Goal: Information Seeking & Learning: Learn about a topic

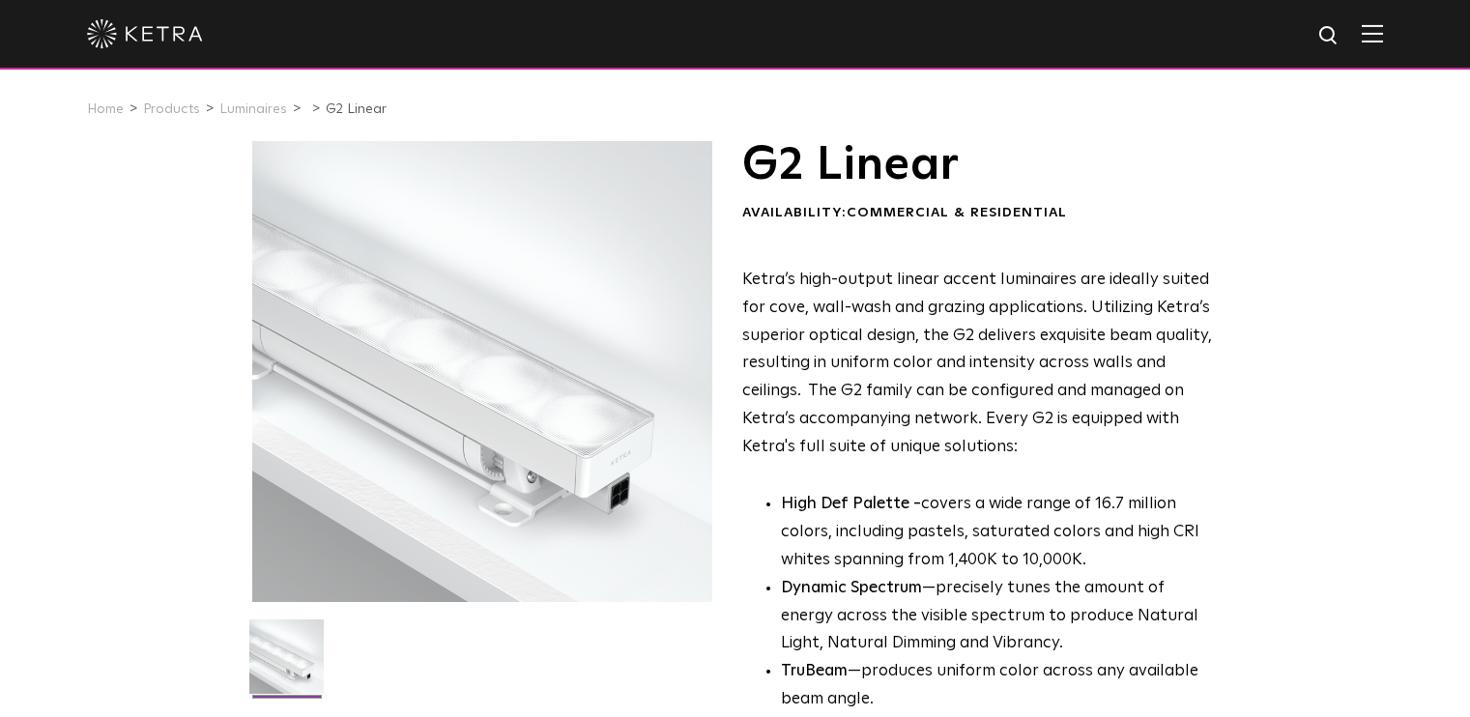
select select "Other"
select select "[GEOGRAPHIC_DATA]"
select select "Other"
select select "[GEOGRAPHIC_DATA]"
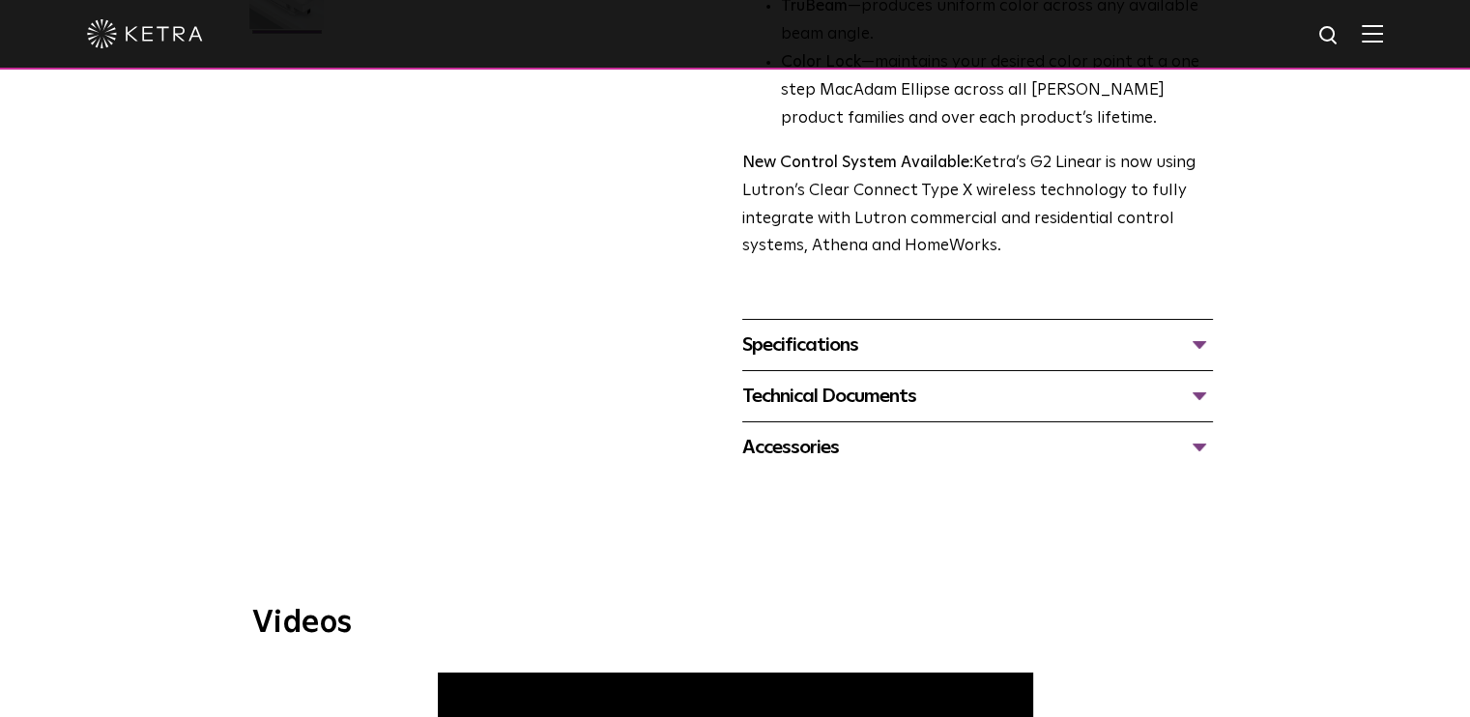
scroll to position [664, 0]
click at [907, 346] on div "Specifications" at bounding box center [977, 346] width 471 height 31
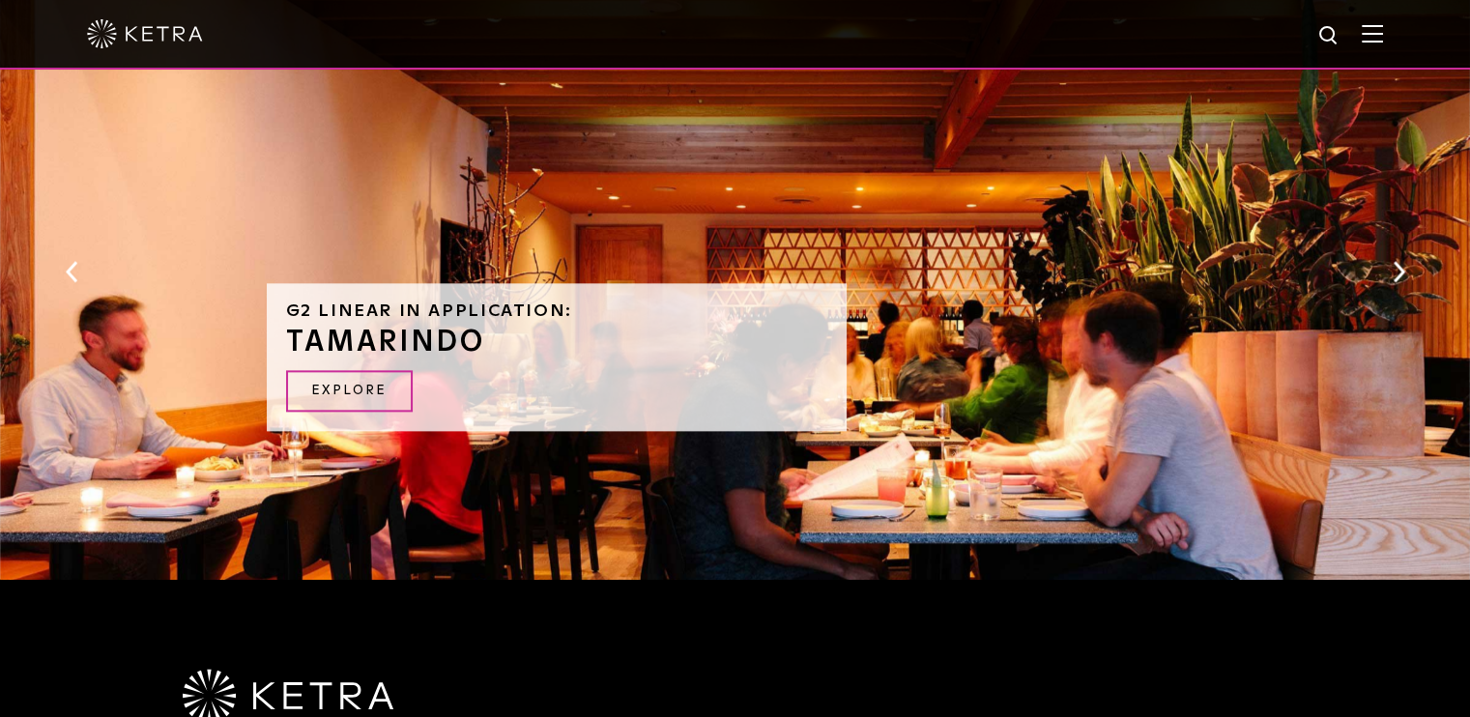
scroll to position [2257, 0]
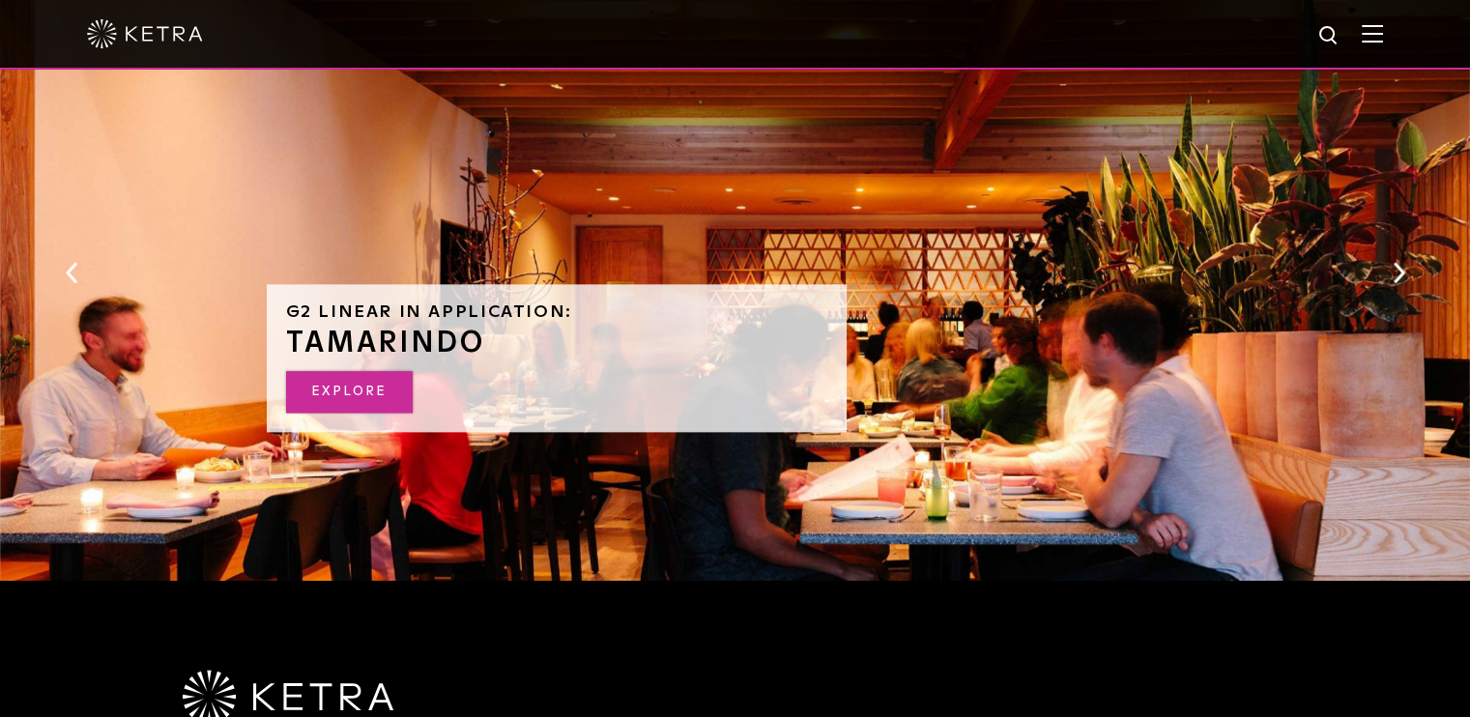
click at [369, 380] on link "EXPLORE" at bounding box center [349, 392] width 127 height 42
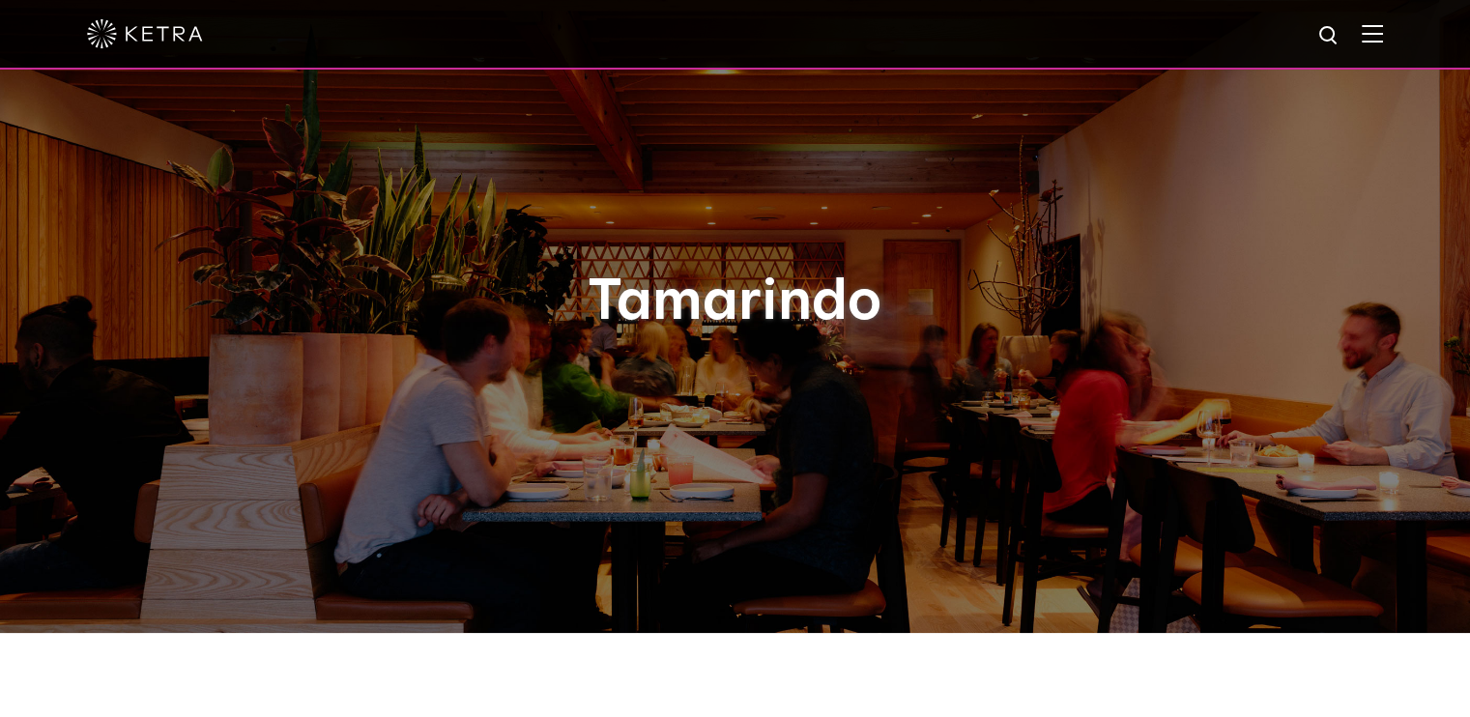
select select "Other"
select select "[GEOGRAPHIC_DATA]"
select select "Other"
select select "[GEOGRAPHIC_DATA]"
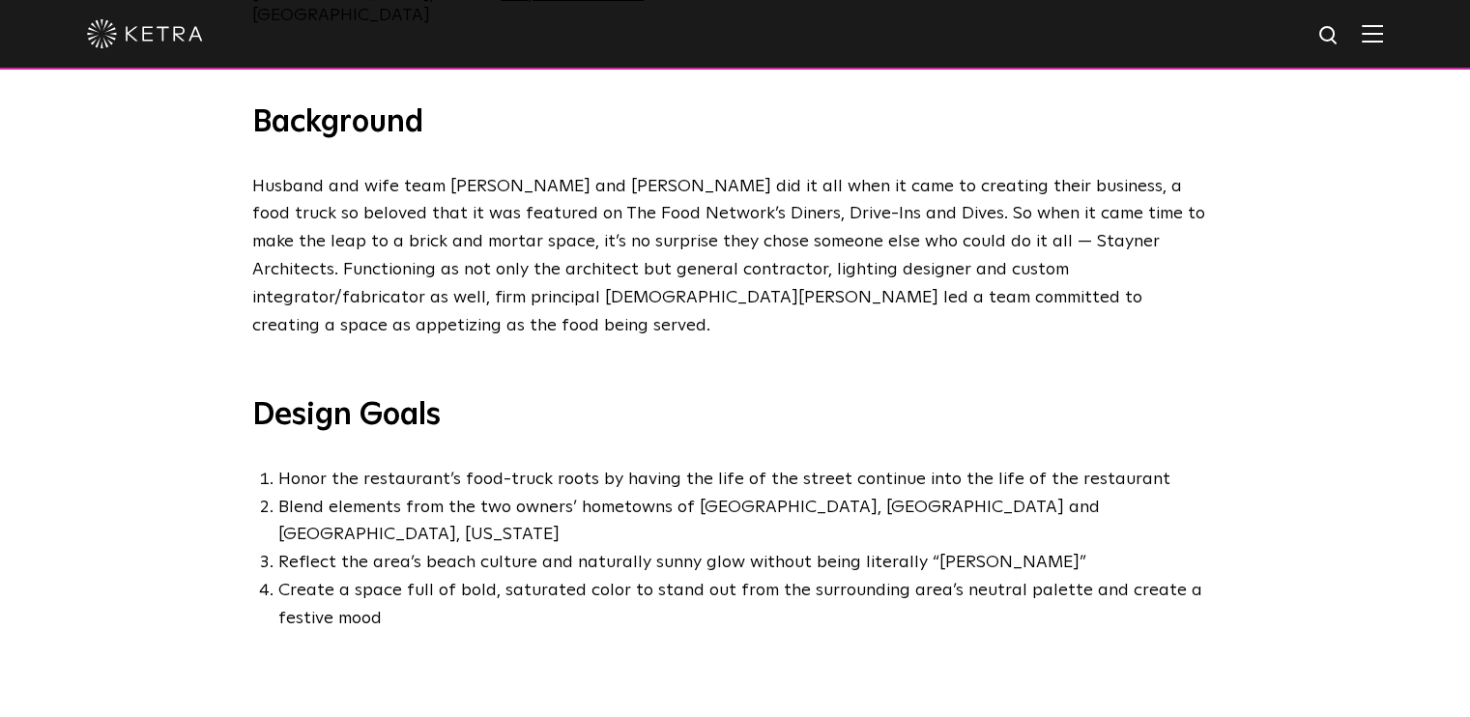
select select "Other"
select select "[GEOGRAPHIC_DATA]"
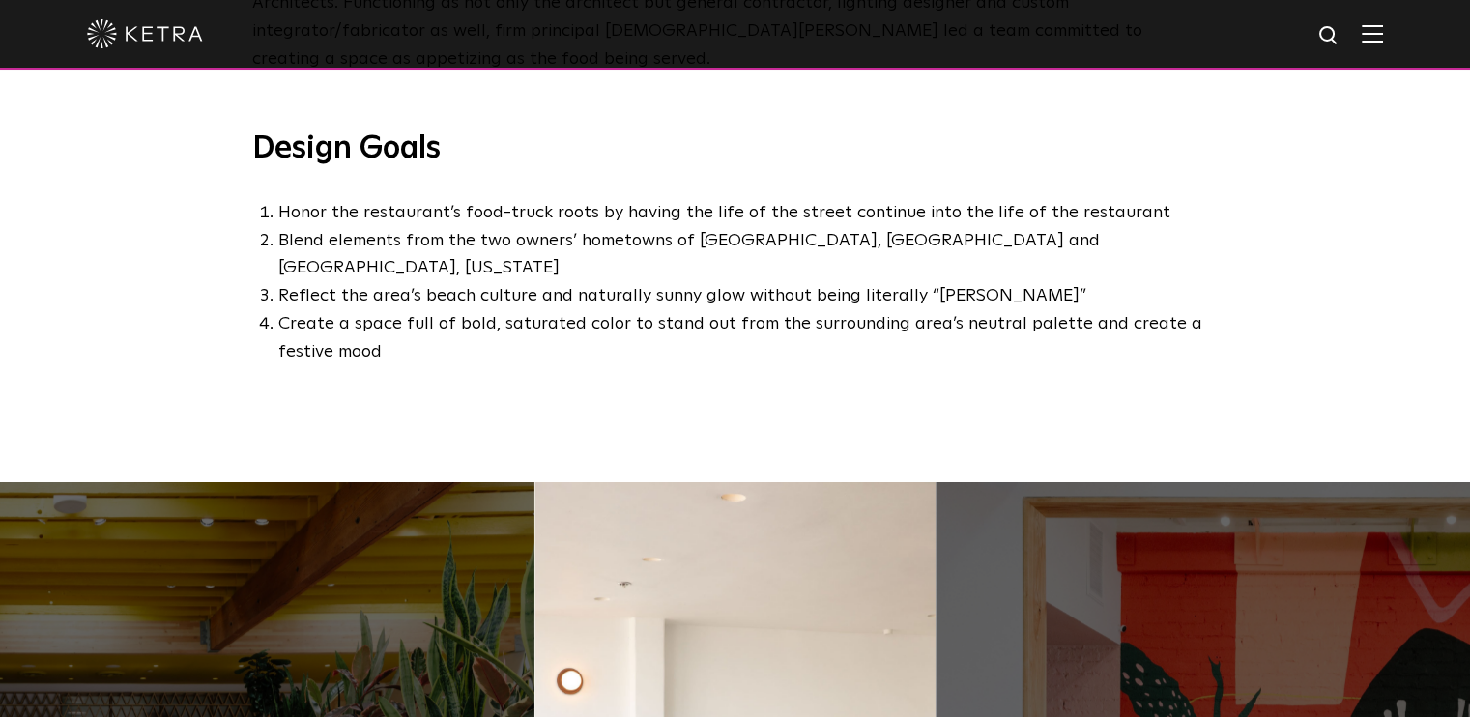
scroll to position [773, 0]
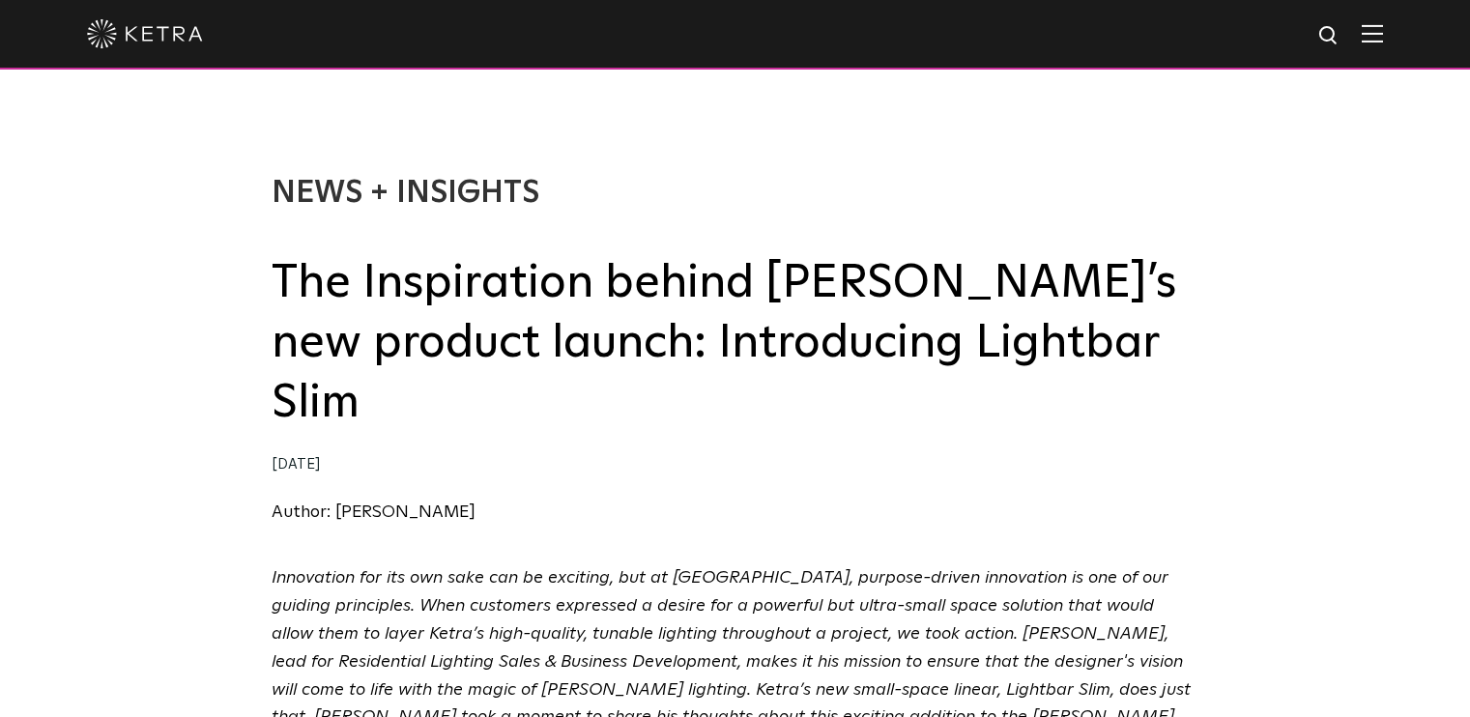
select select "Other"
select select "[GEOGRAPHIC_DATA]"
select select "Other"
select select "[GEOGRAPHIC_DATA]"
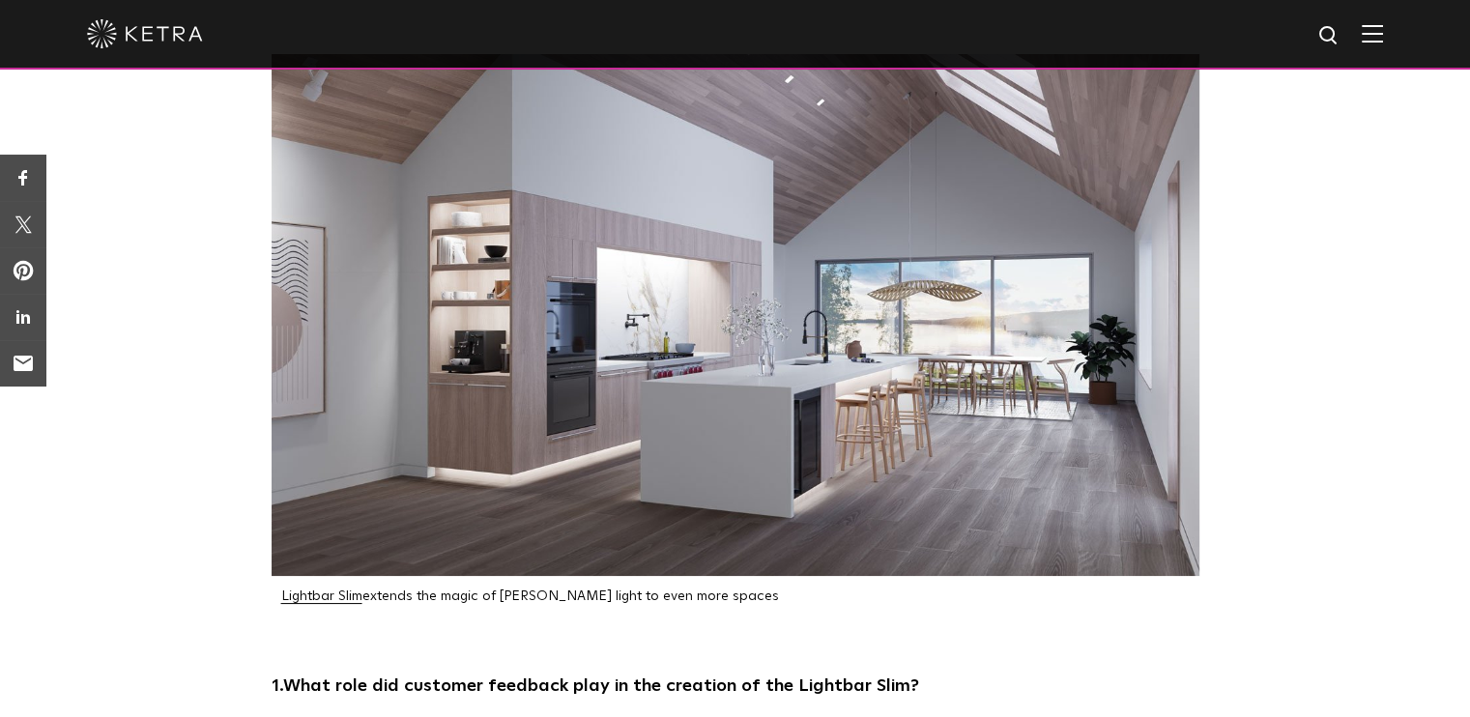
scroll to position [773, 0]
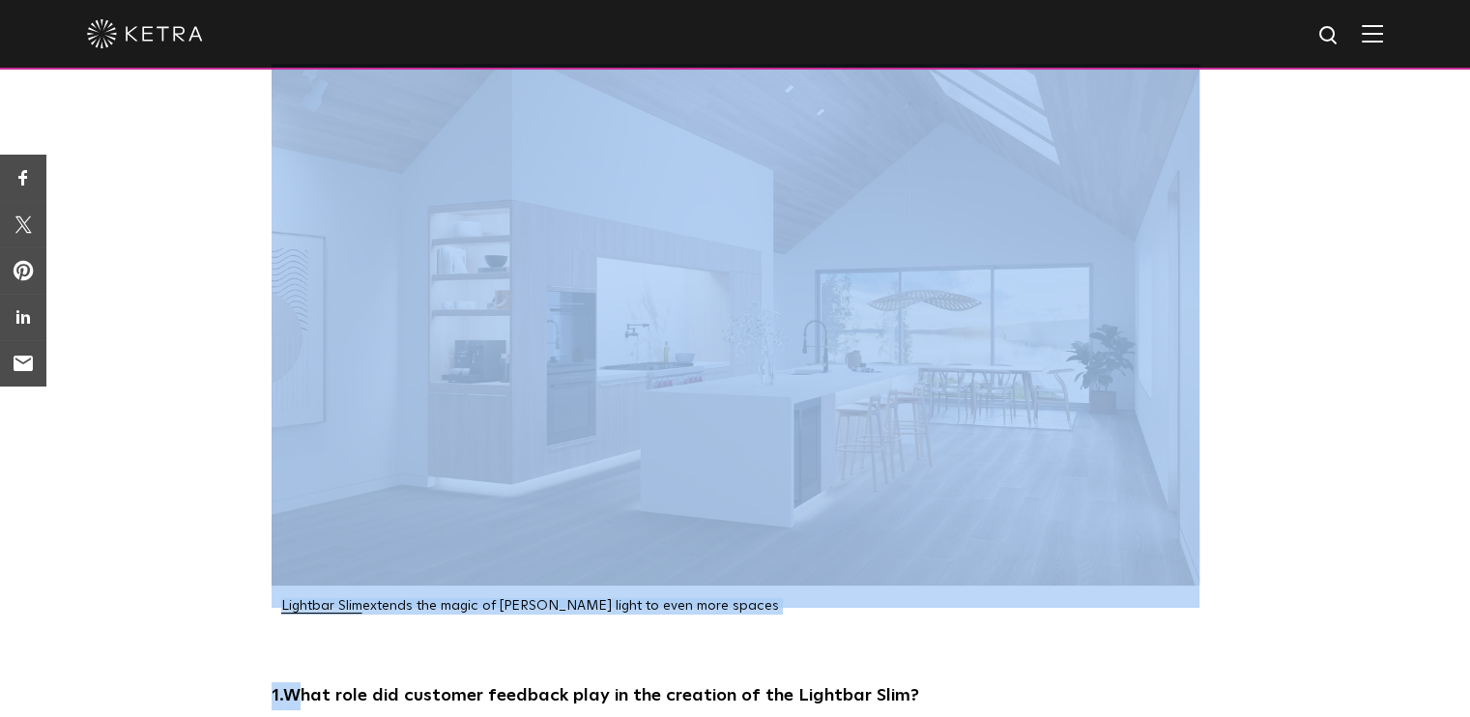
drag, startPoint x: 261, startPoint y: 545, endPoint x: 244, endPoint y: 559, distance: 22.0
click at [190, 552] on div "Lightbar Slim extends the magic of Ketra light to even more spaces" at bounding box center [735, 339] width 1470 height 551
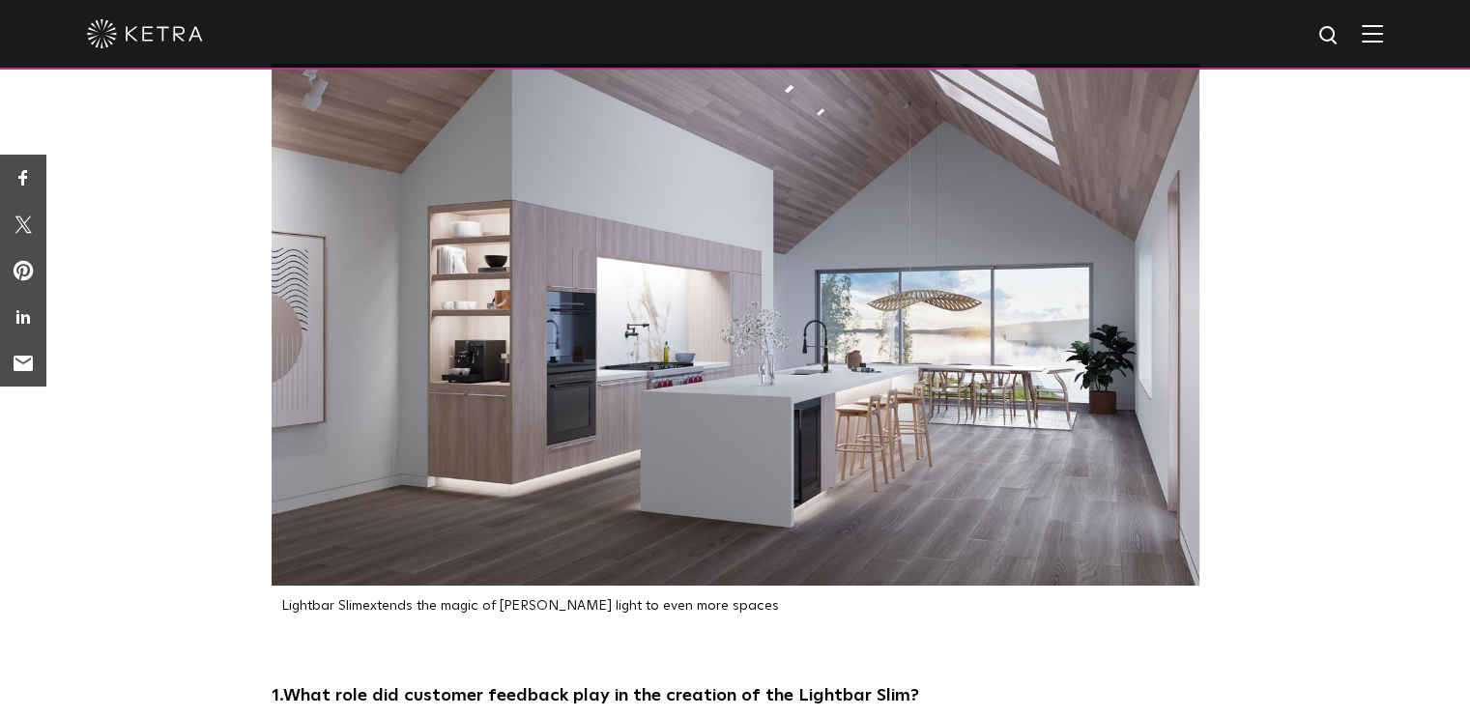
click at [348, 599] on link "Lightbar Slim" at bounding box center [321, 606] width 81 height 14
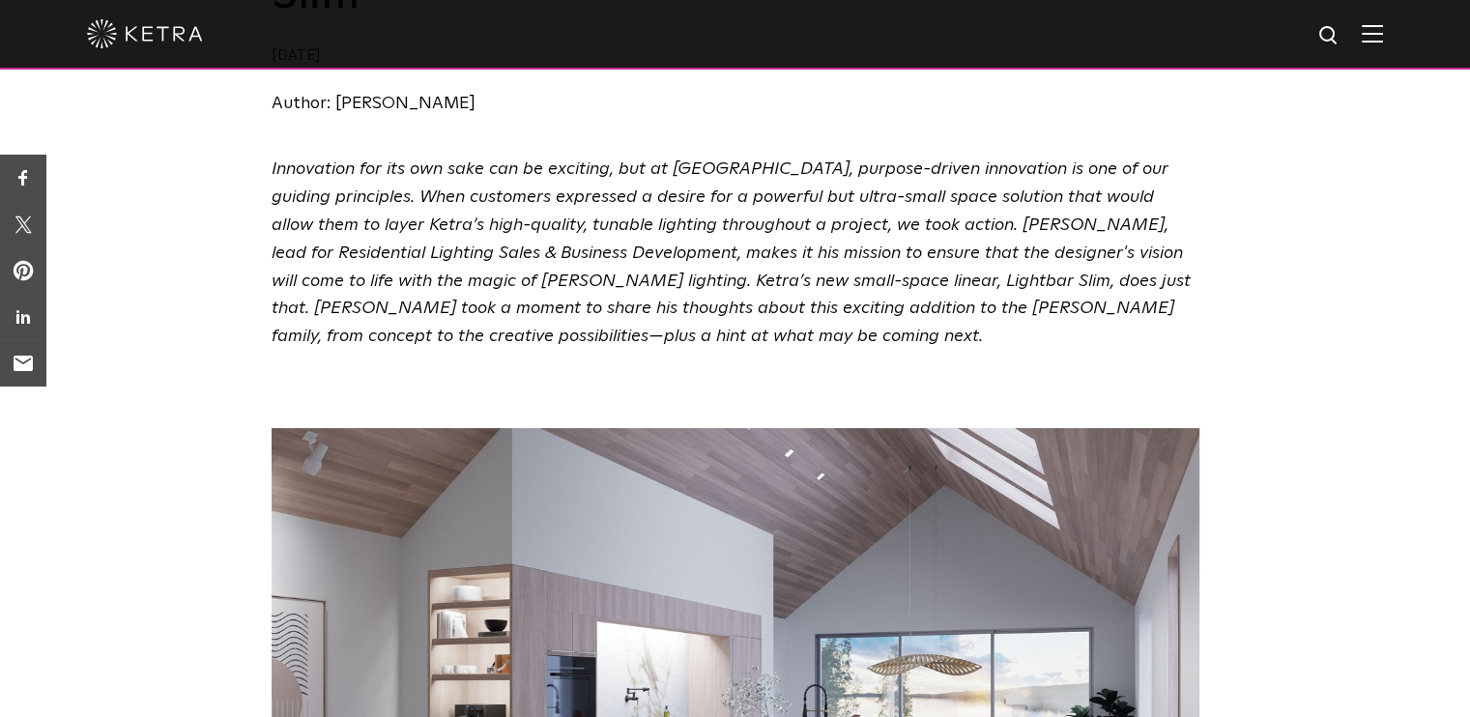
scroll to position [388, 0]
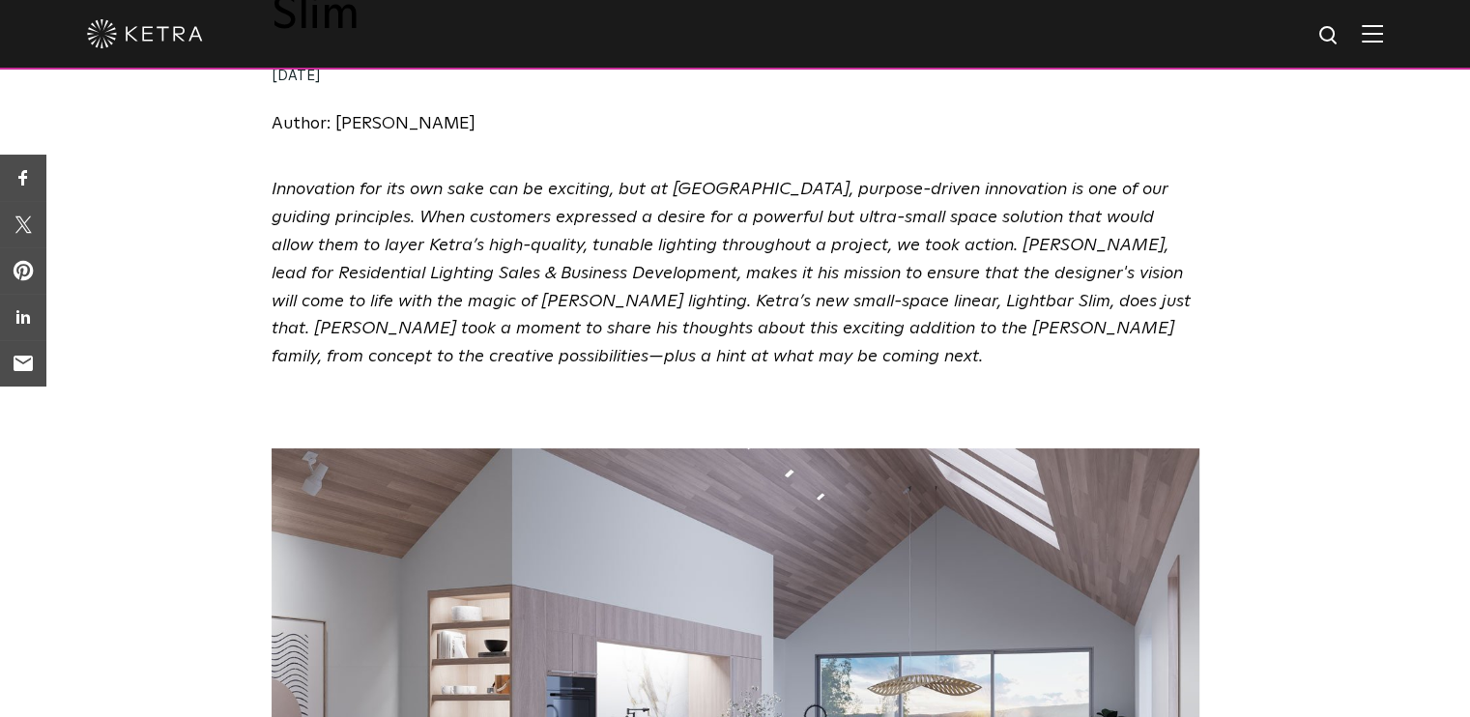
drag, startPoint x: 868, startPoint y: 314, endPoint x: 663, endPoint y: 499, distance: 275.8
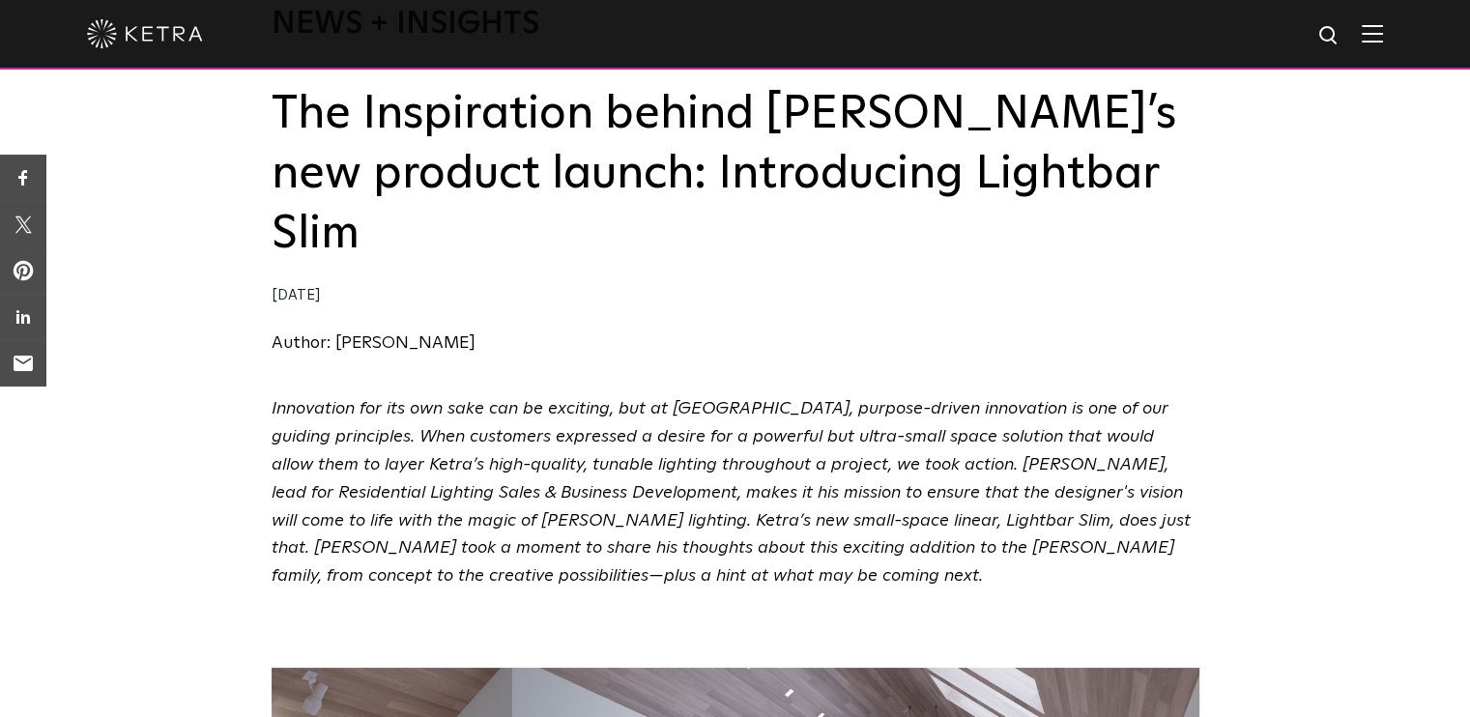
scroll to position [106, 0]
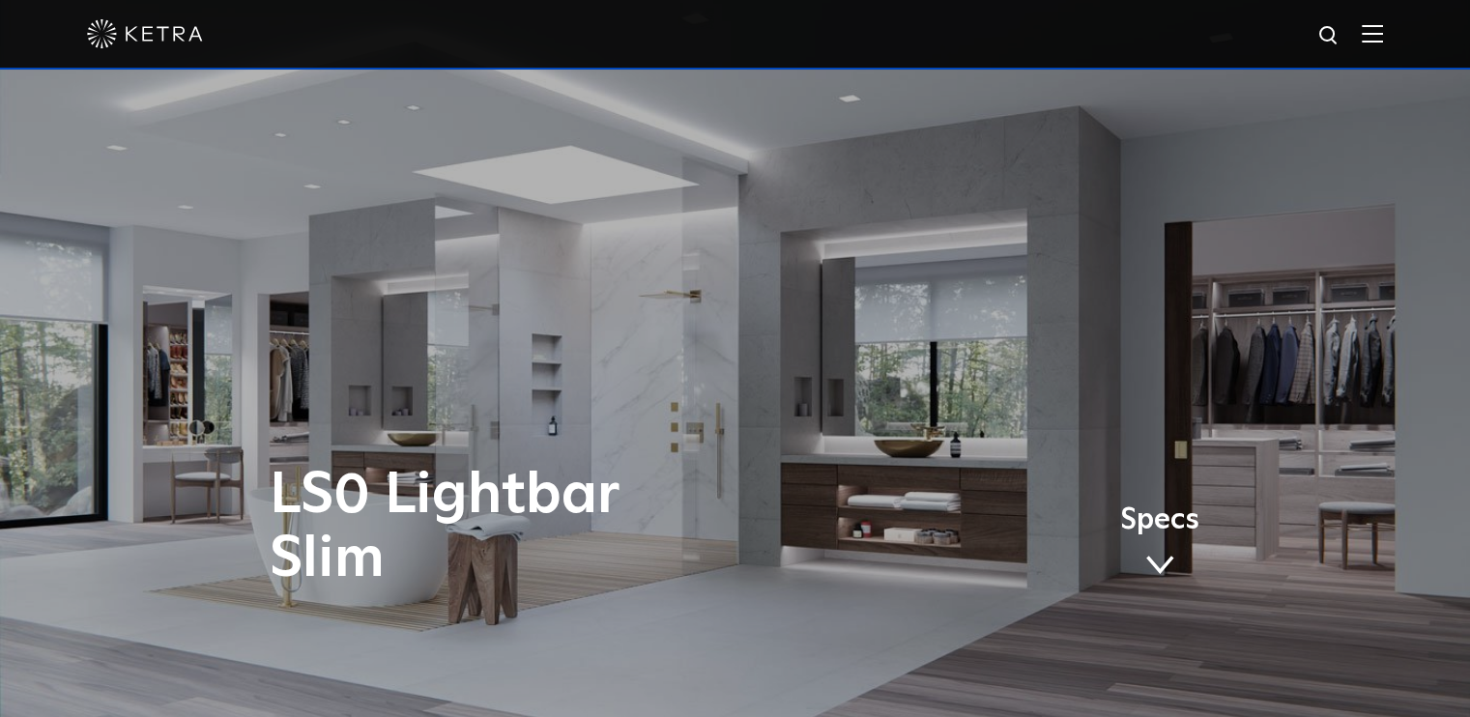
select select "Other"
select select "[GEOGRAPHIC_DATA]"
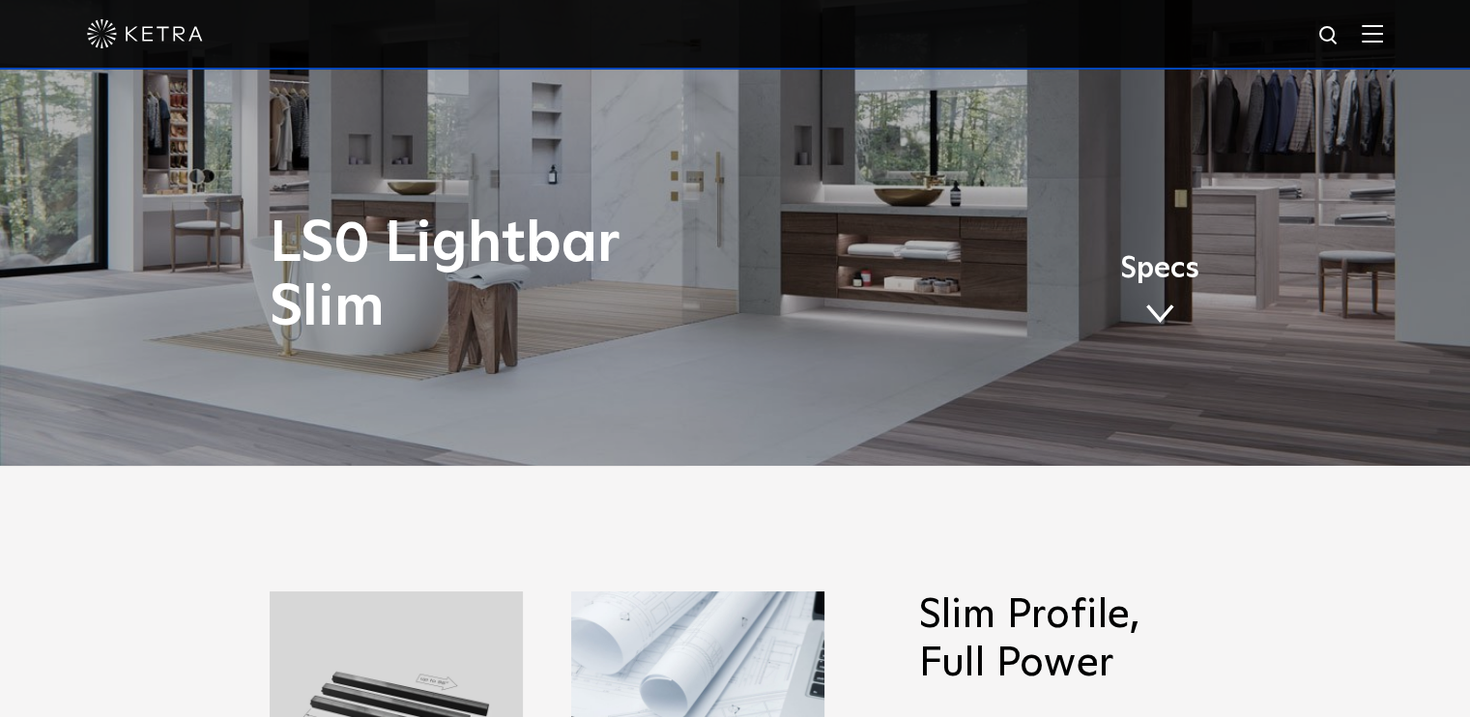
select select "Other"
select select "[GEOGRAPHIC_DATA]"
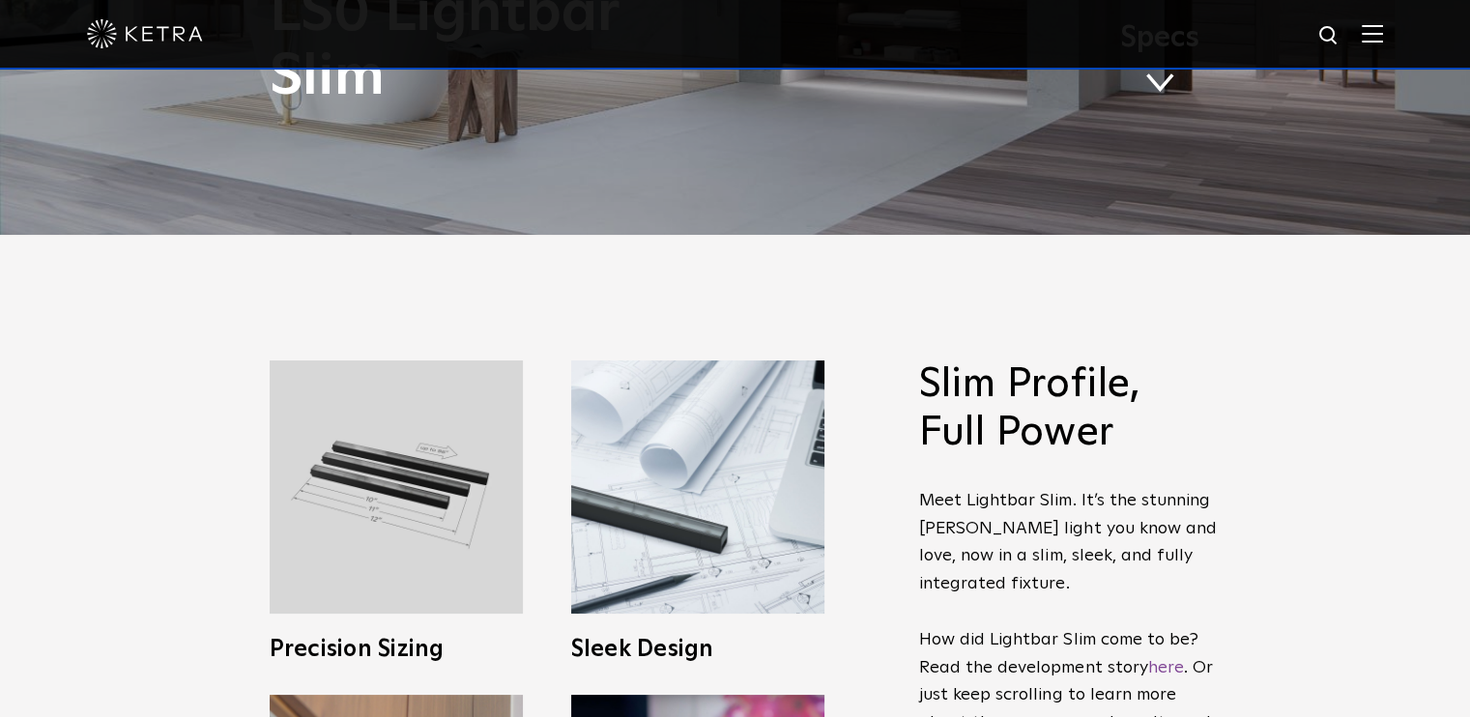
select select "Other"
select select "[GEOGRAPHIC_DATA]"
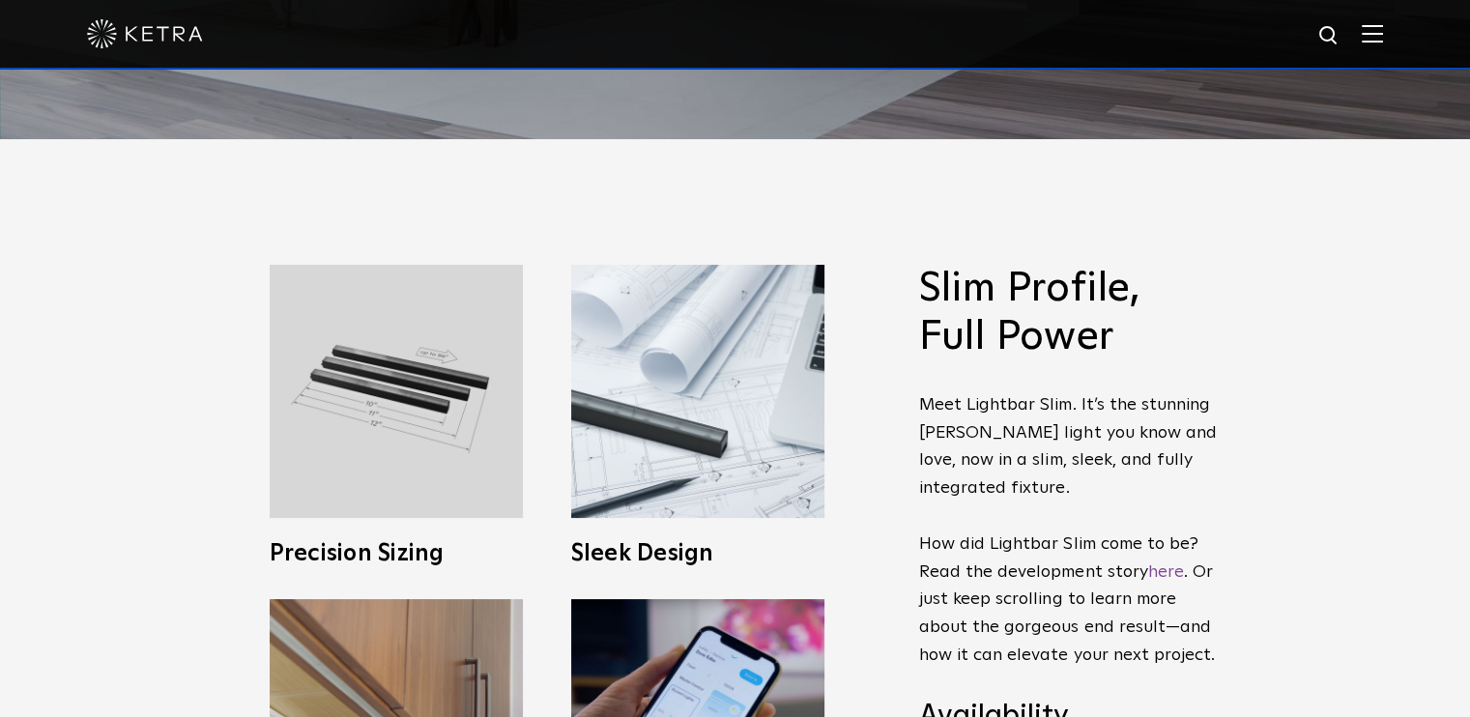
select select "Other"
select select "[GEOGRAPHIC_DATA]"
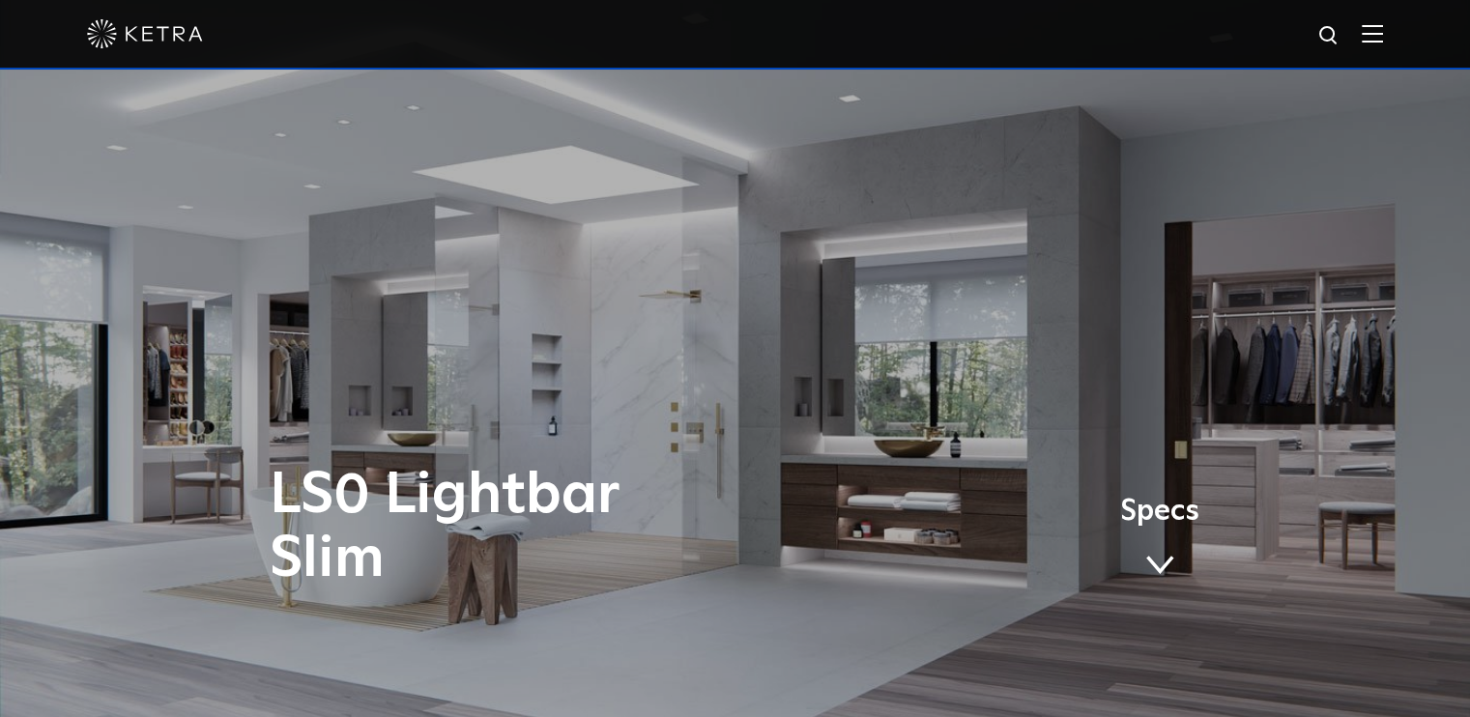
click at [1166, 563] on span at bounding box center [1159, 565] width 29 height 21
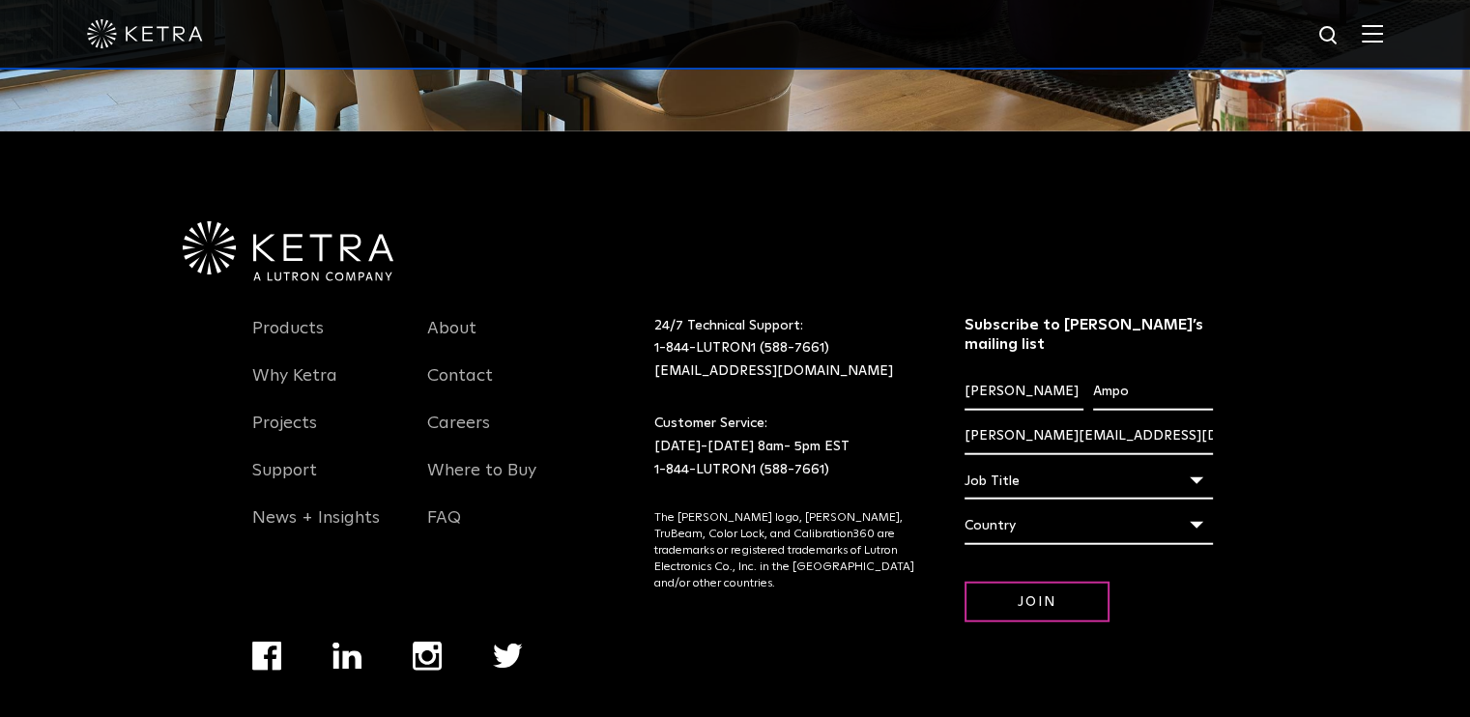
scroll to position [4663, 0]
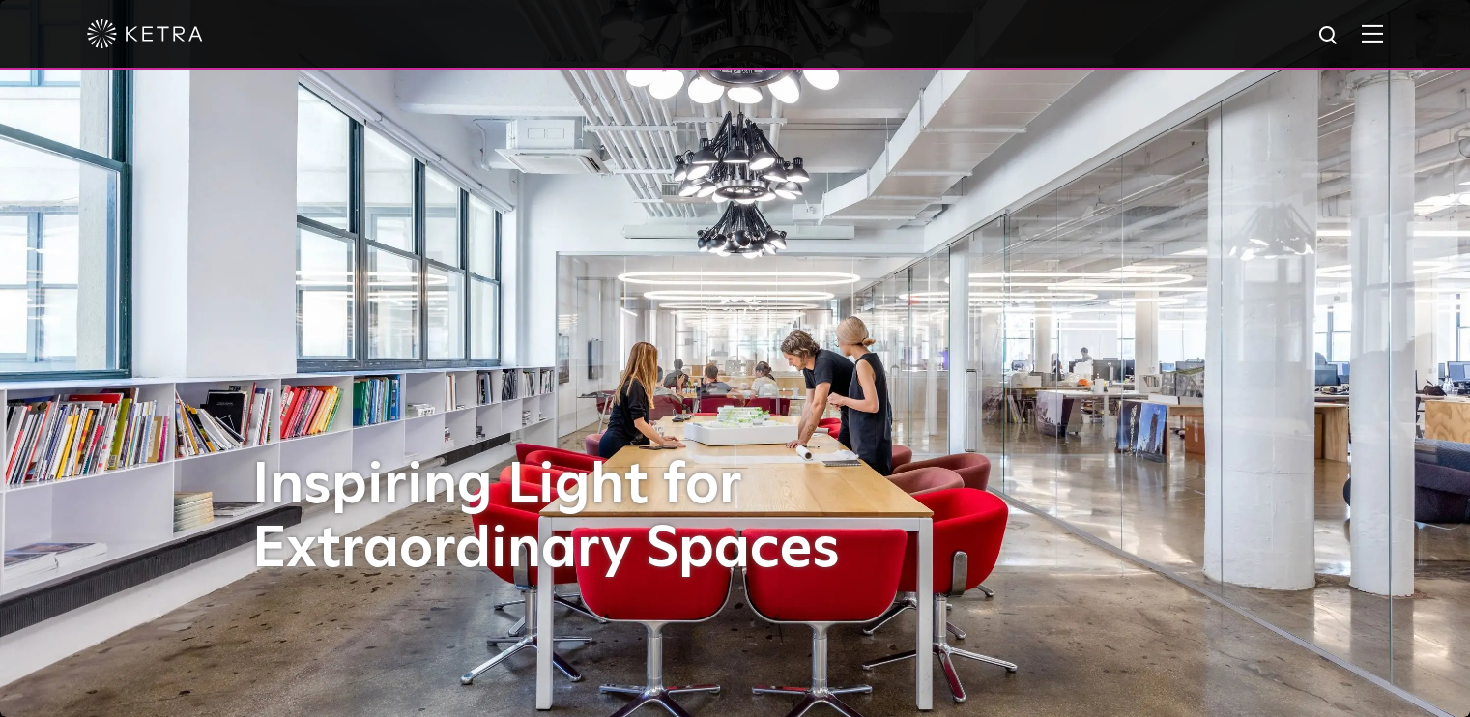
select select "Other"
select select "[GEOGRAPHIC_DATA]"
select select "Other"
select select "[GEOGRAPHIC_DATA]"
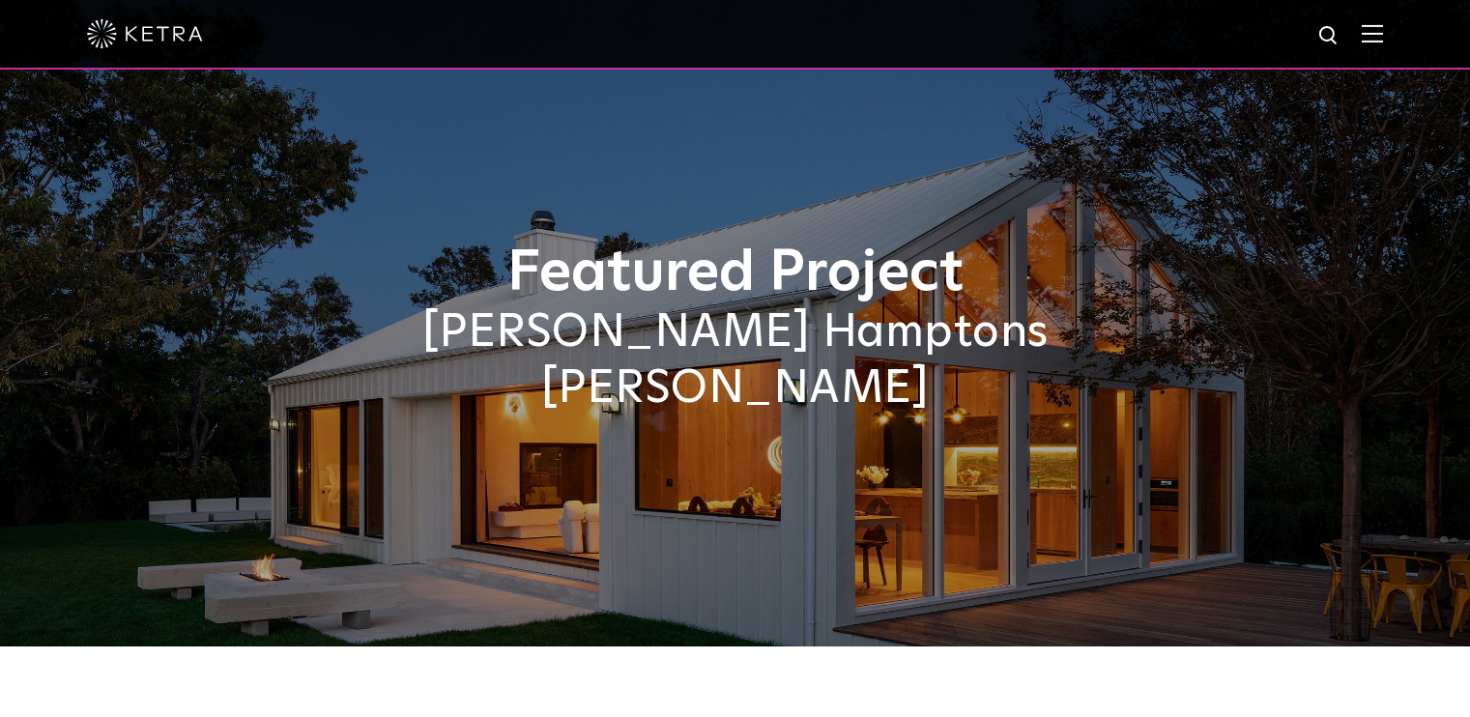
select select "Other"
select select "[GEOGRAPHIC_DATA]"
select select "Other"
select select "[GEOGRAPHIC_DATA]"
select select "Other"
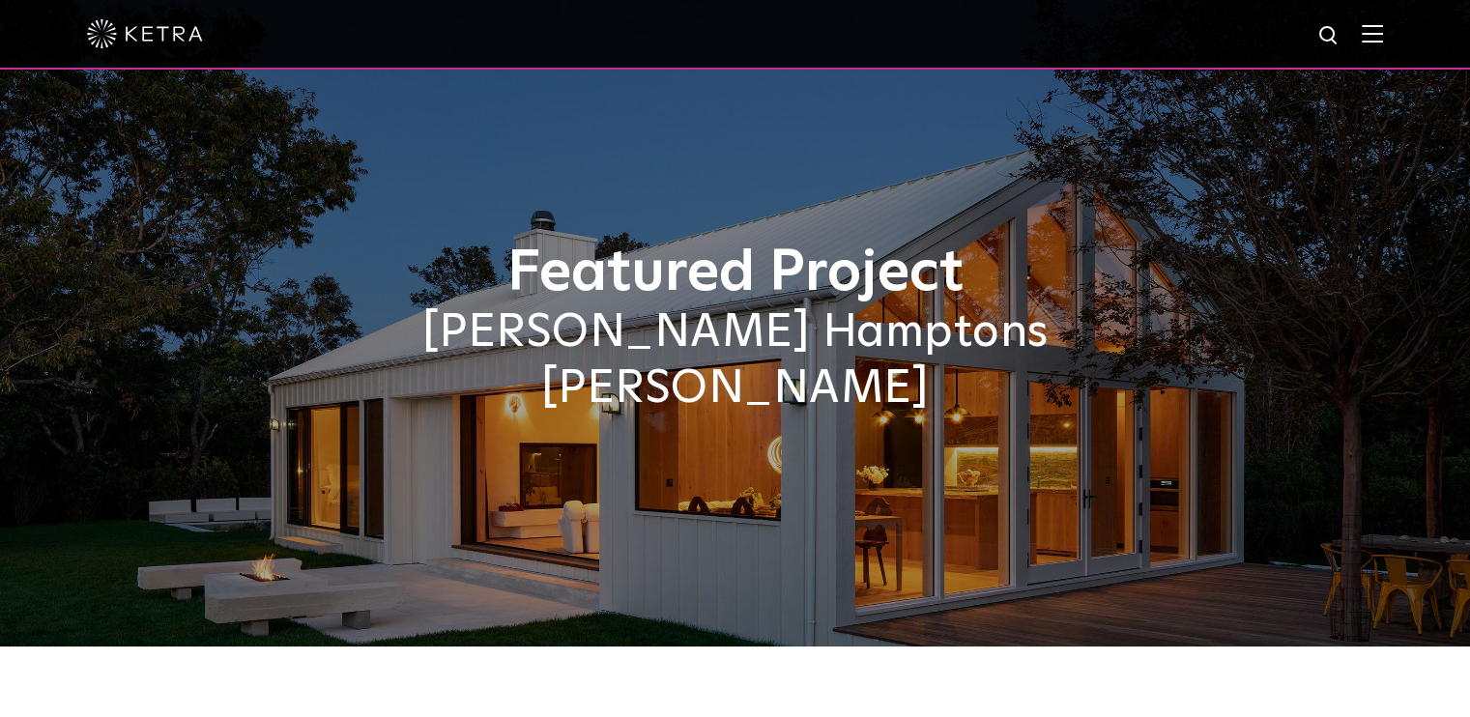
select select "[GEOGRAPHIC_DATA]"
select select "Other"
select select "[GEOGRAPHIC_DATA]"
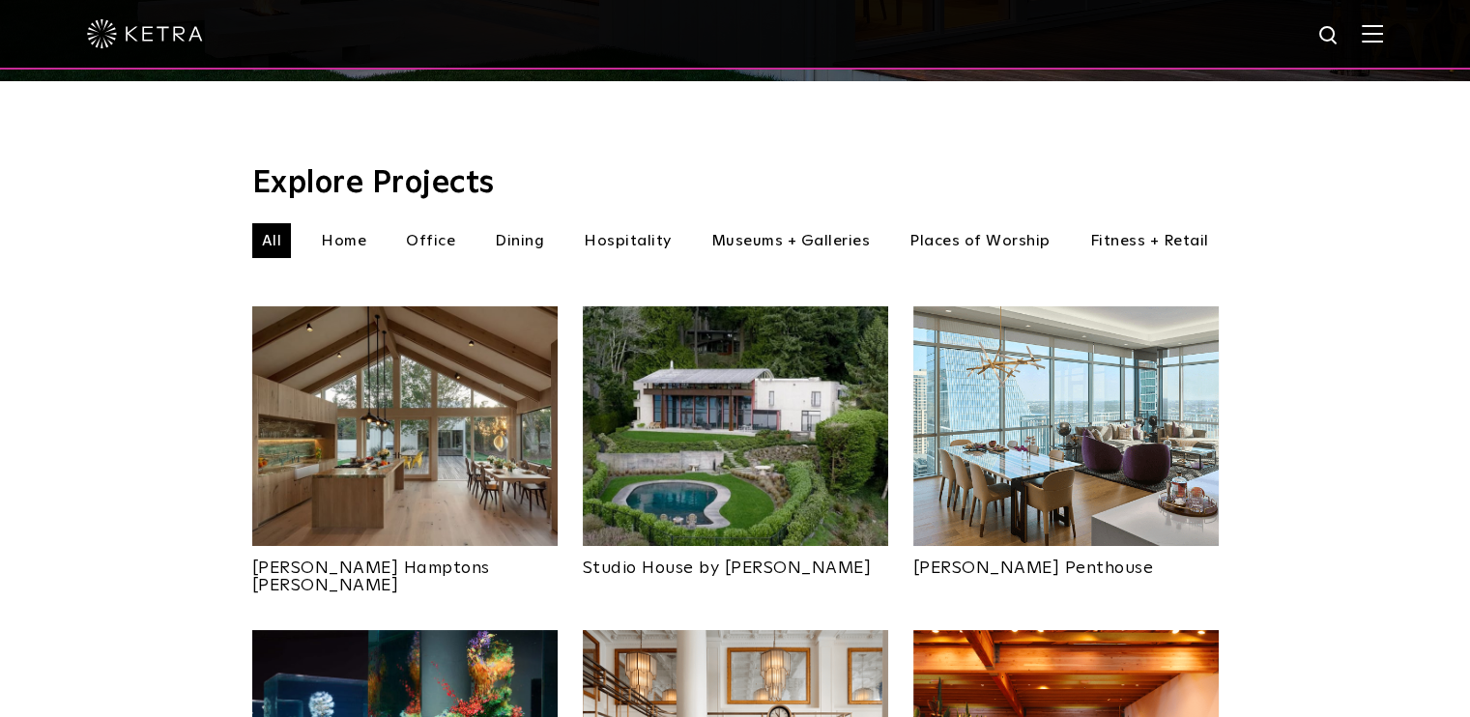
scroll to position [580, 0]
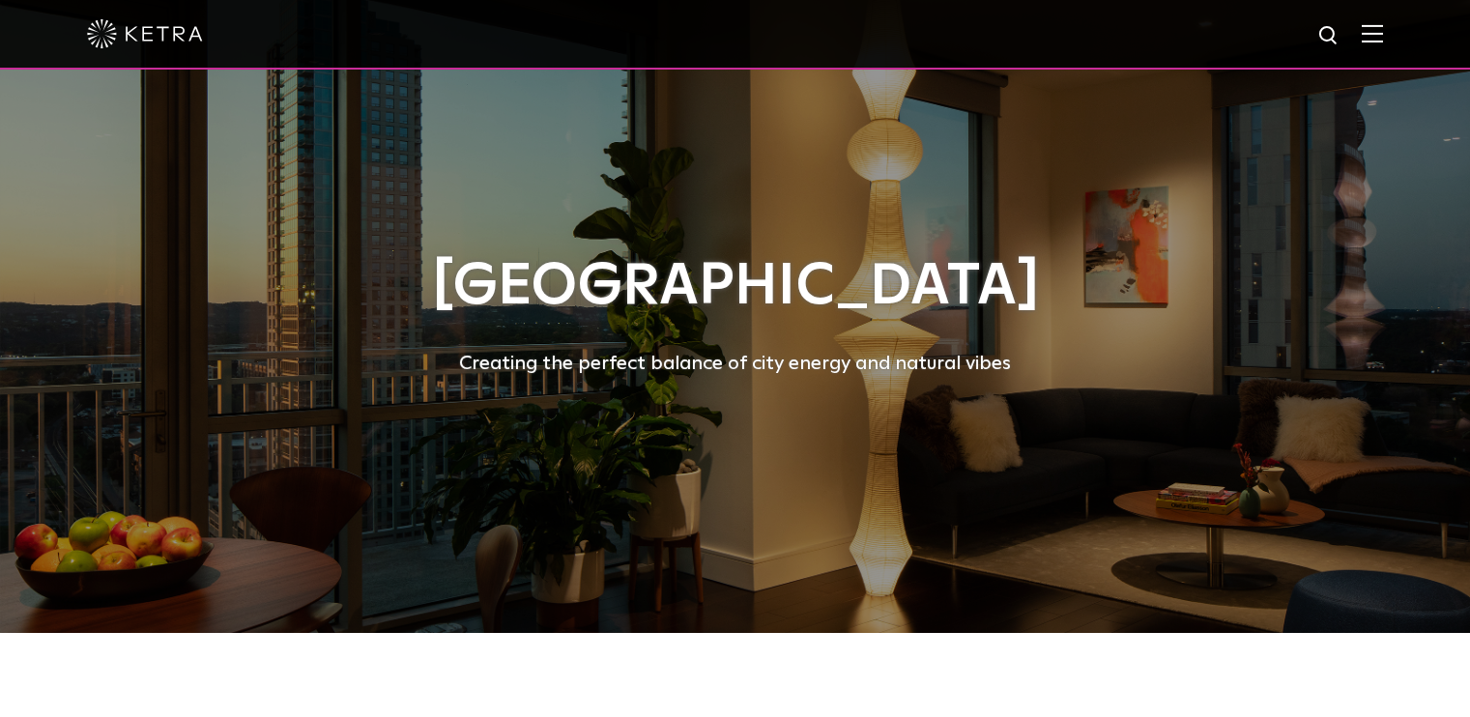
select select "Other"
select select "[GEOGRAPHIC_DATA]"
select select "Other"
select select "[GEOGRAPHIC_DATA]"
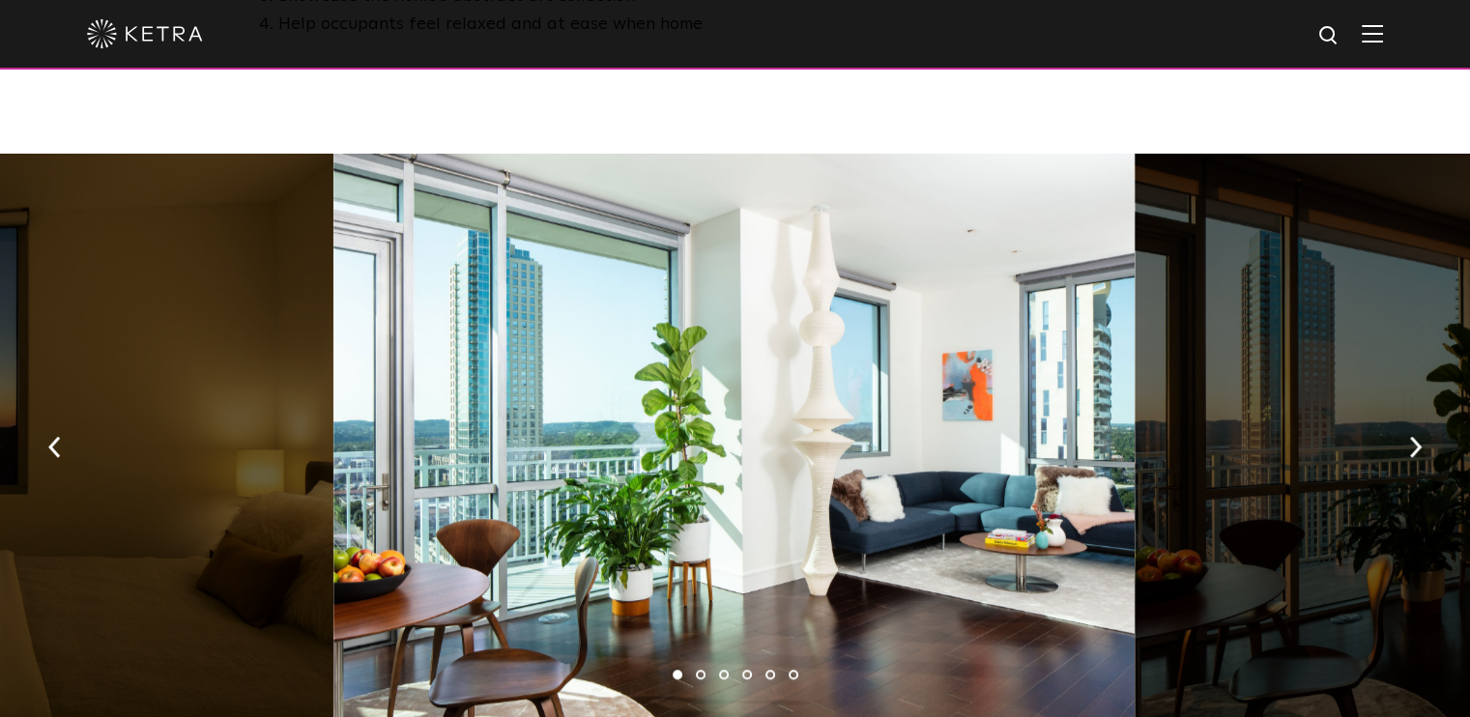
scroll to position [1255, 0]
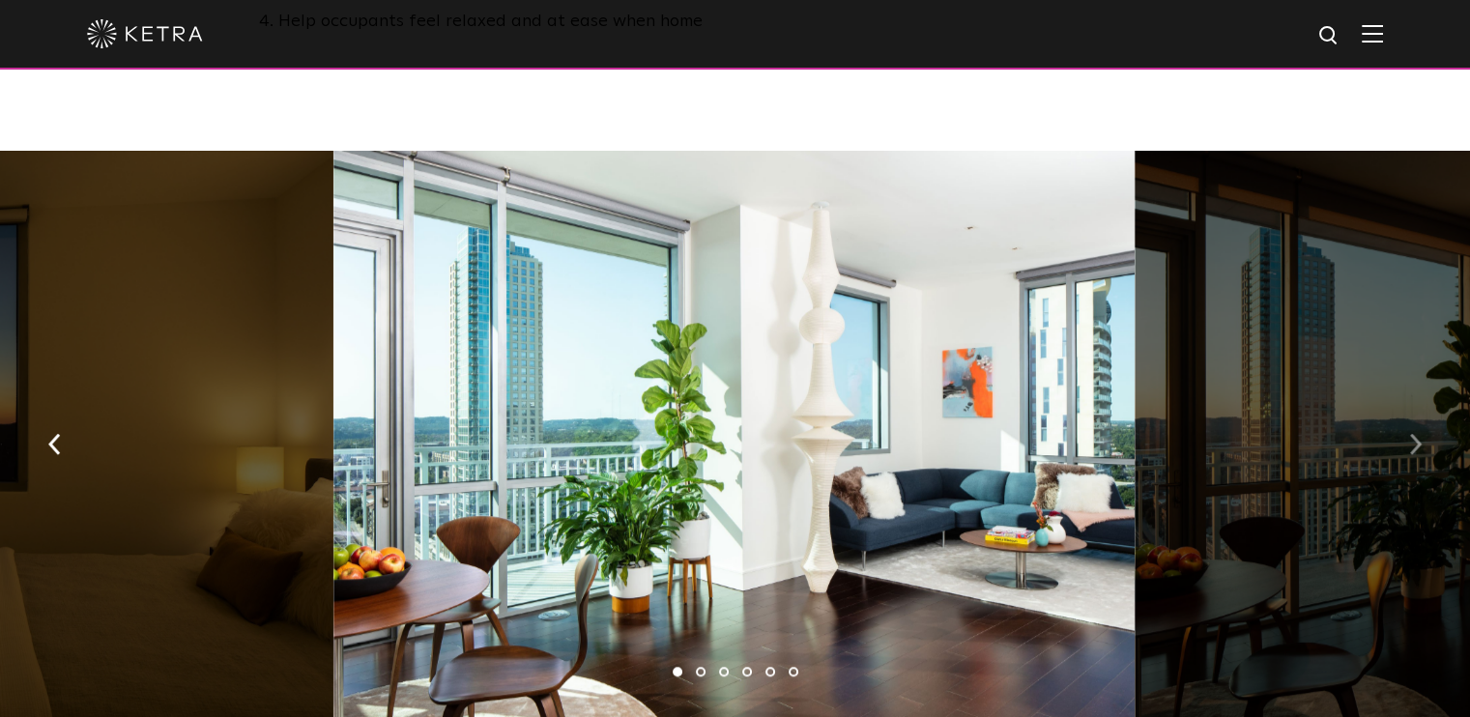
click at [1404, 410] on button "button" at bounding box center [1415, 443] width 42 height 67
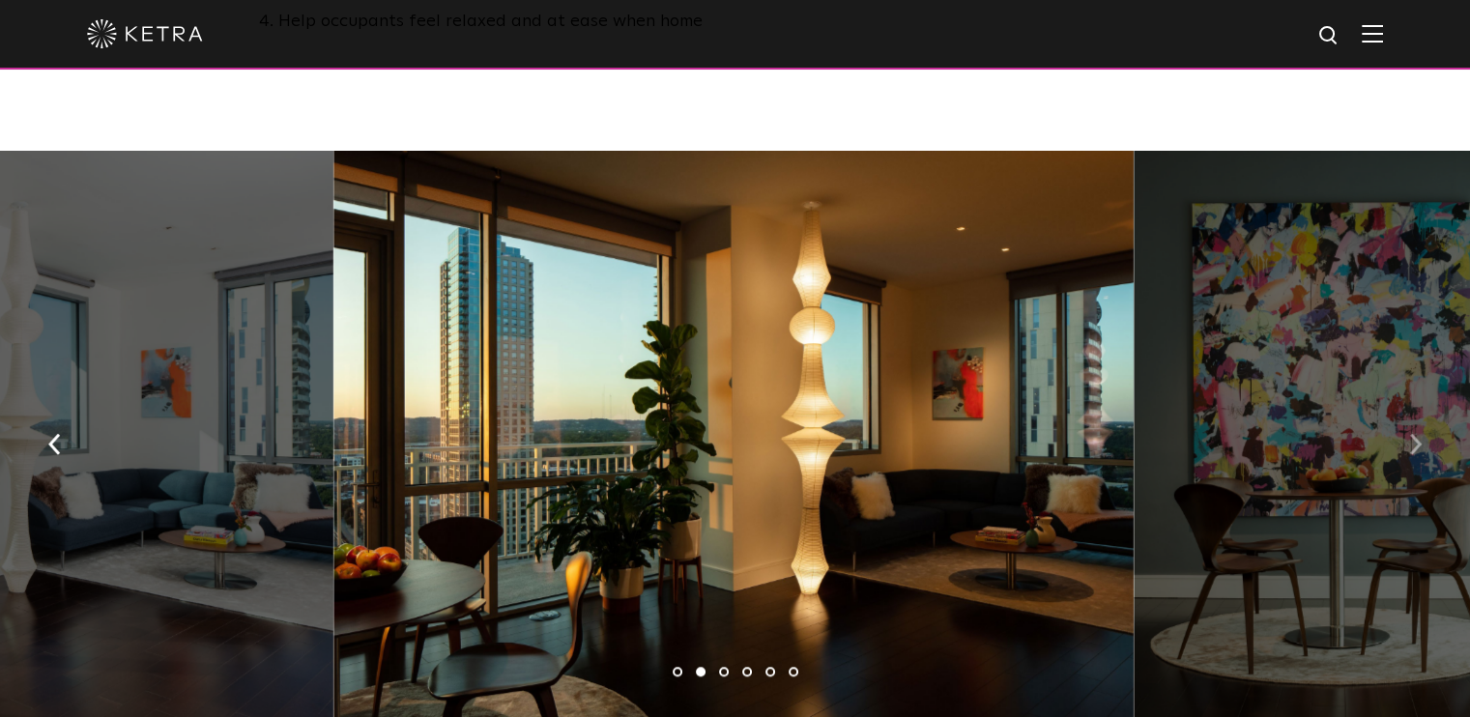
click at [1404, 410] on button "button" at bounding box center [1415, 443] width 42 height 67
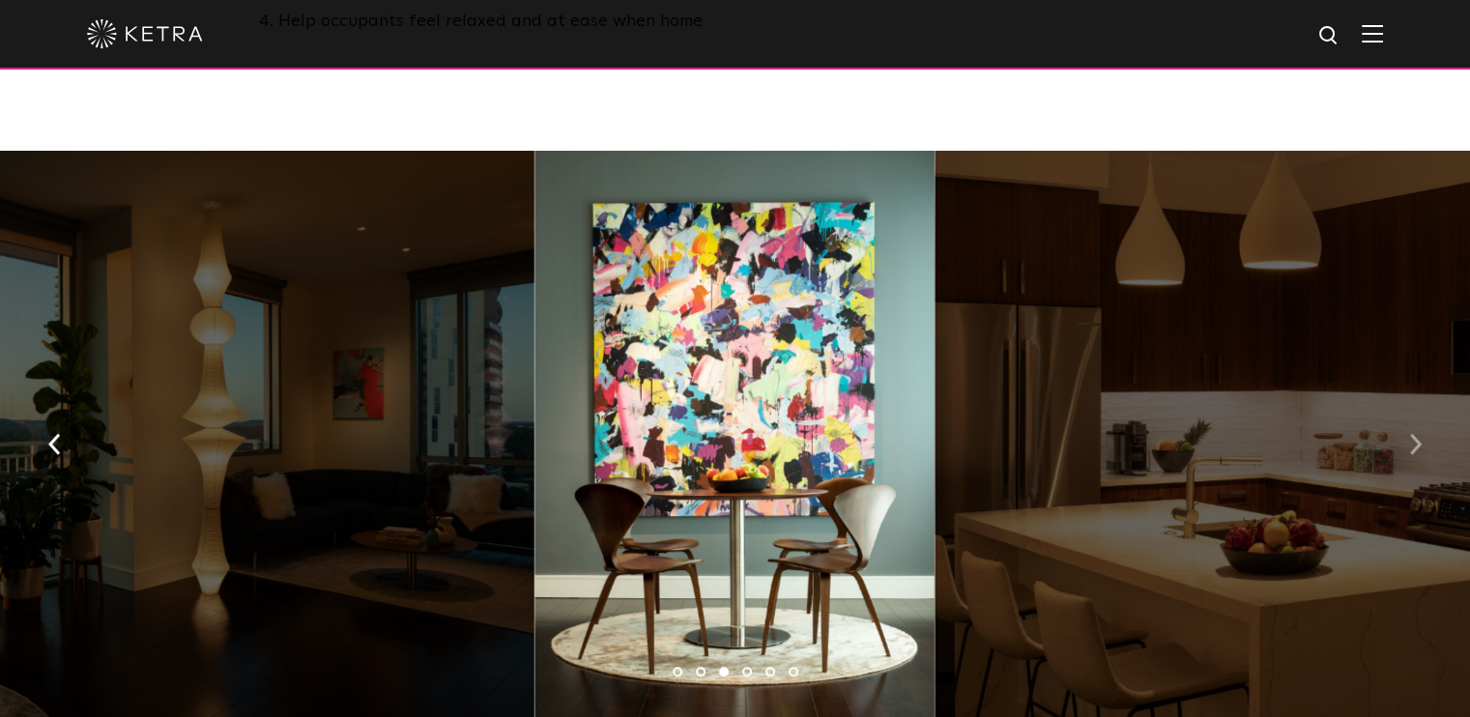
click at [1404, 410] on button "button" at bounding box center [1415, 443] width 42 height 67
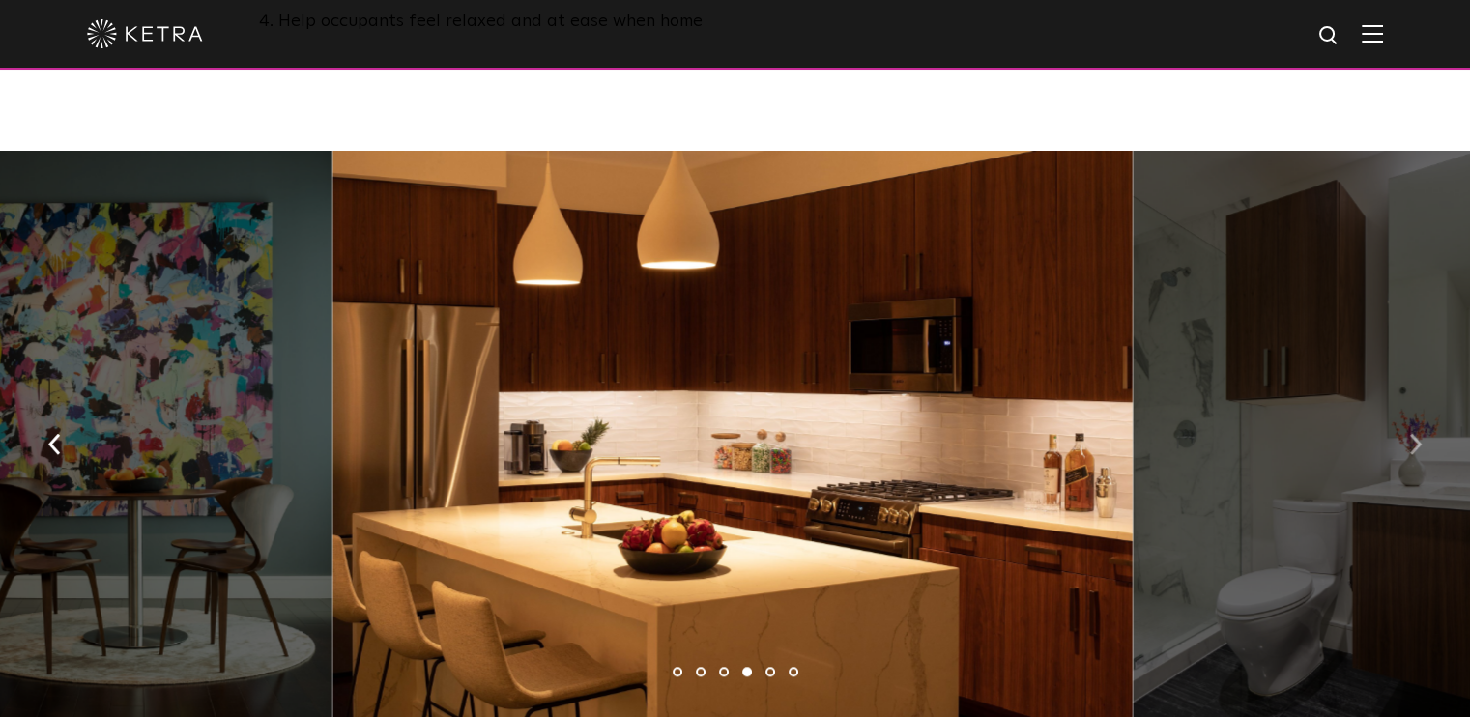
click at [1404, 410] on button "button" at bounding box center [1415, 443] width 42 height 67
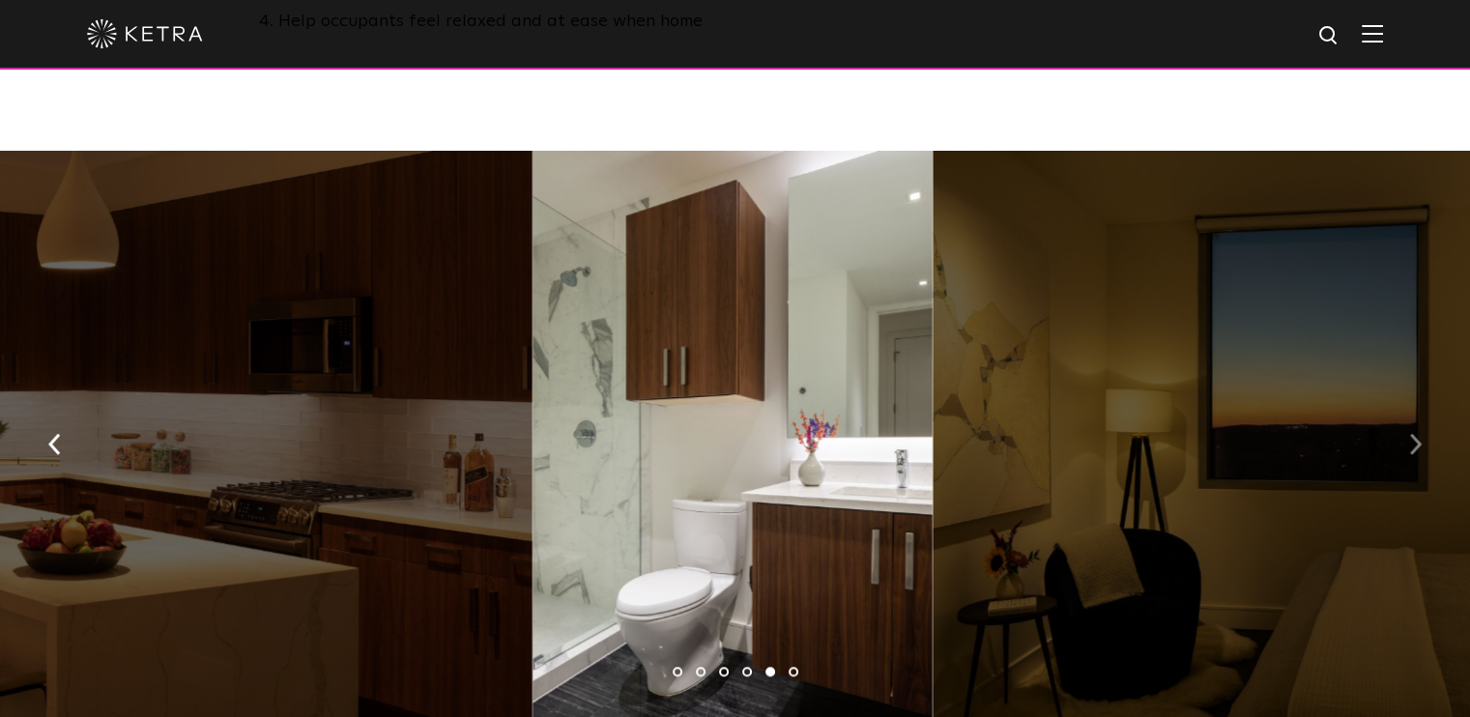
click at [1404, 410] on button "button" at bounding box center [1415, 443] width 42 height 67
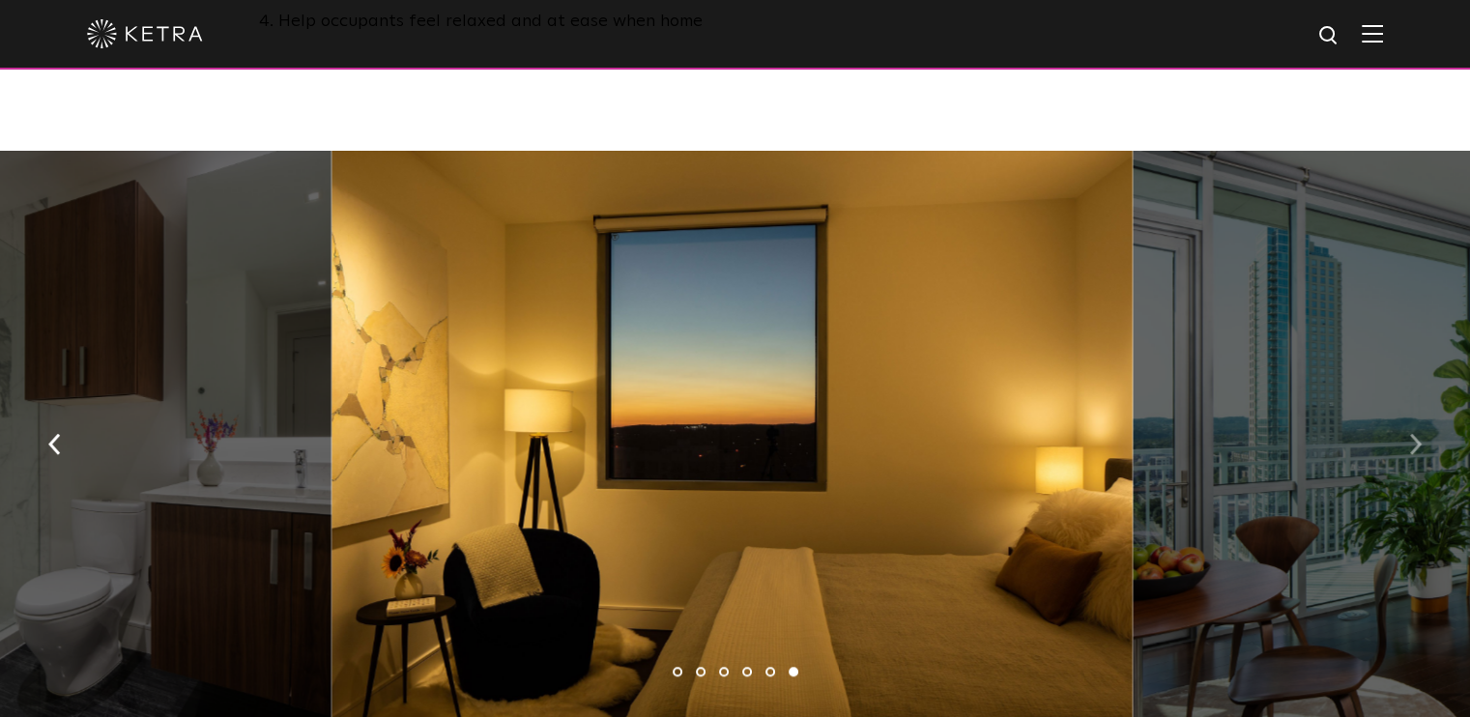
click at [1404, 410] on button "button" at bounding box center [1415, 443] width 42 height 67
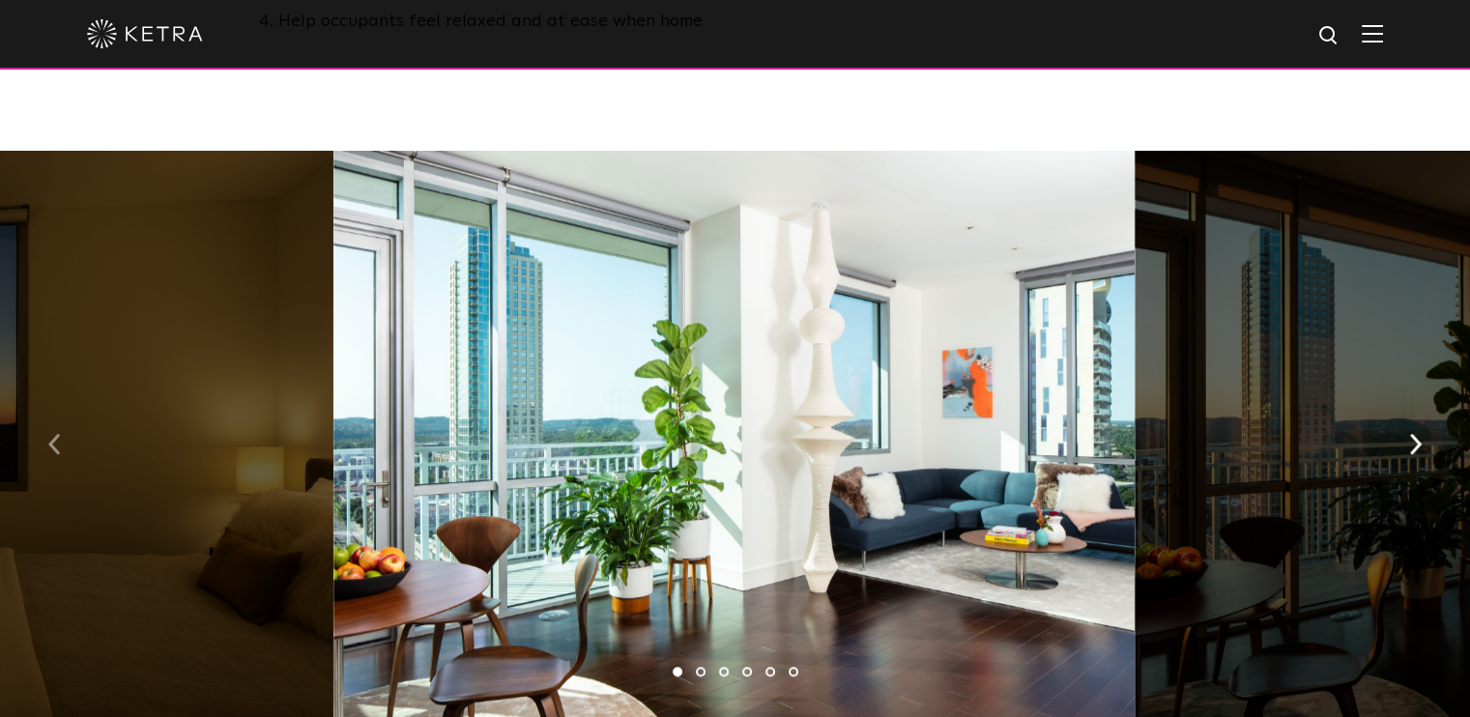
click at [54, 434] on img "button" at bounding box center [54, 444] width 13 height 21
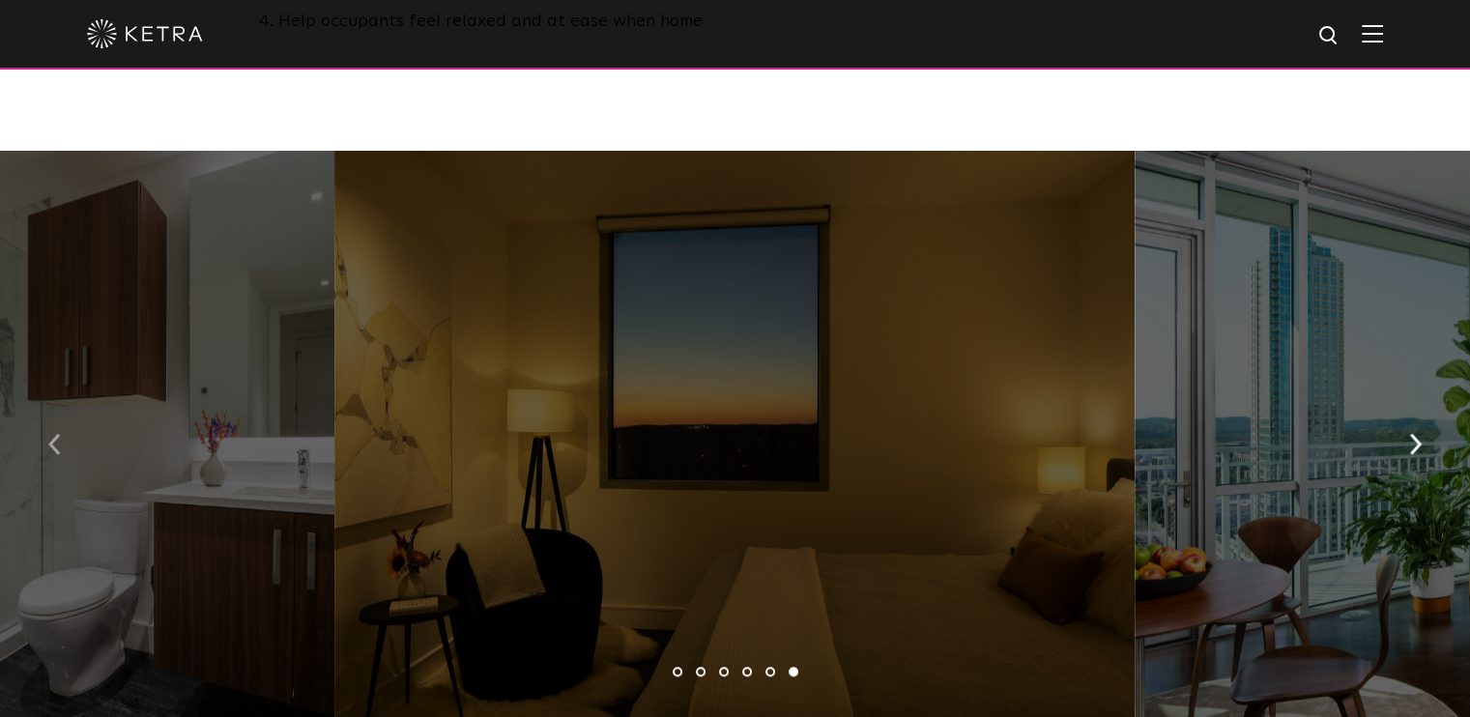
click at [54, 434] on img "button" at bounding box center [54, 444] width 13 height 21
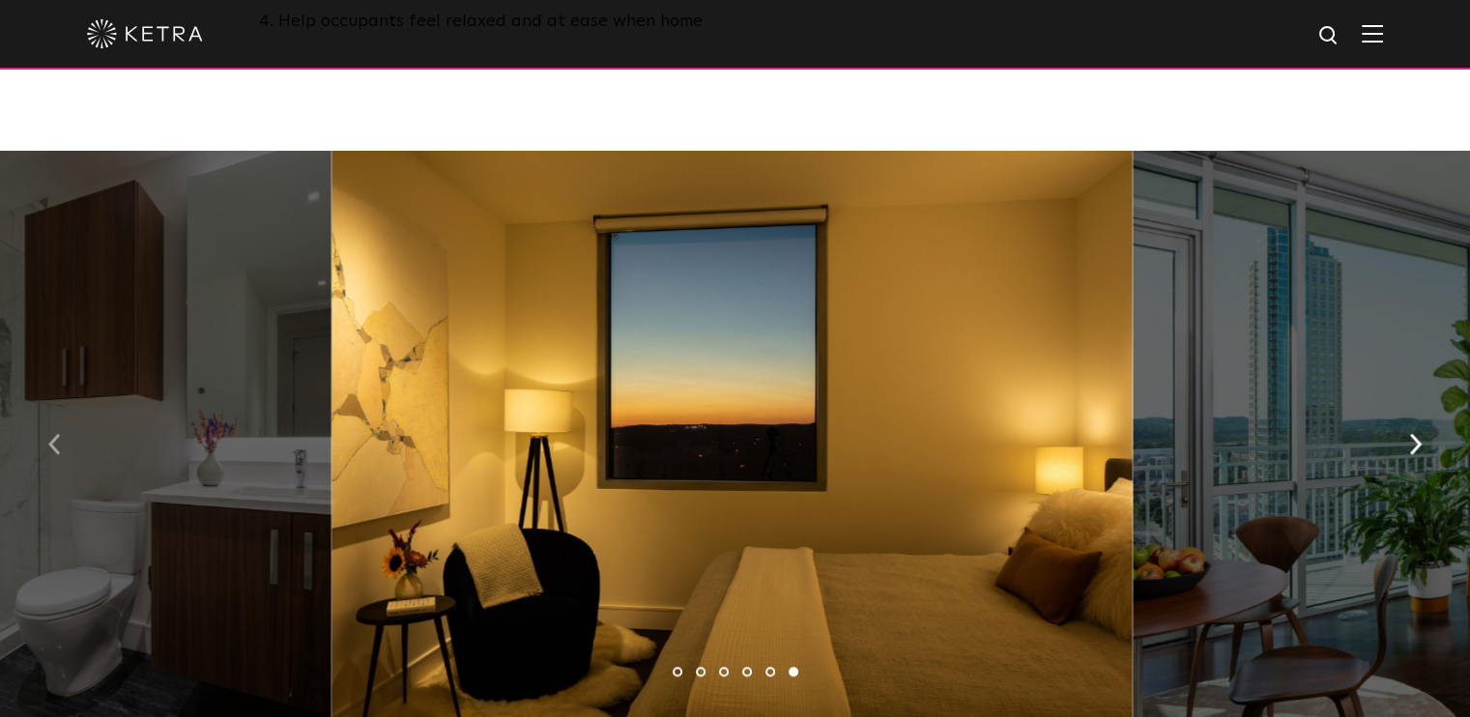
click at [54, 434] on img "button" at bounding box center [54, 444] width 13 height 21
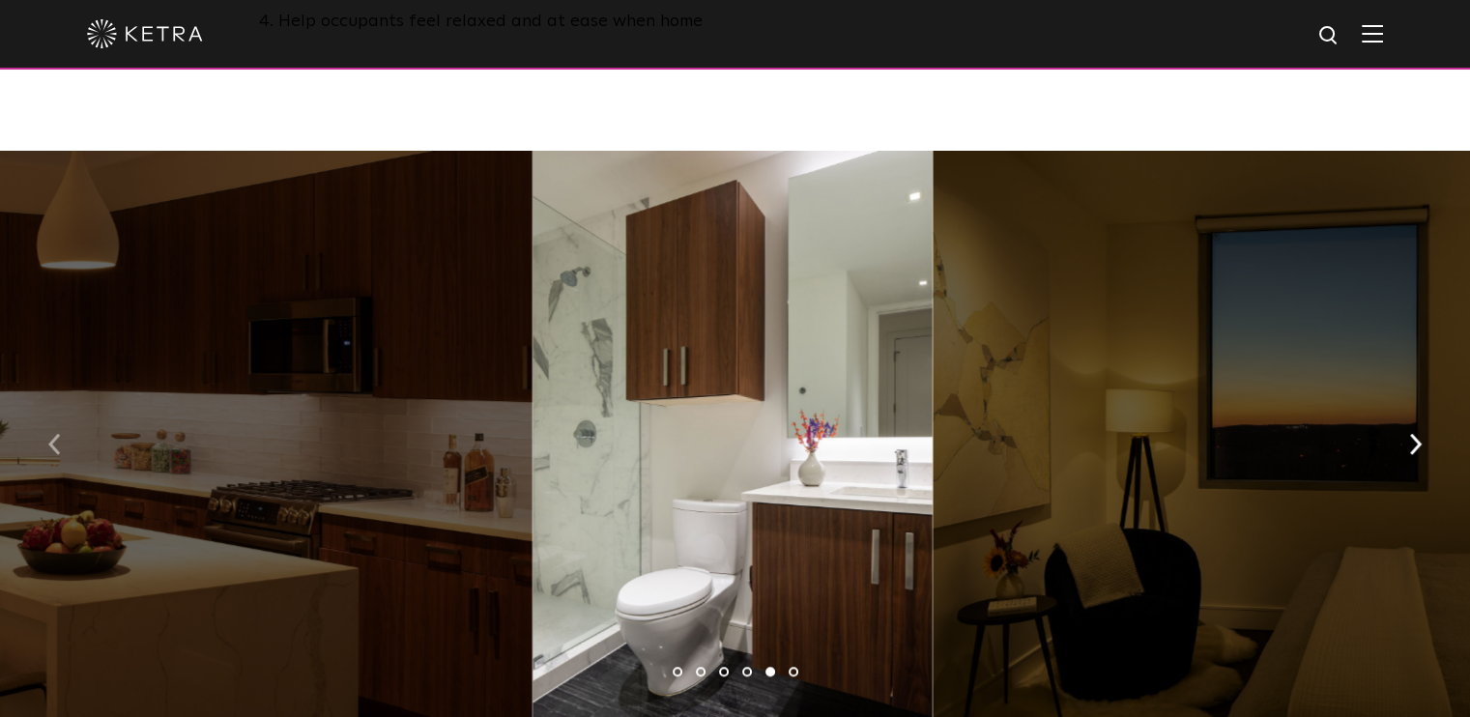
click at [54, 434] on img "button" at bounding box center [54, 444] width 13 height 21
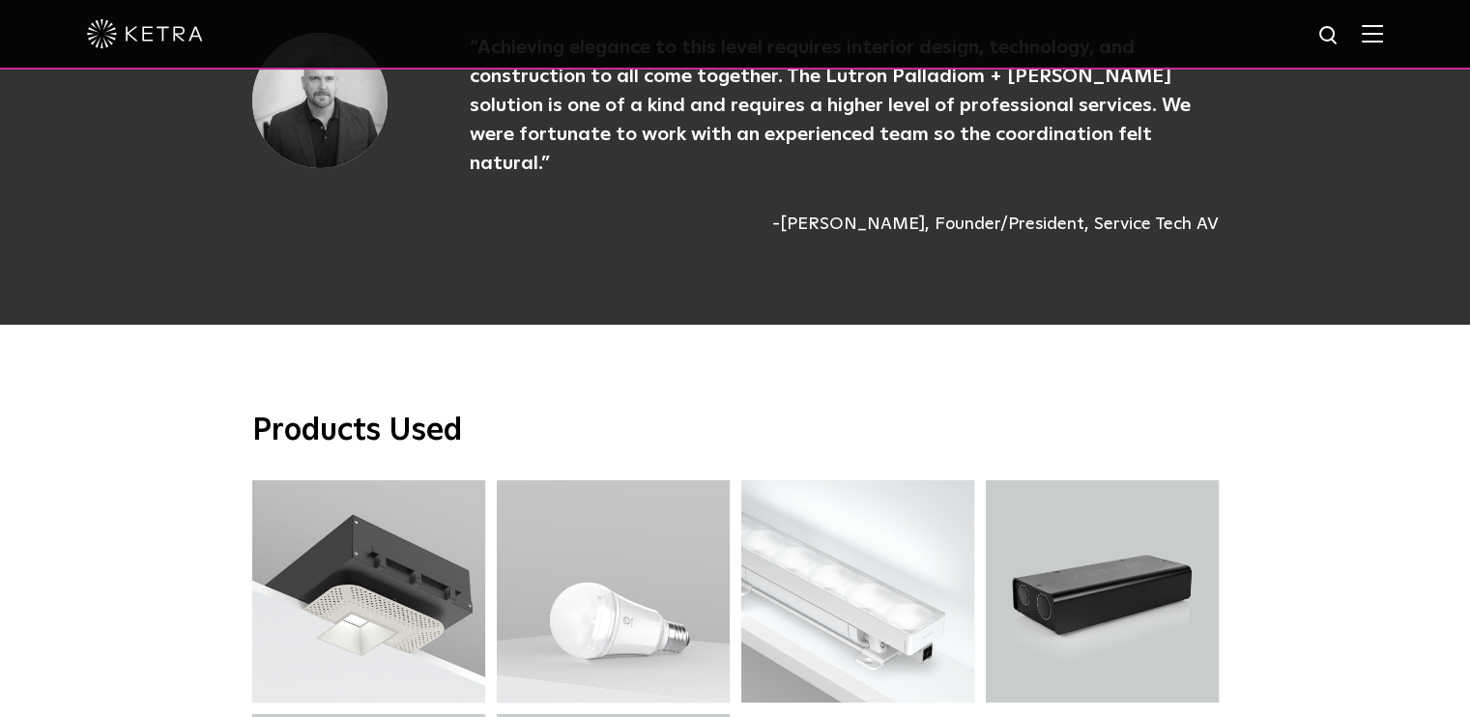
scroll to position [4540, 0]
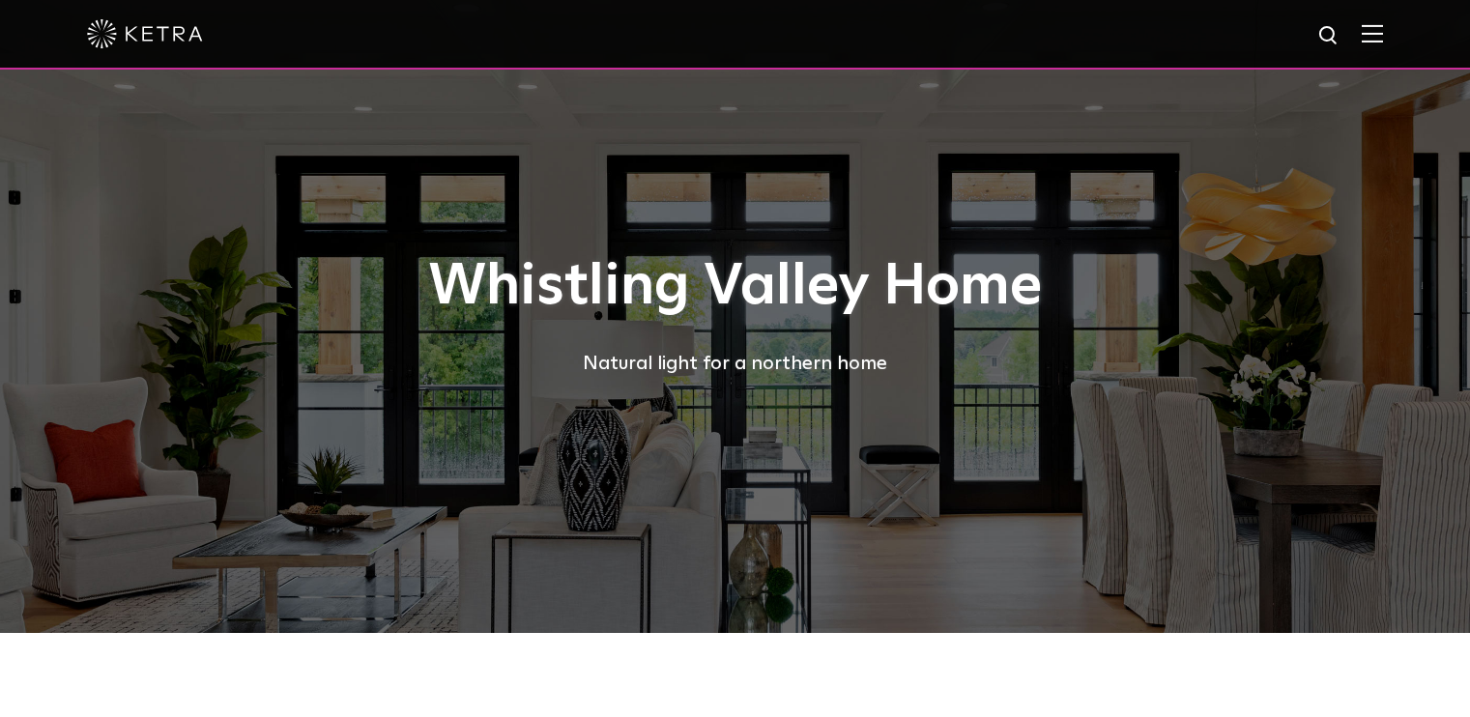
select select "Other"
select select "[GEOGRAPHIC_DATA]"
select select "Other"
select select "[GEOGRAPHIC_DATA]"
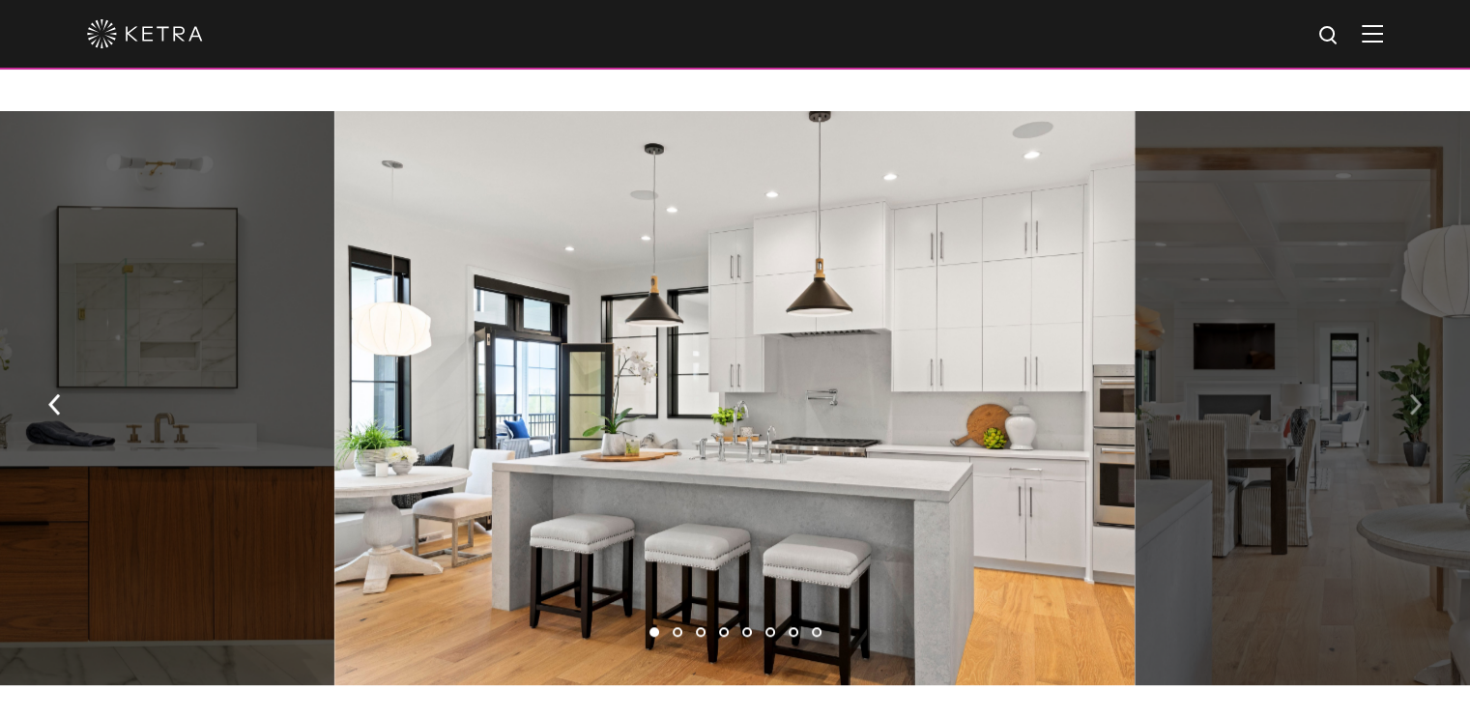
scroll to position [1352, 0]
click at [1412, 414] on img "button" at bounding box center [1415, 402] width 13 height 21
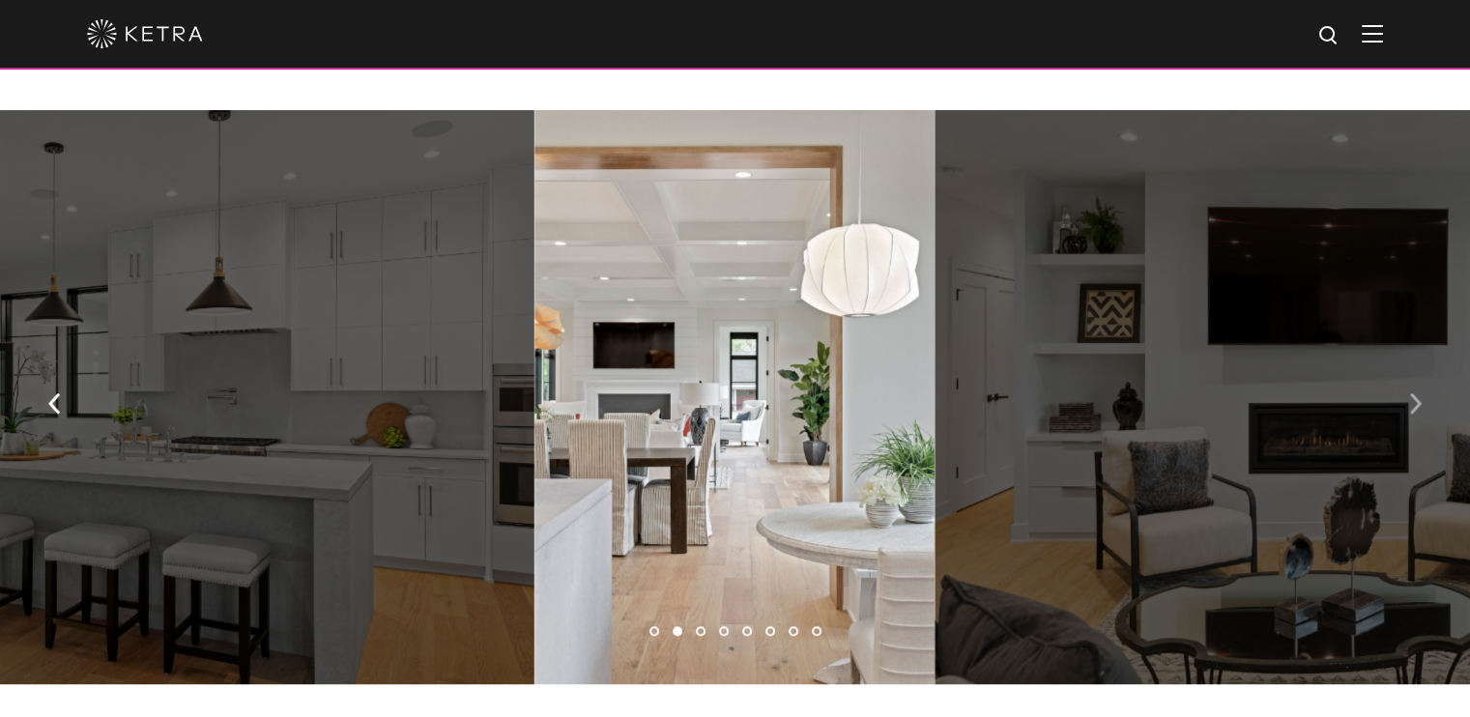
click at [1412, 414] on img "button" at bounding box center [1415, 402] width 13 height 21
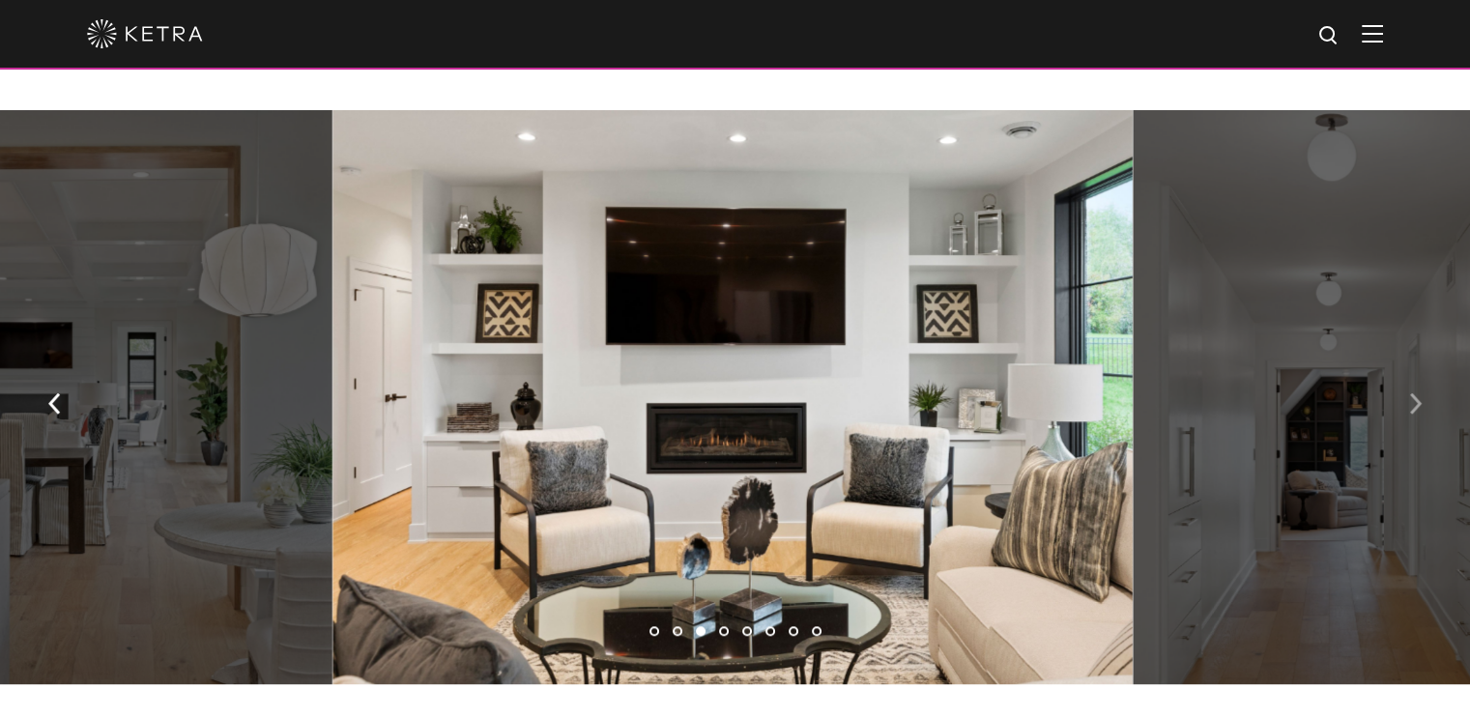
click at [1412, 414] on img "button" at bounding box center [1415, 402] width 13 height 21
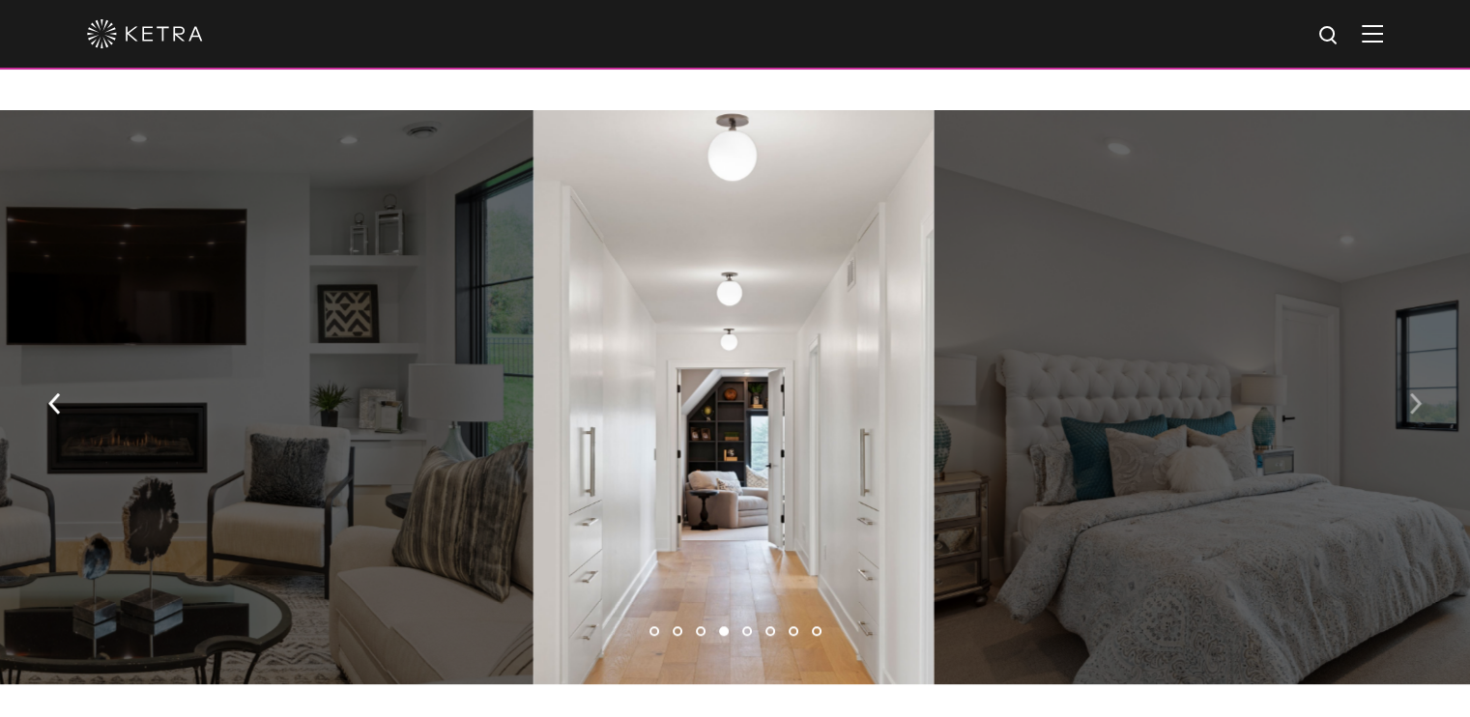
click at [1412, 414] on img "button" at bounding box center [1415, 402] width 13 height 21
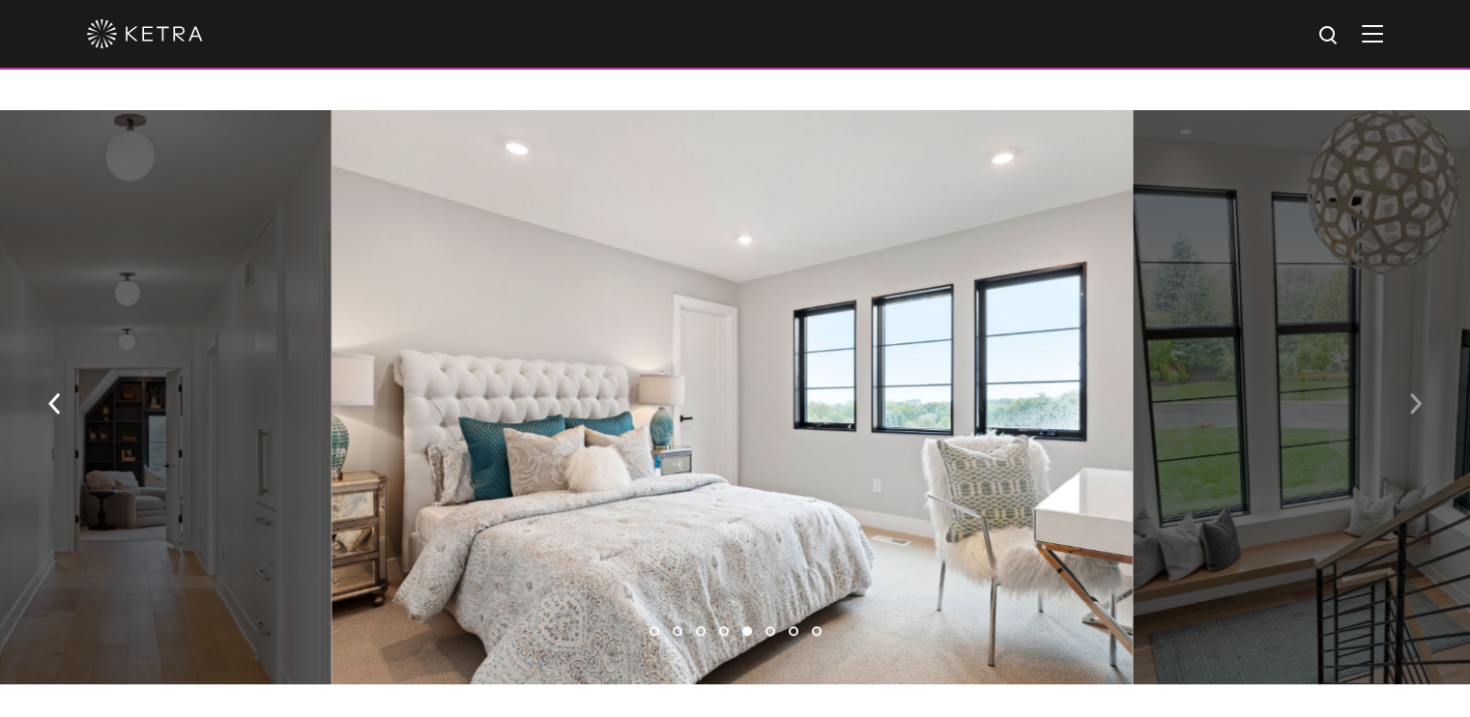
click at [1412, 414] on img "button" at bounding box center [1415, 402] width 13 height 21
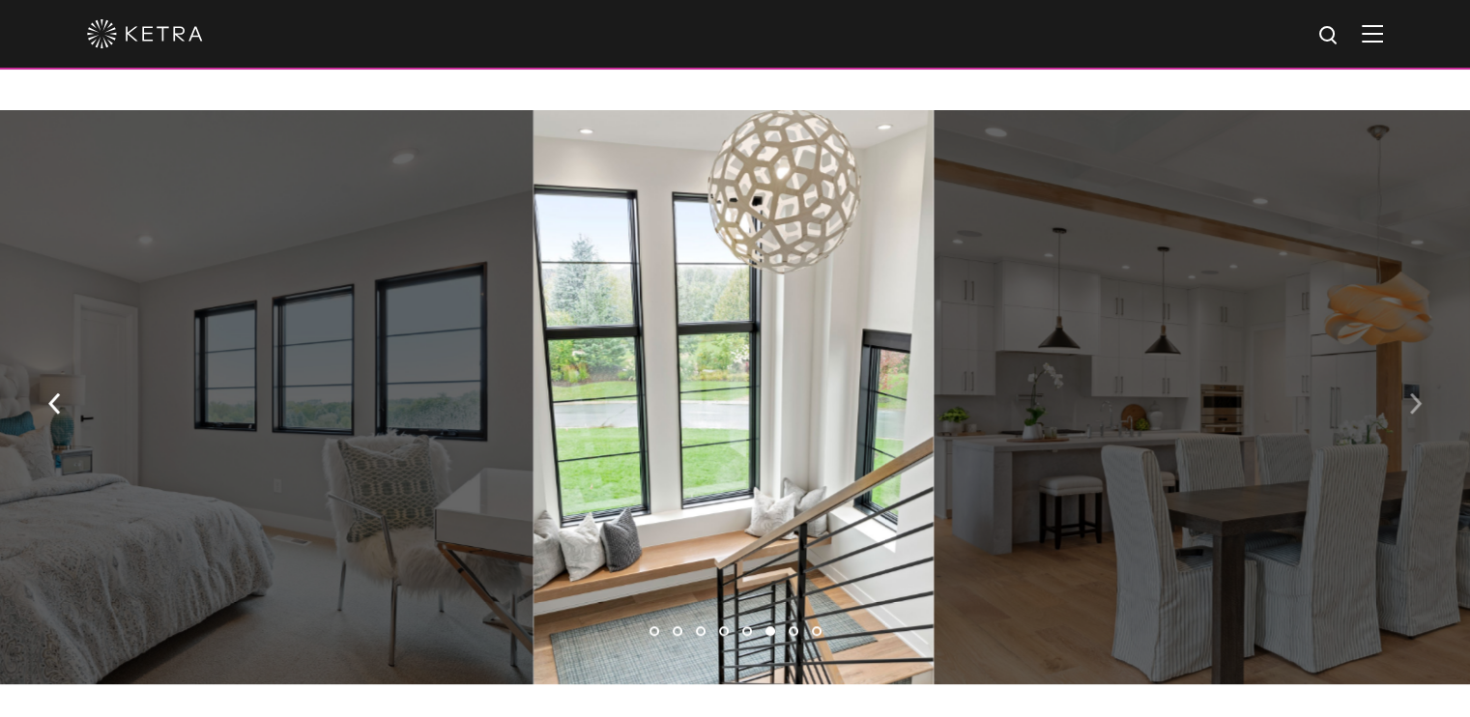
click at [1412, 414] on img "button" at bounding box center [1415, 402] width 13 height 21
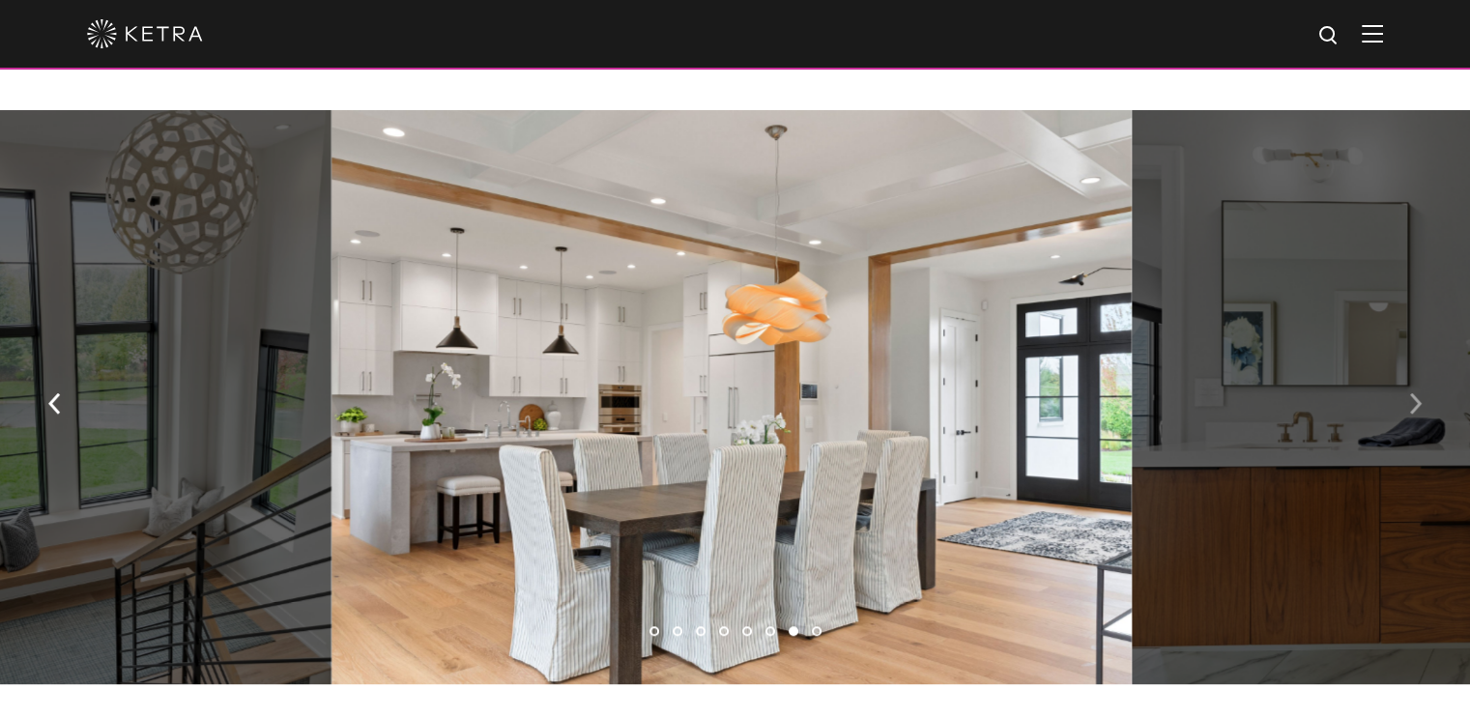
click at [1412, 414] on img "button" at bounding box center [1415, 402] width 13 height 21
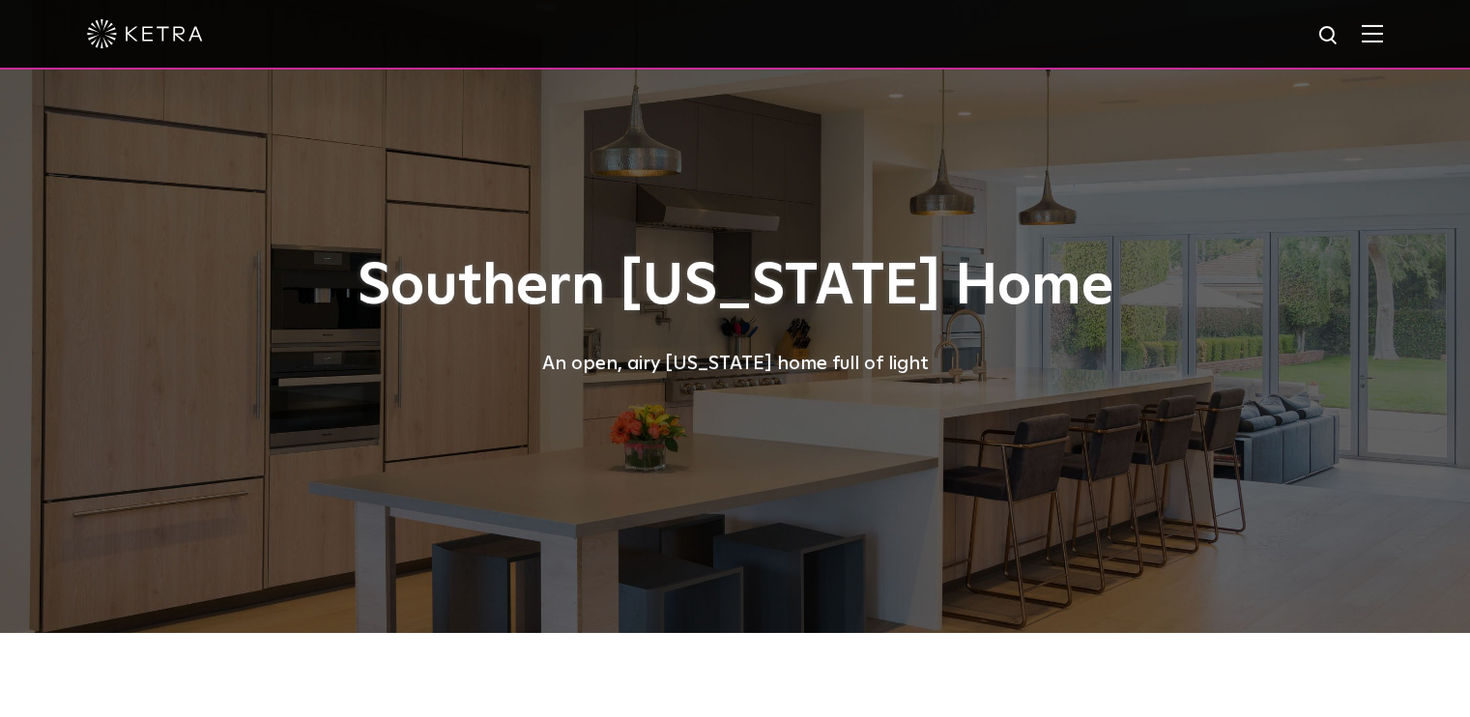
select select "Other"
select select "[GEOGRAPHIC_DATA]"
select select "Other"
select select "[GEOGRAPHIC_DATA]"
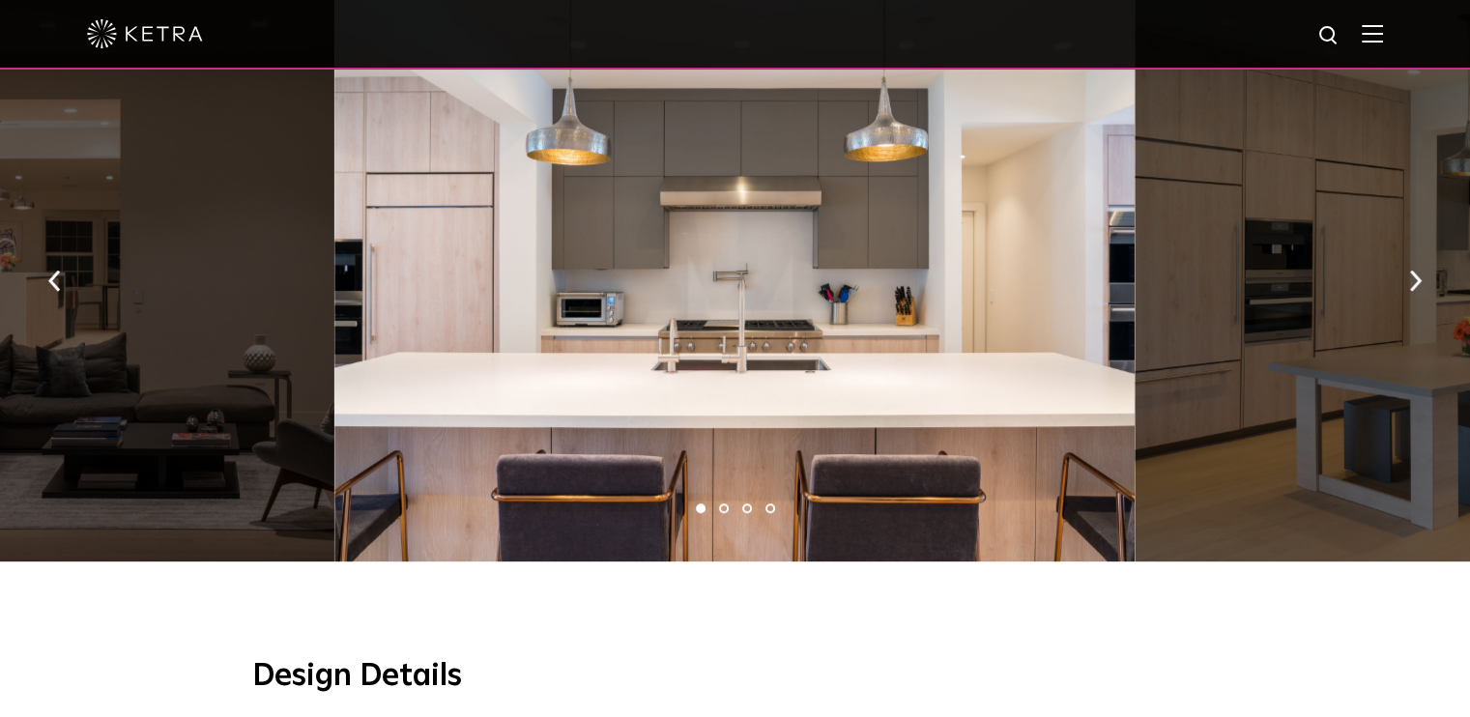
scroll to position [1063, 0]
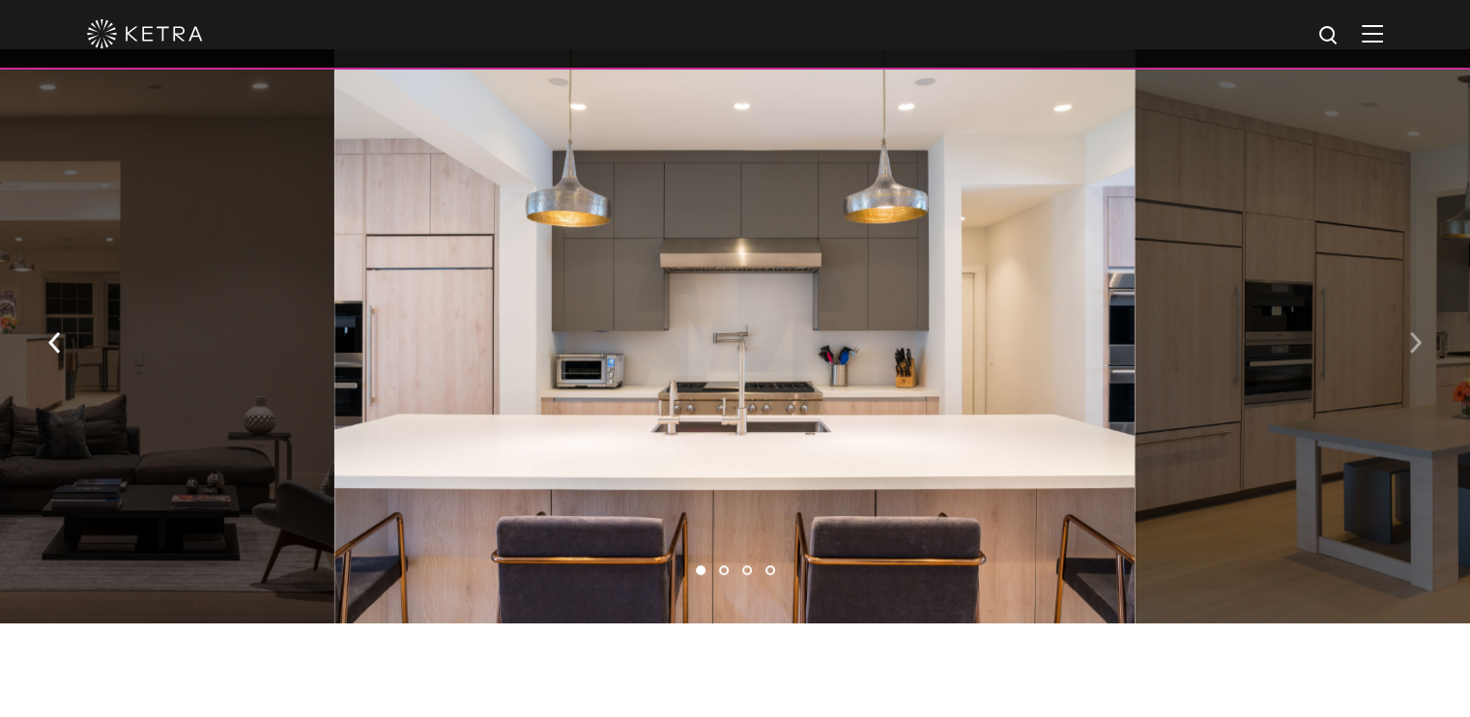
click at [1423, 326] on button "button" at bounding box center [1415, 340] width 42 height 67
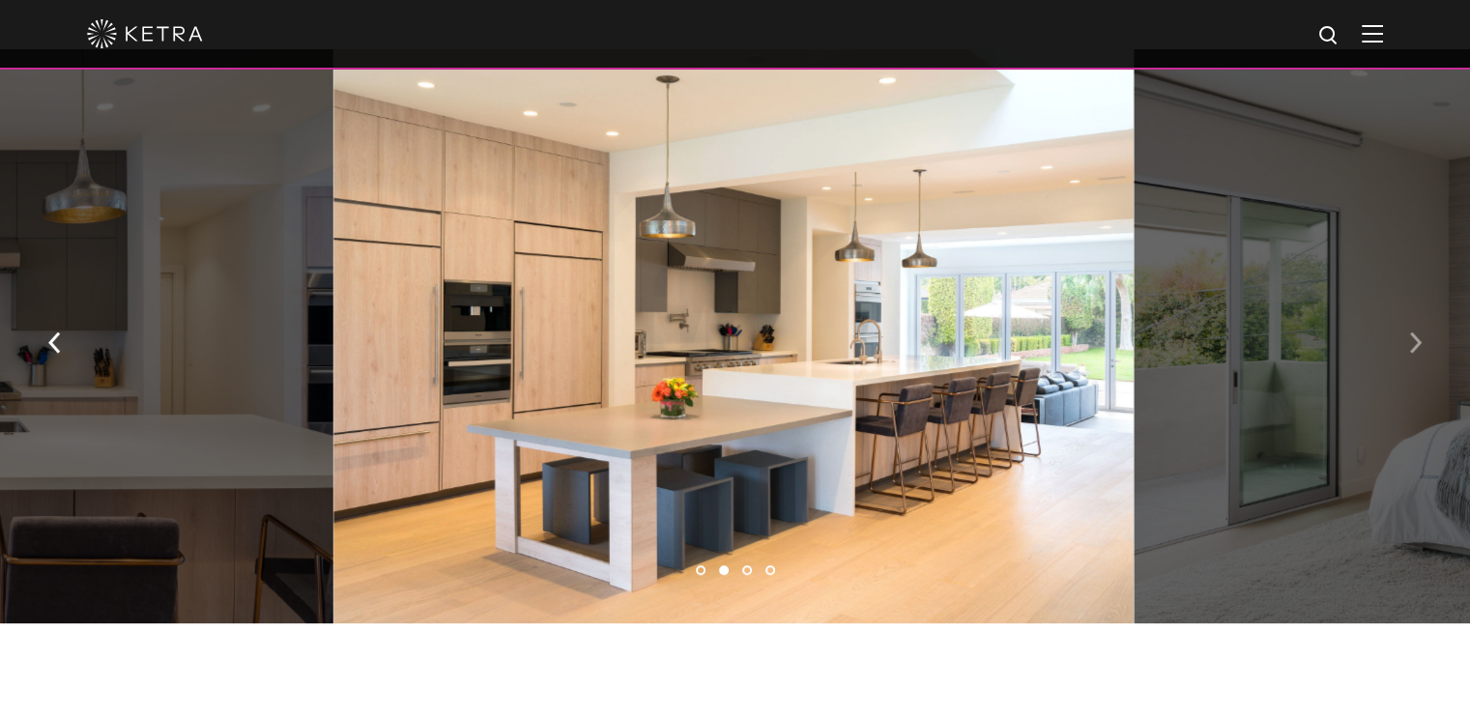
click at [1423, 326] on button "button" at bounding box center [1415, 340] width 42 height 67
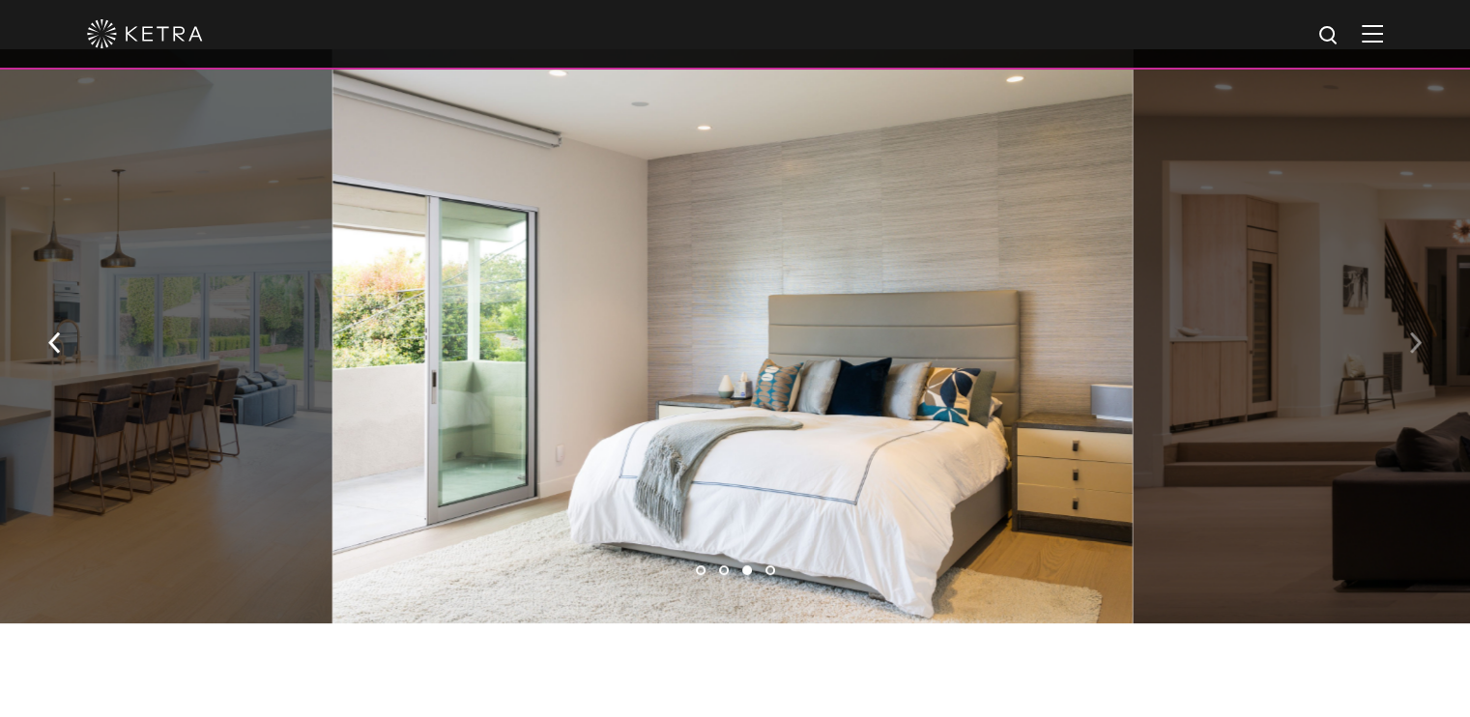
click at [1423, 326] on button "button" at bounding box center [1415, 340] width 42 height 67
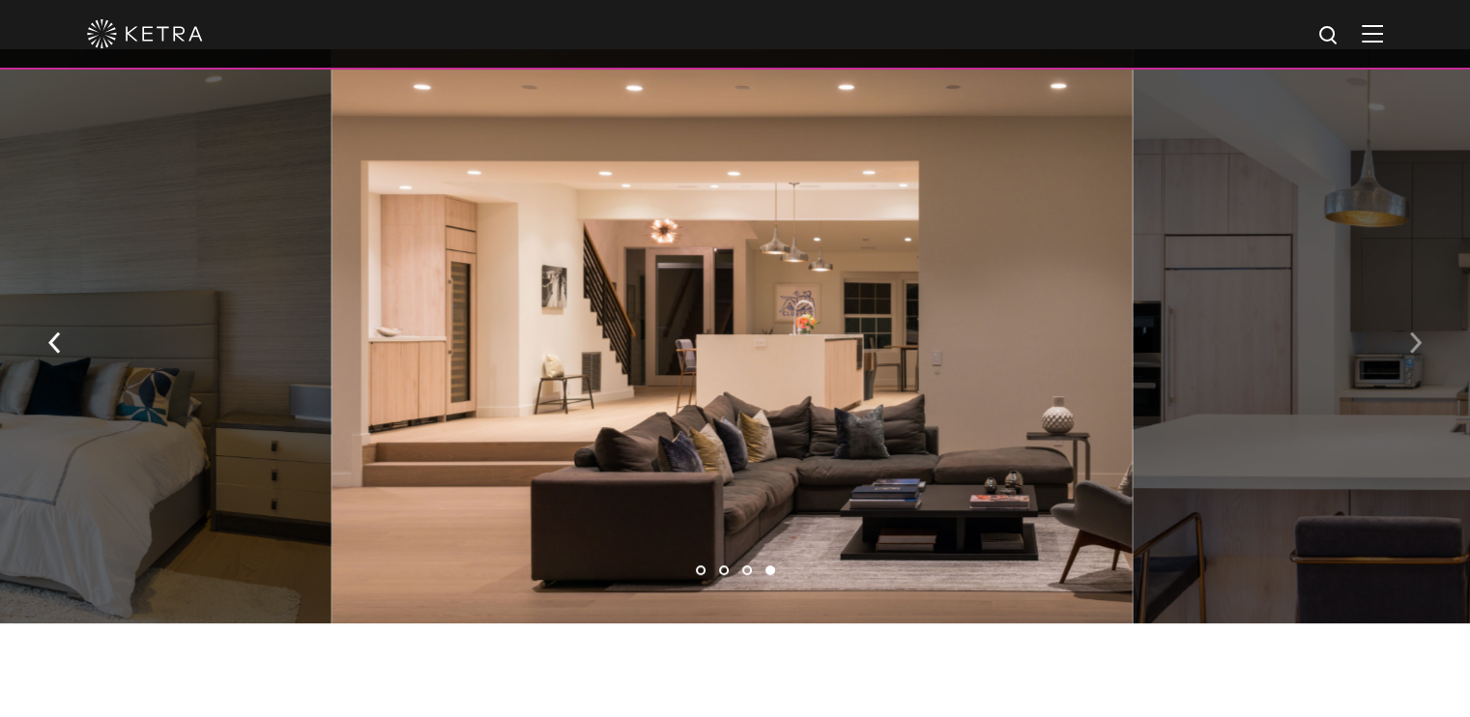
click at [1423, 326] on button "button" at bounding box center [1415, 340] width 42 height 67
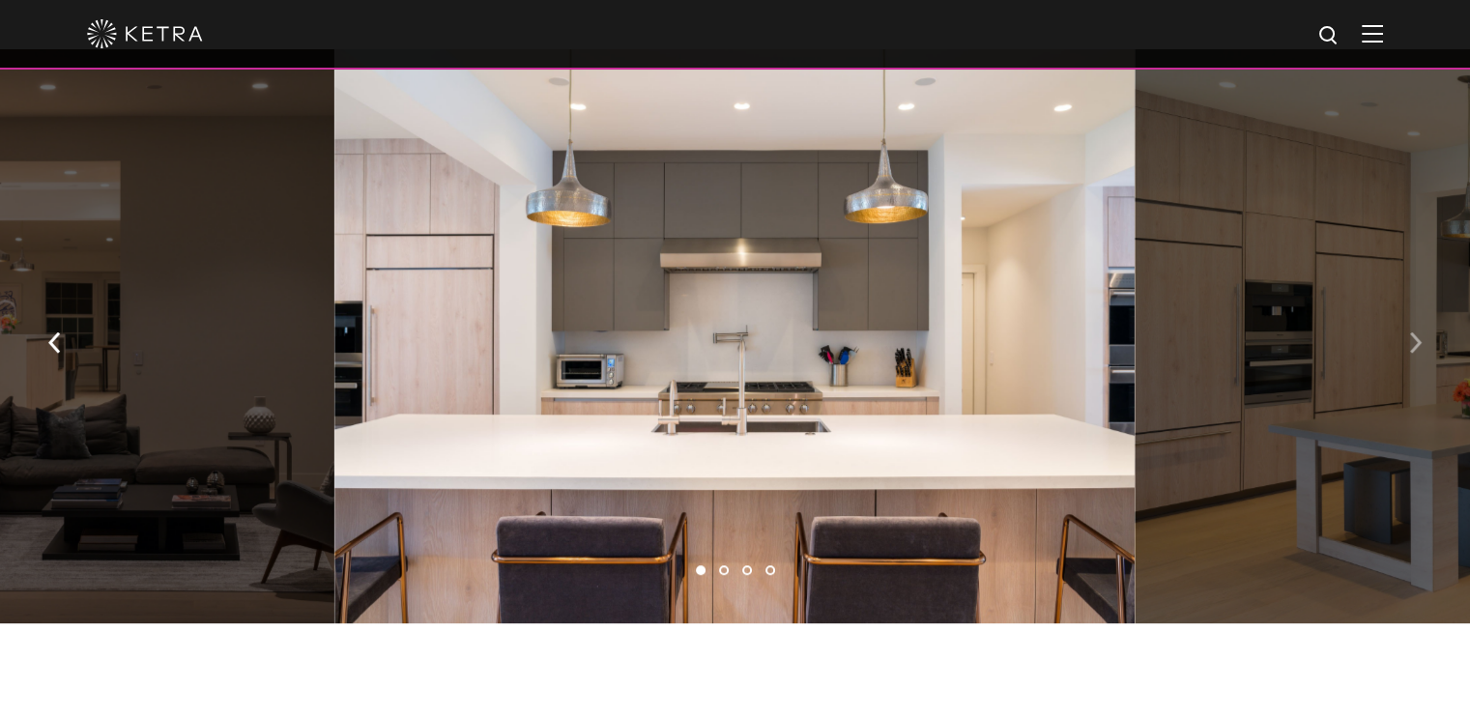
click at [1423, 326] on button "button" at bounding box center [1415, 340] width 42 height 67
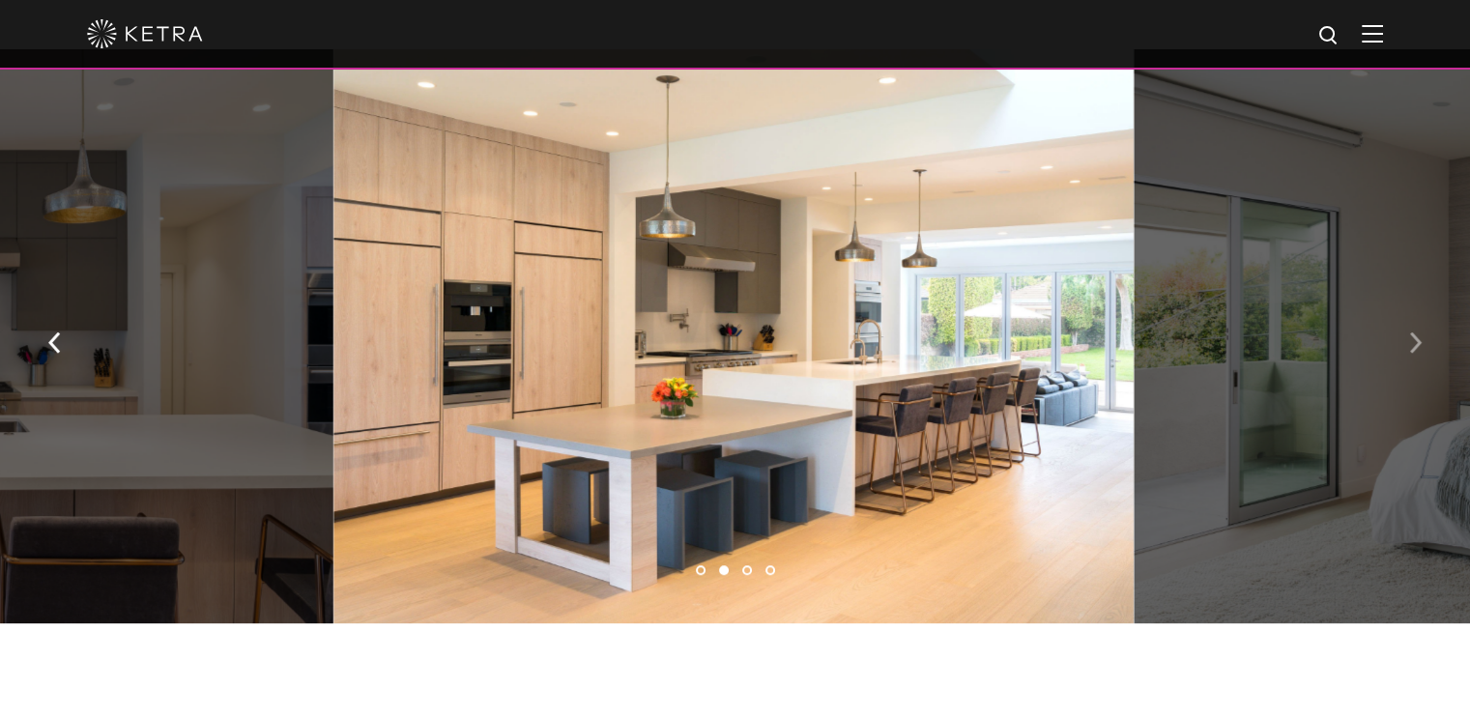
click at [1423, 326] on button "button" at bounding box center [1415, 340] width 42 height 67
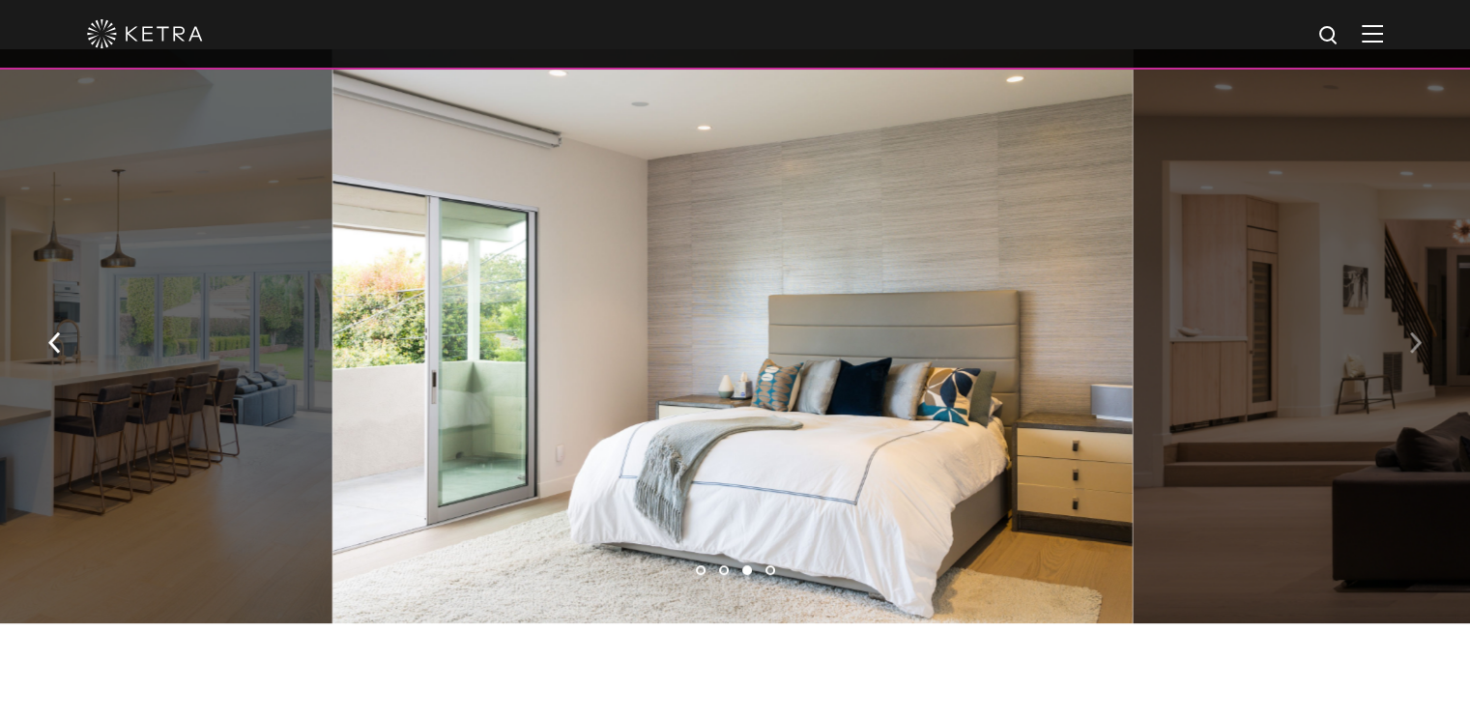
click at [1423, 326] on button "button" at bounding box center [1415, 340] width 42 height 67
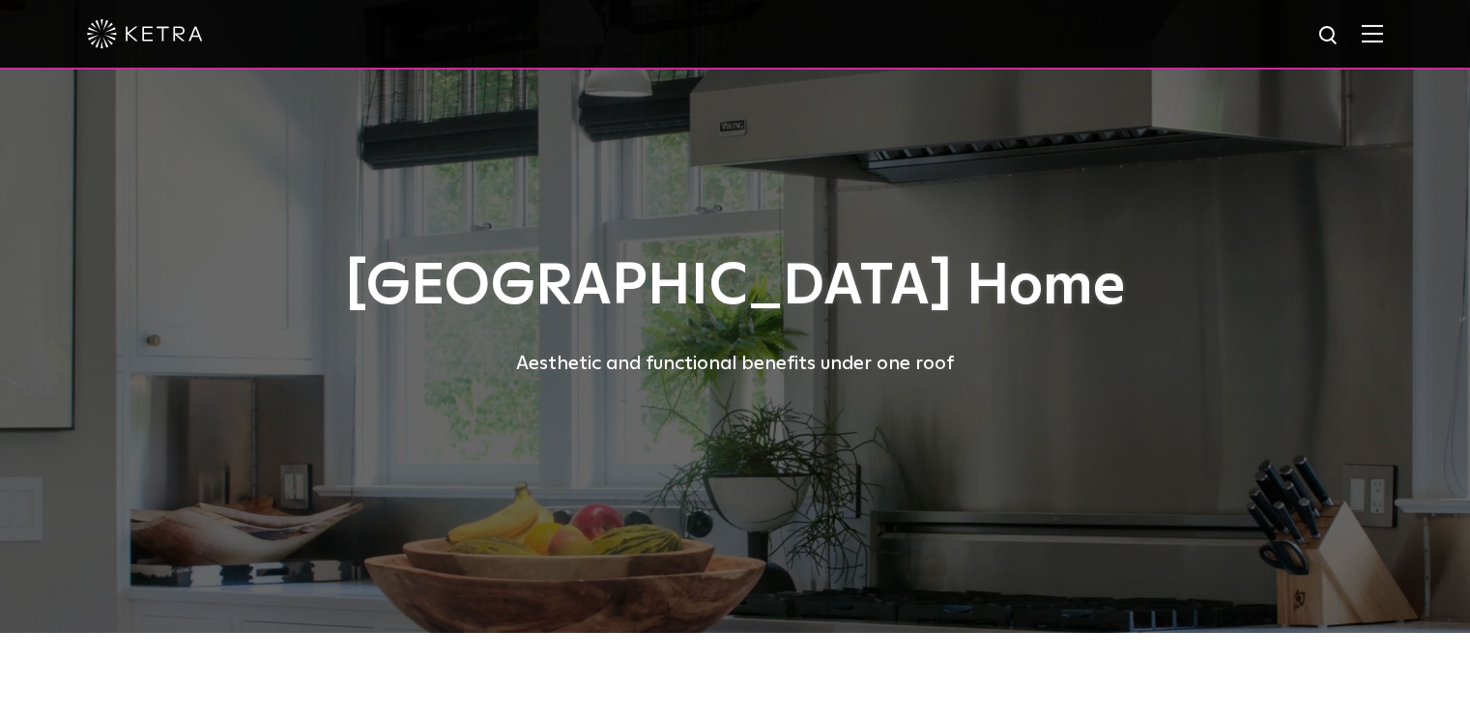
select select "Other"
select select "[GEOGRAPHIC_DATA]"
select select "Other"
select select "[GEOGRAPHIC_DATA]"
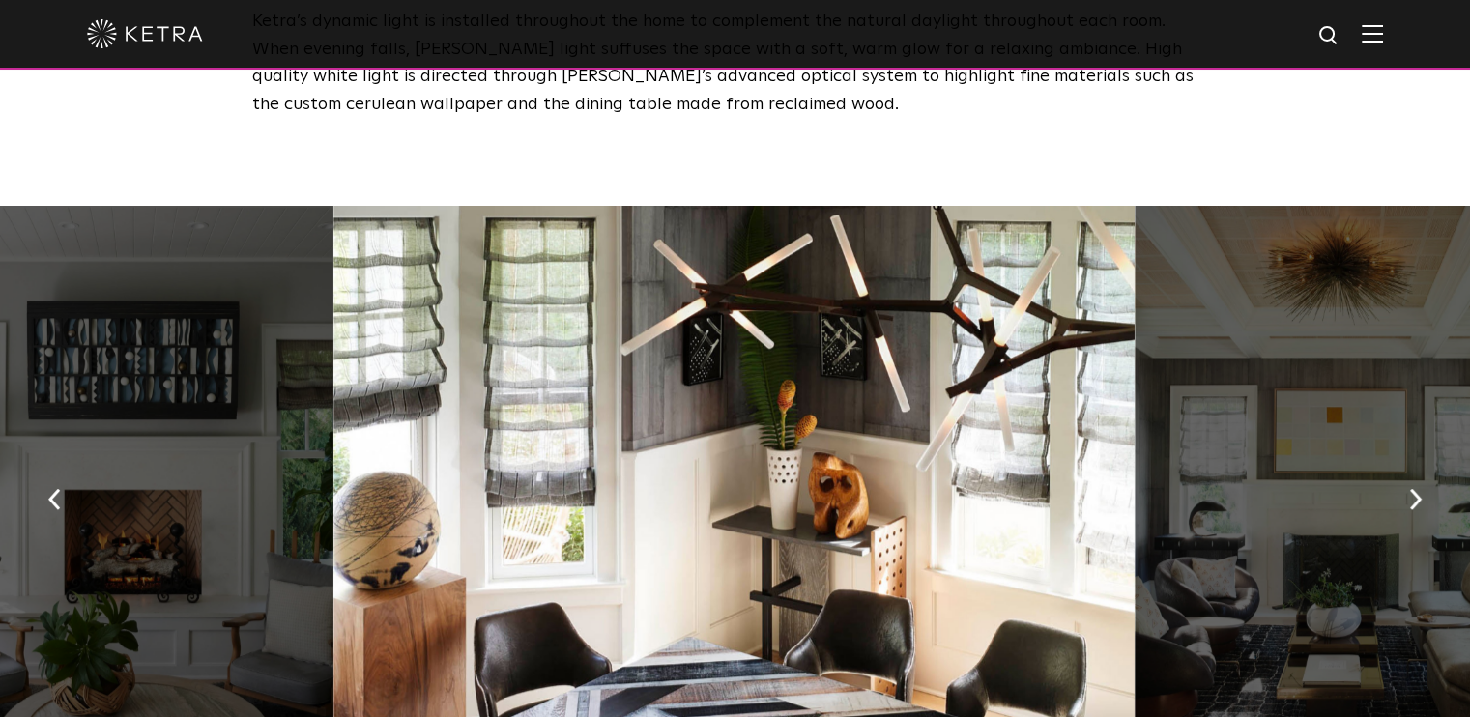
scroll to position [1352, 0]
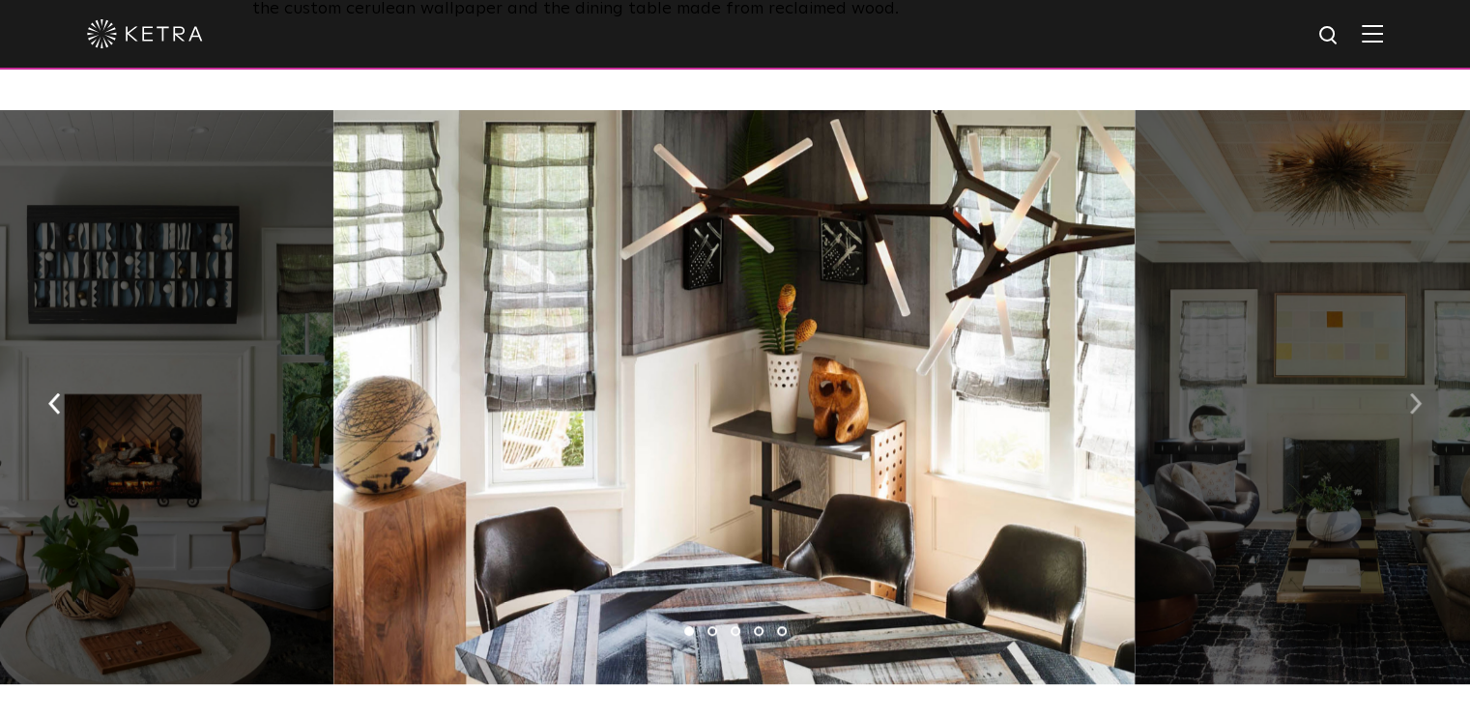
click at [1419, 400] on img "button" at bounding box center [1415, 402] width 13 height 21
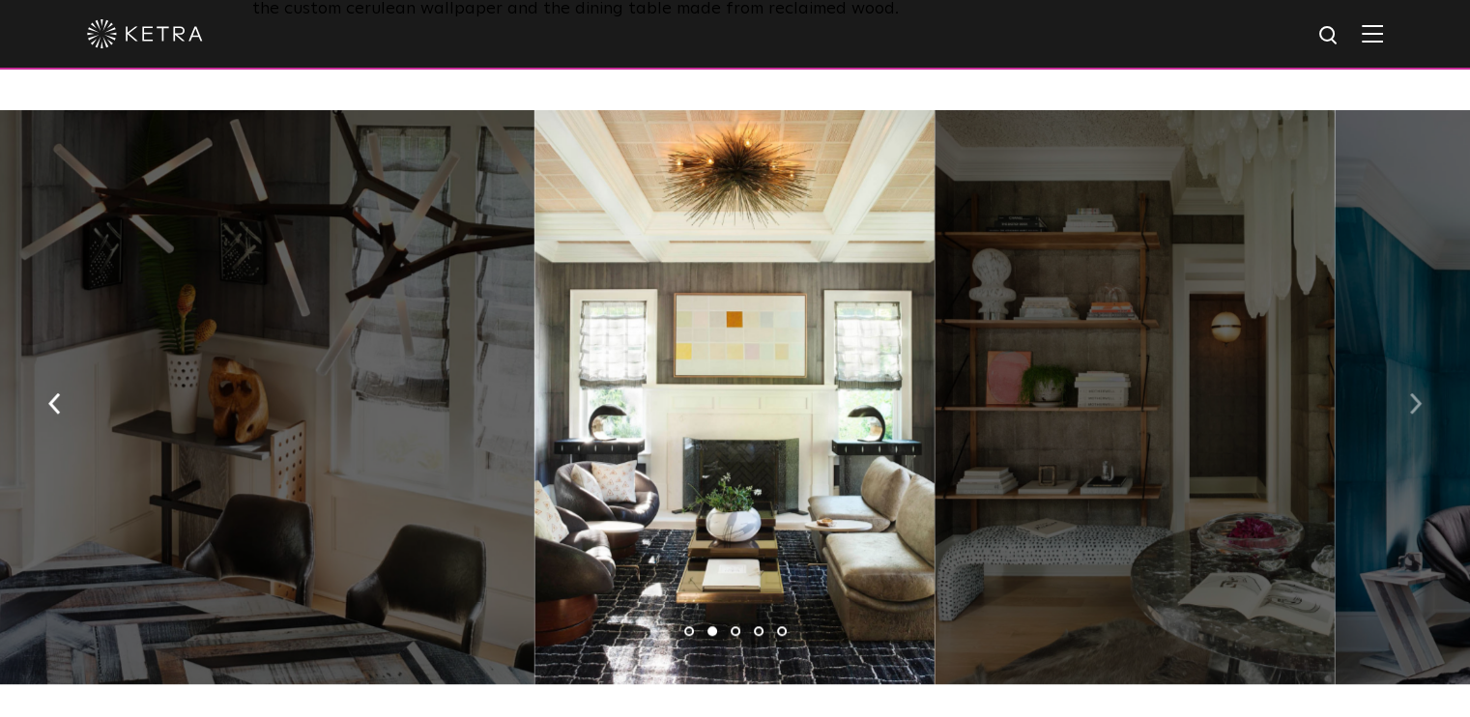
click at [1419, 400] on img "button" at bounding box center [1415, 402] width 13 height 21
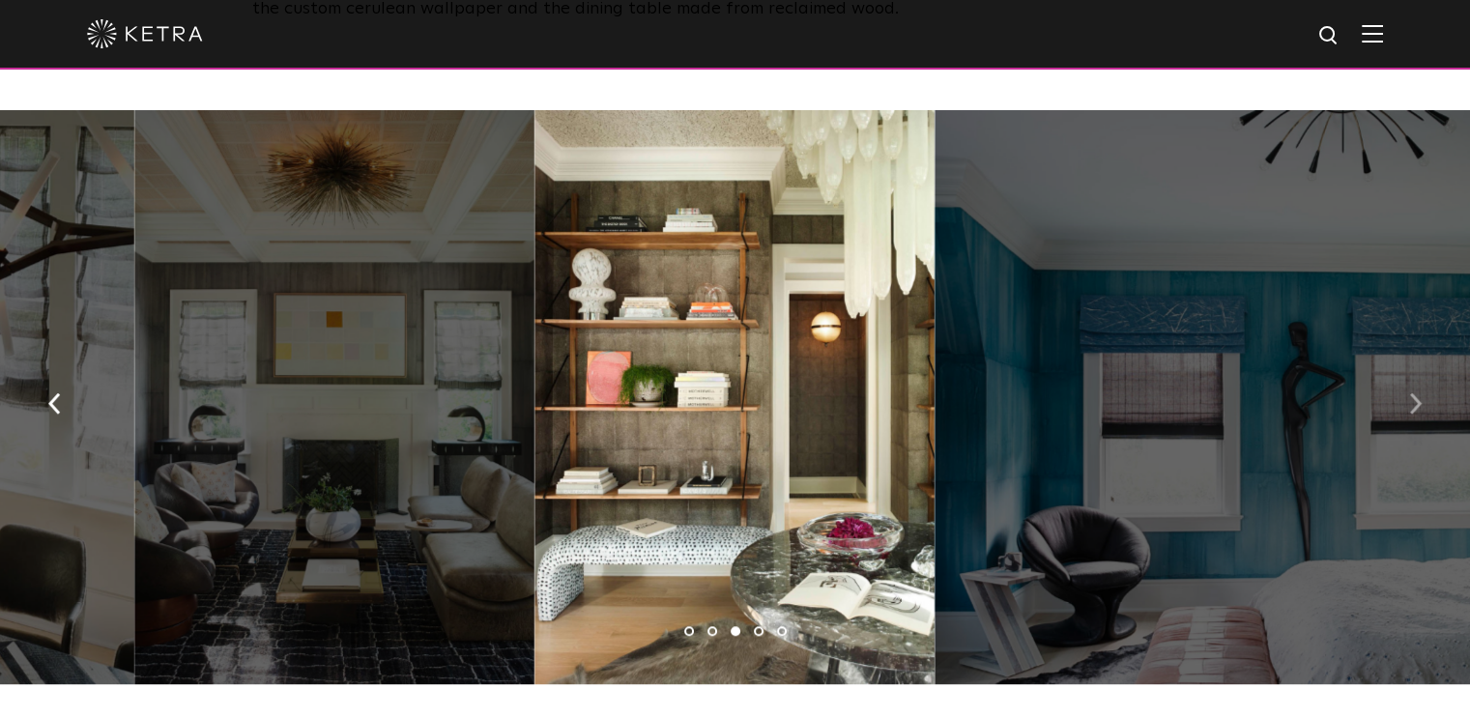
click at [1419, 400] on img "button" at bounding box center [1415, 402] width 13 height 21
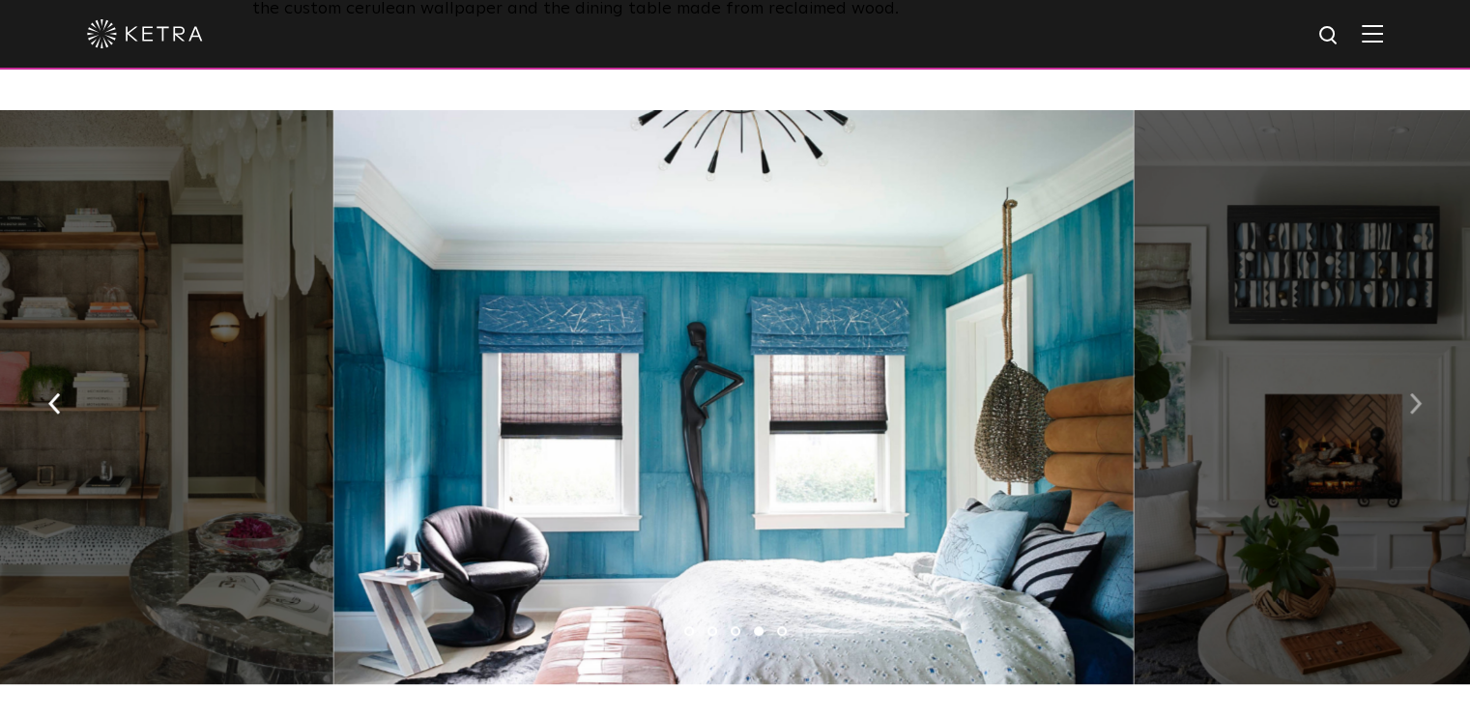
click at [1419, 400] on img "button" at bounding box center [1415, 402] width 13 height 21
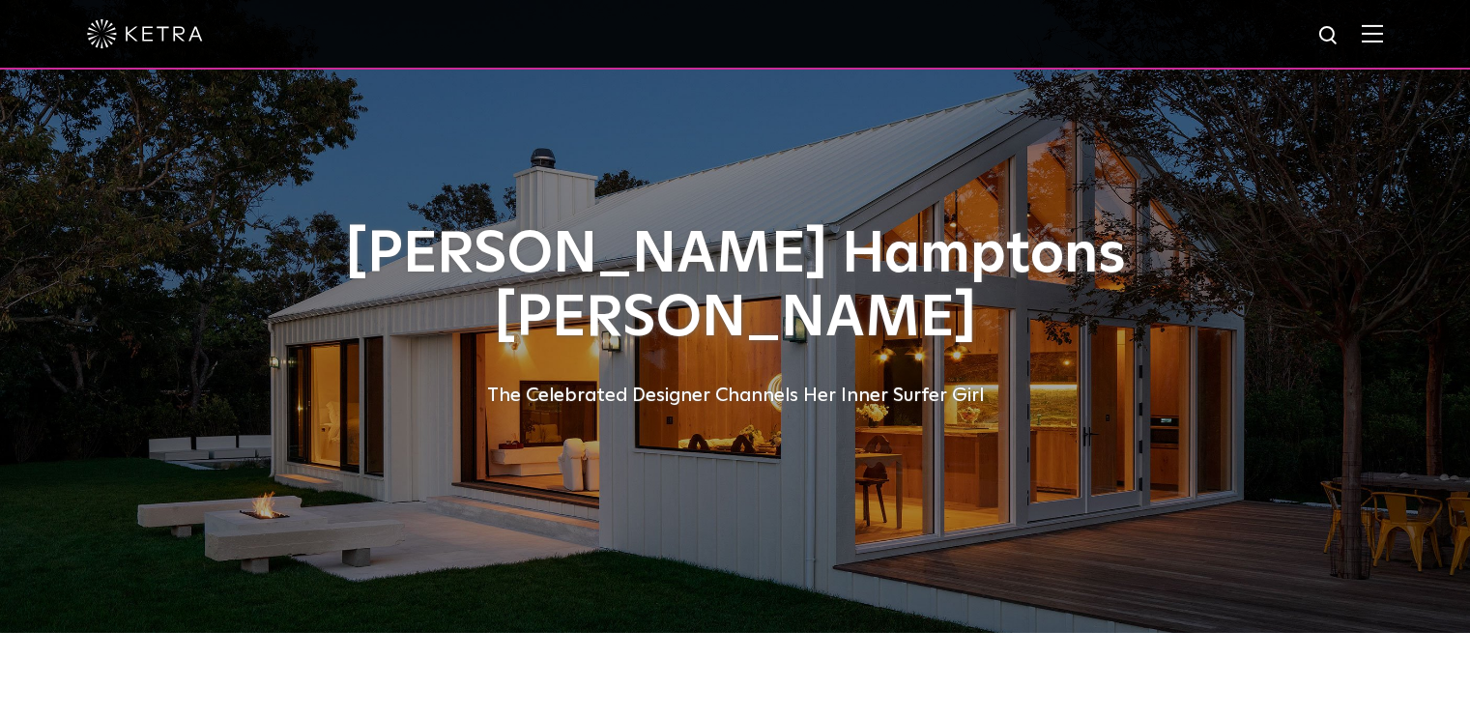
select select "Other"
select select "[GEOGRAPHIC_DATA]"
select select "Other"
select select "[GEOGRAPHIC_DATA]"
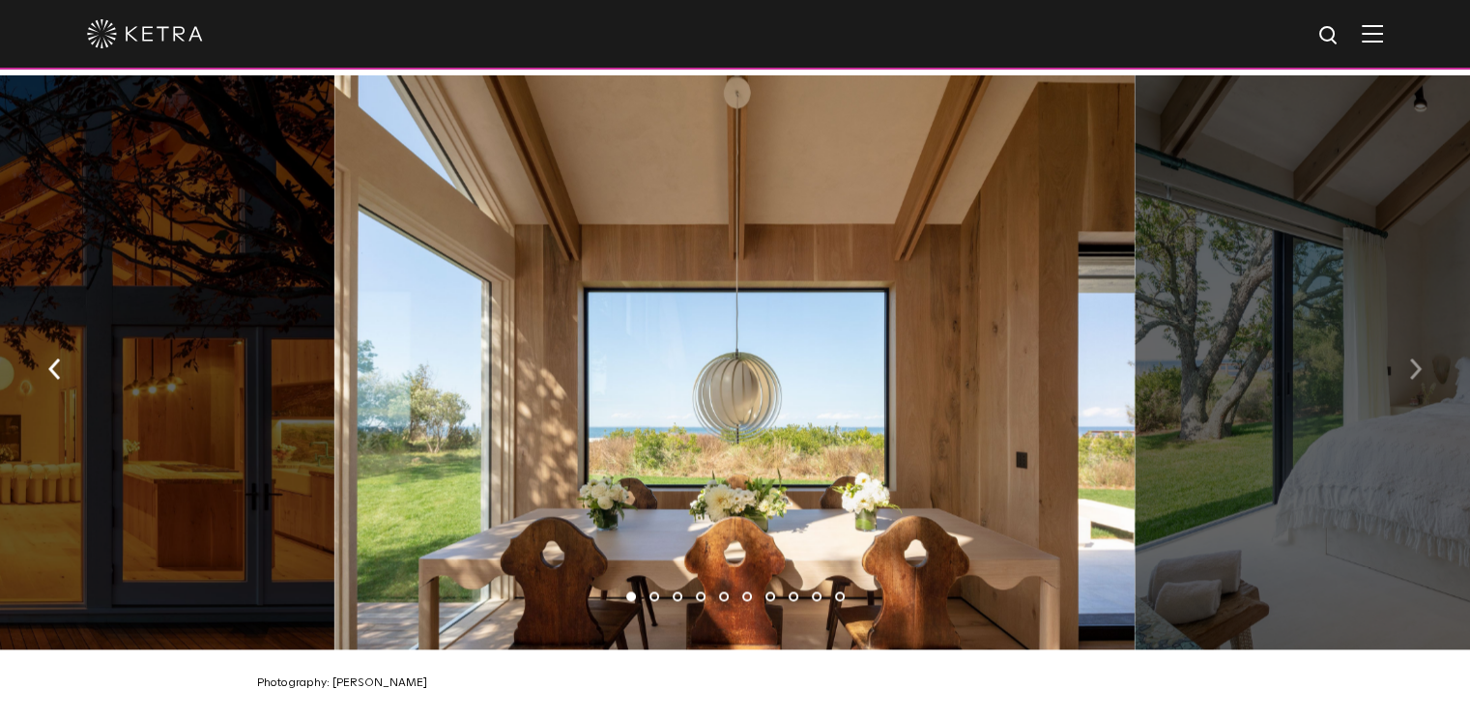
scroll to position [2803, 0]
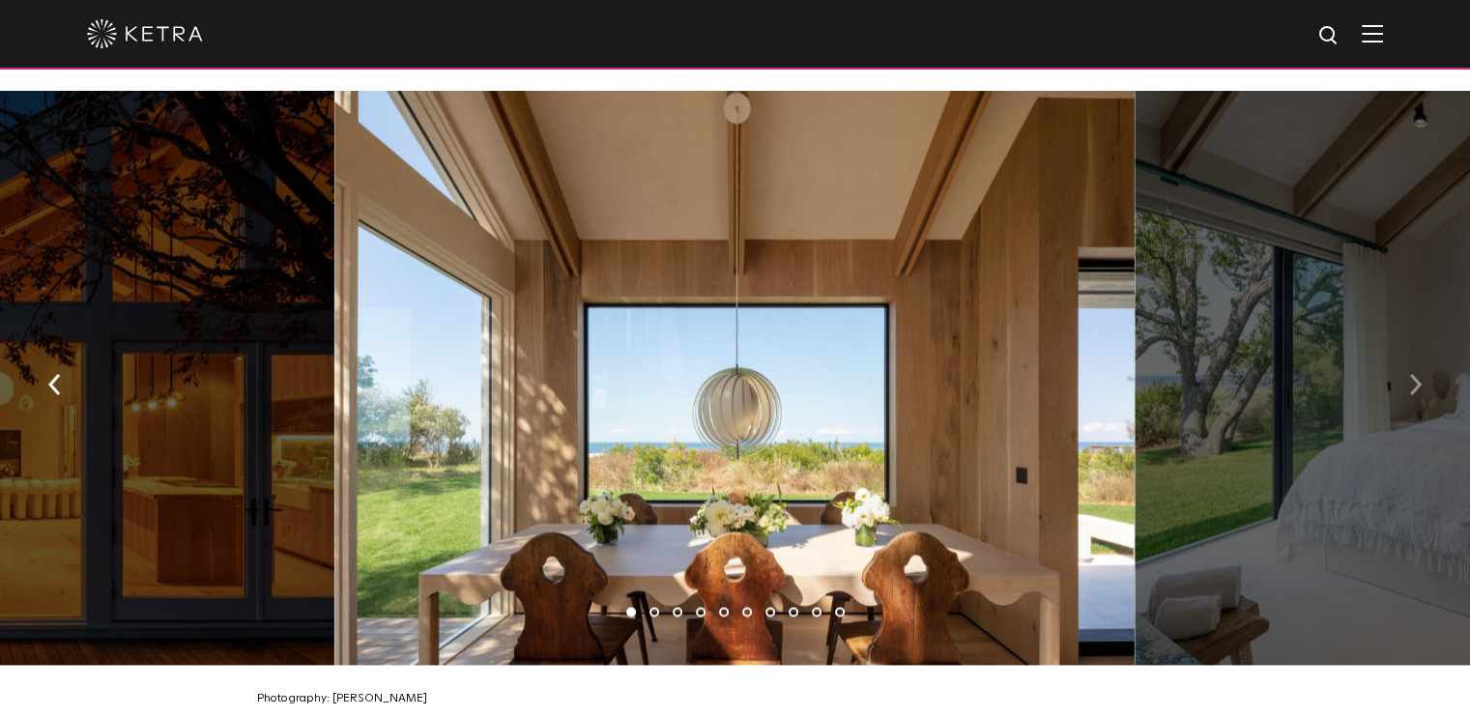
click at [1423, 366] on button "button" at bounding box center [1415, 382] width 42 height 67
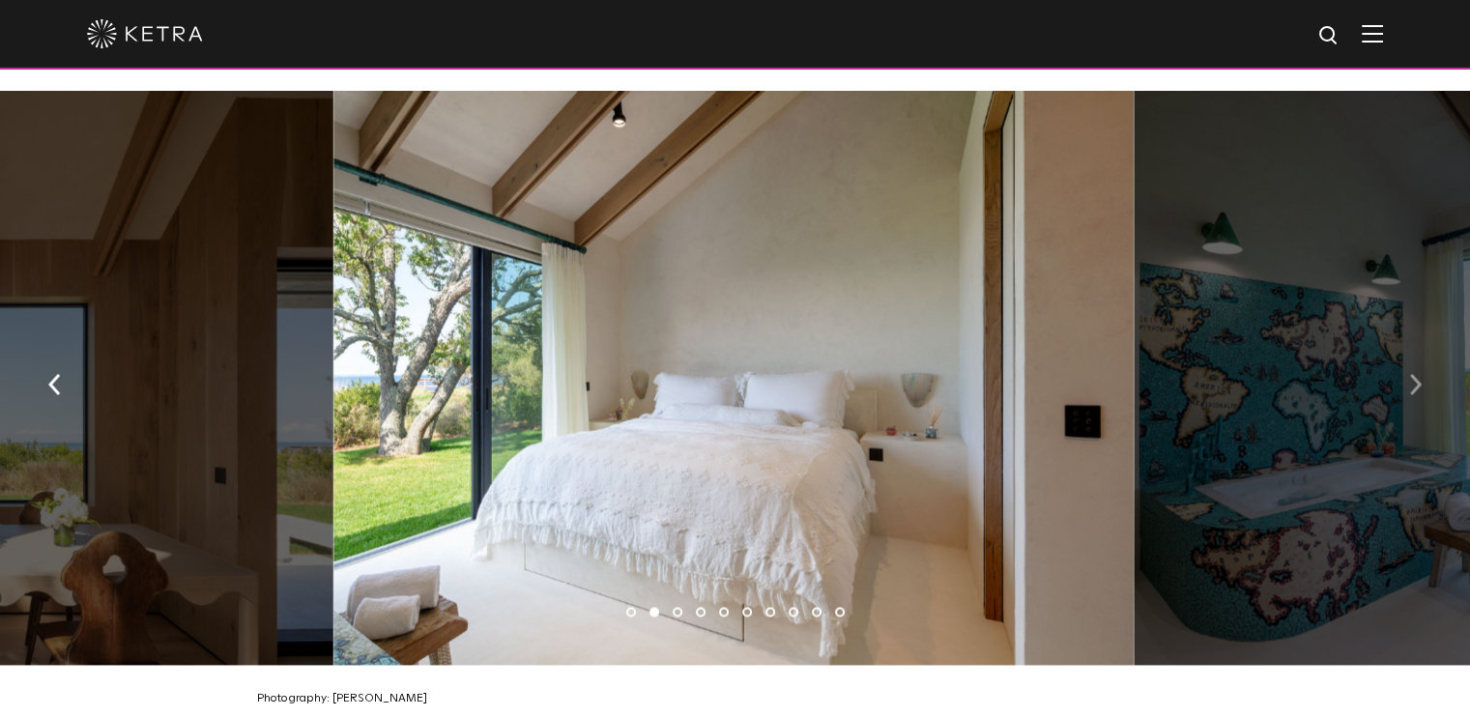
click at [1423, 366] on button "button" at bounding box center [1415, 382] width 42 height 67
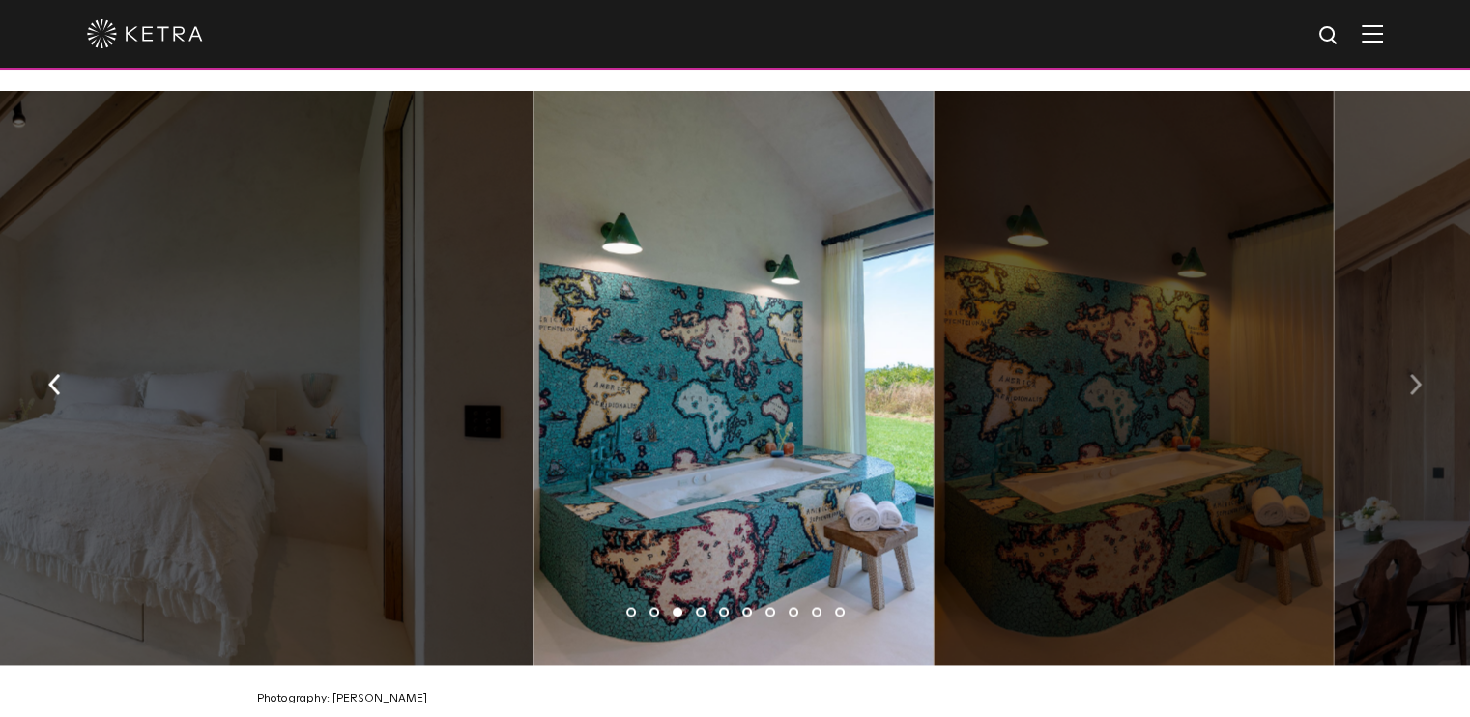
click at [1423, 366] on button "button" at bounding box center [1415, 382] width 42 height 67
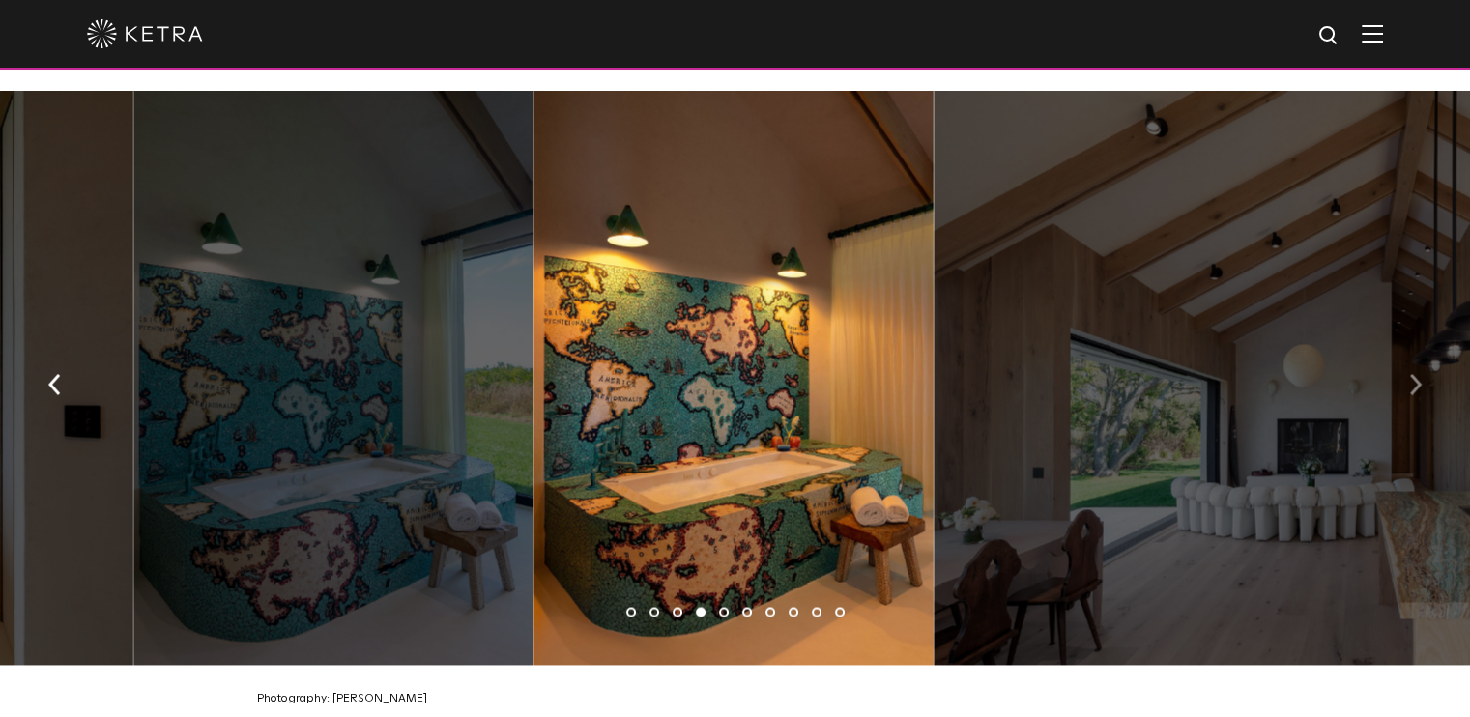
click at [1423, 366] on button "button" at bounding box center [1415, 382] width 42 height 67
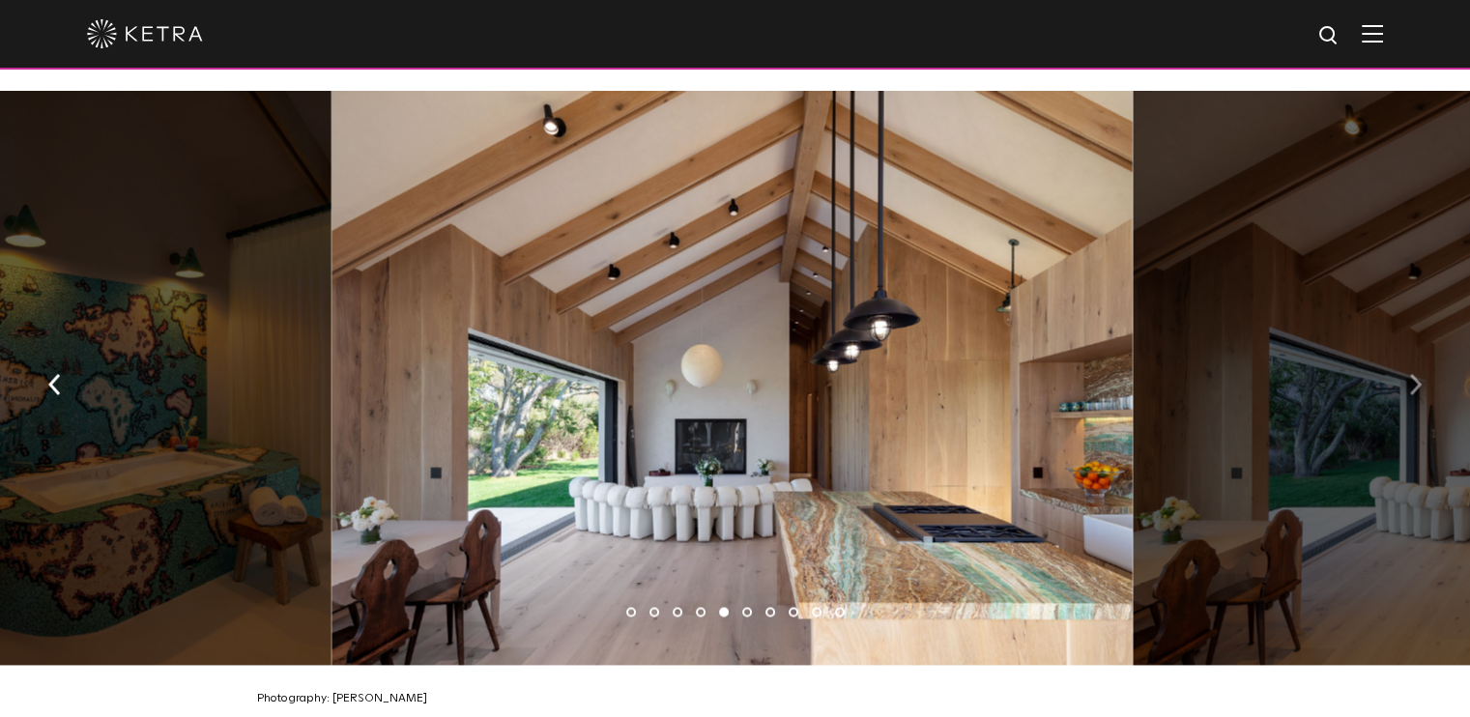
click at [1423, 366] on button "button" at bounding box center [1415, 382] width 42 height 67
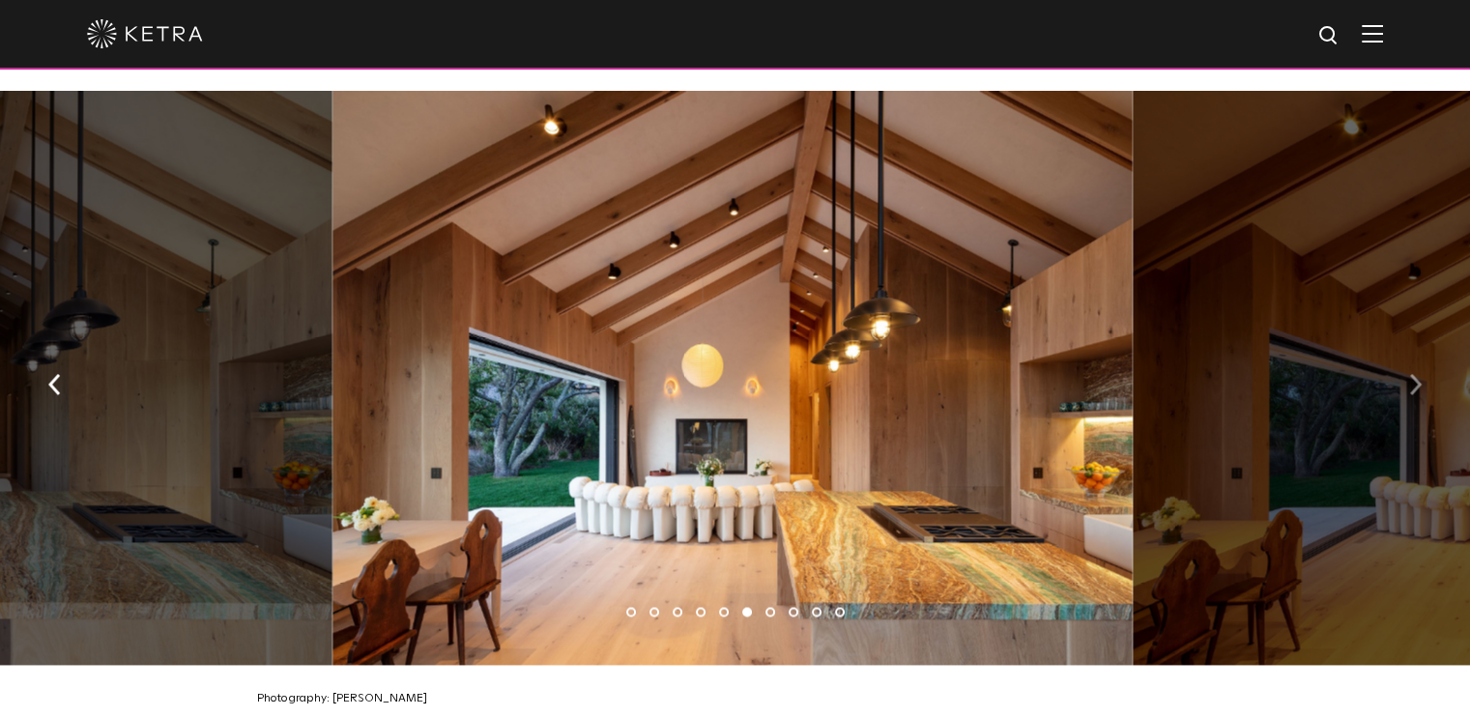
click at [1423, 366] on button "button" at bounding box center [1415, 382] width 42 height 67
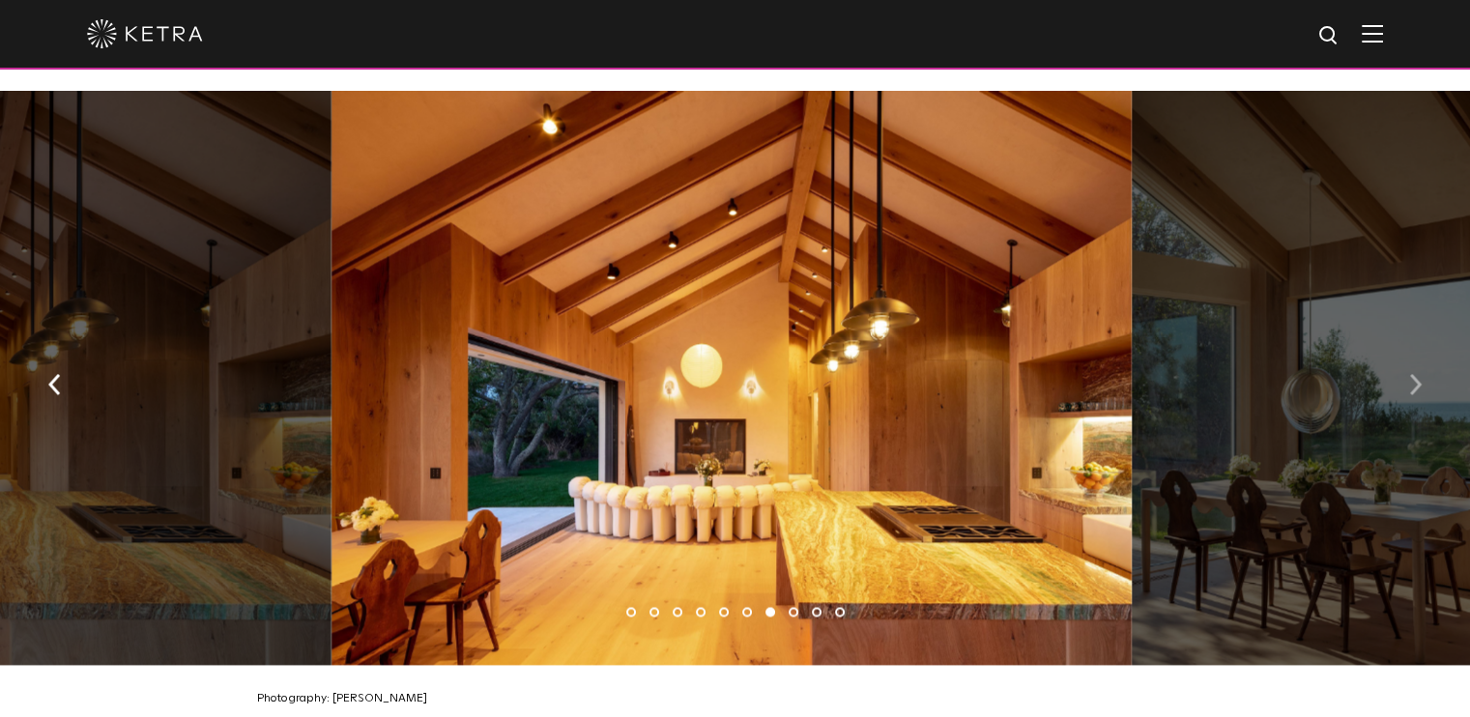
click at [1423, 366] on button "button" at bounding box center [1415, 382] width 42 height 67
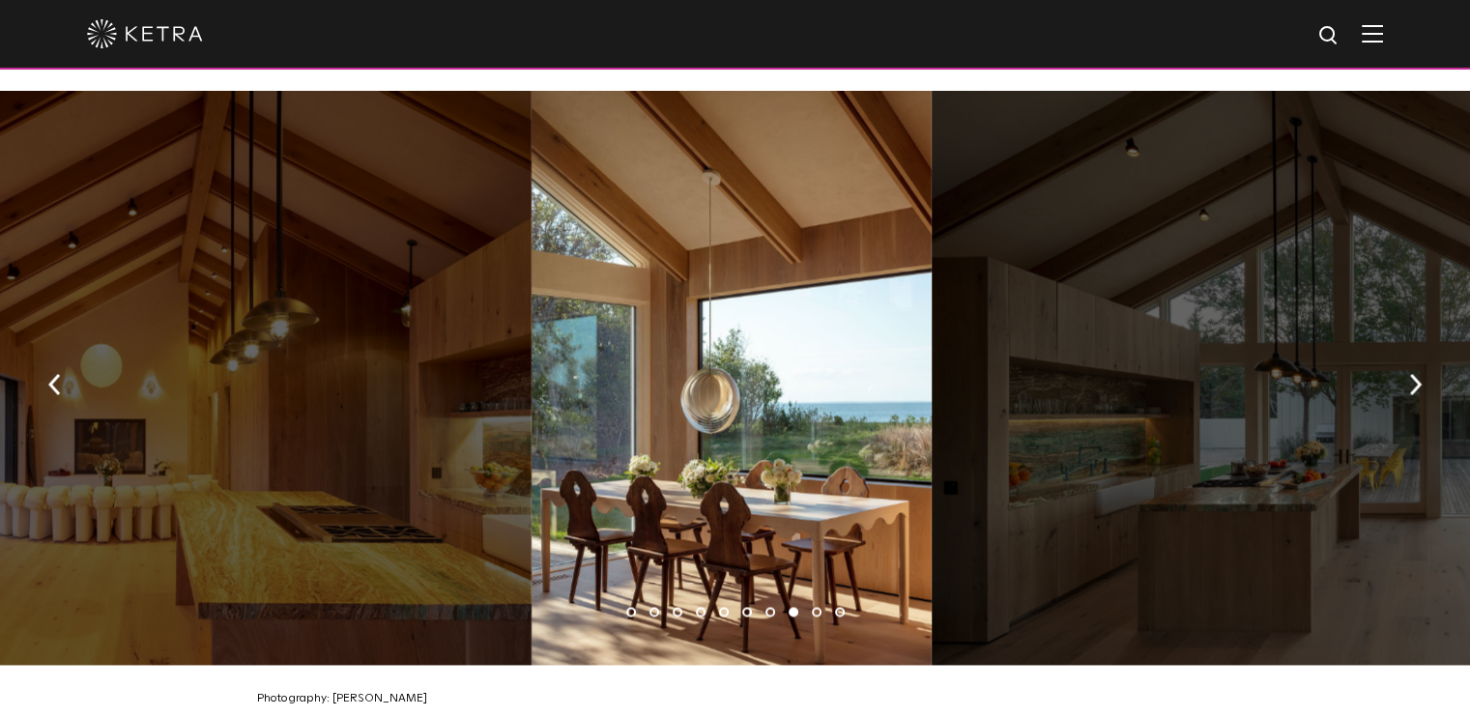
click at [1438, 382] on div at bounding box center [1332, 378] width 800 height 574
click at [1426, 380] on button "button" at bounding box center [1415, 382] width 42 height 67
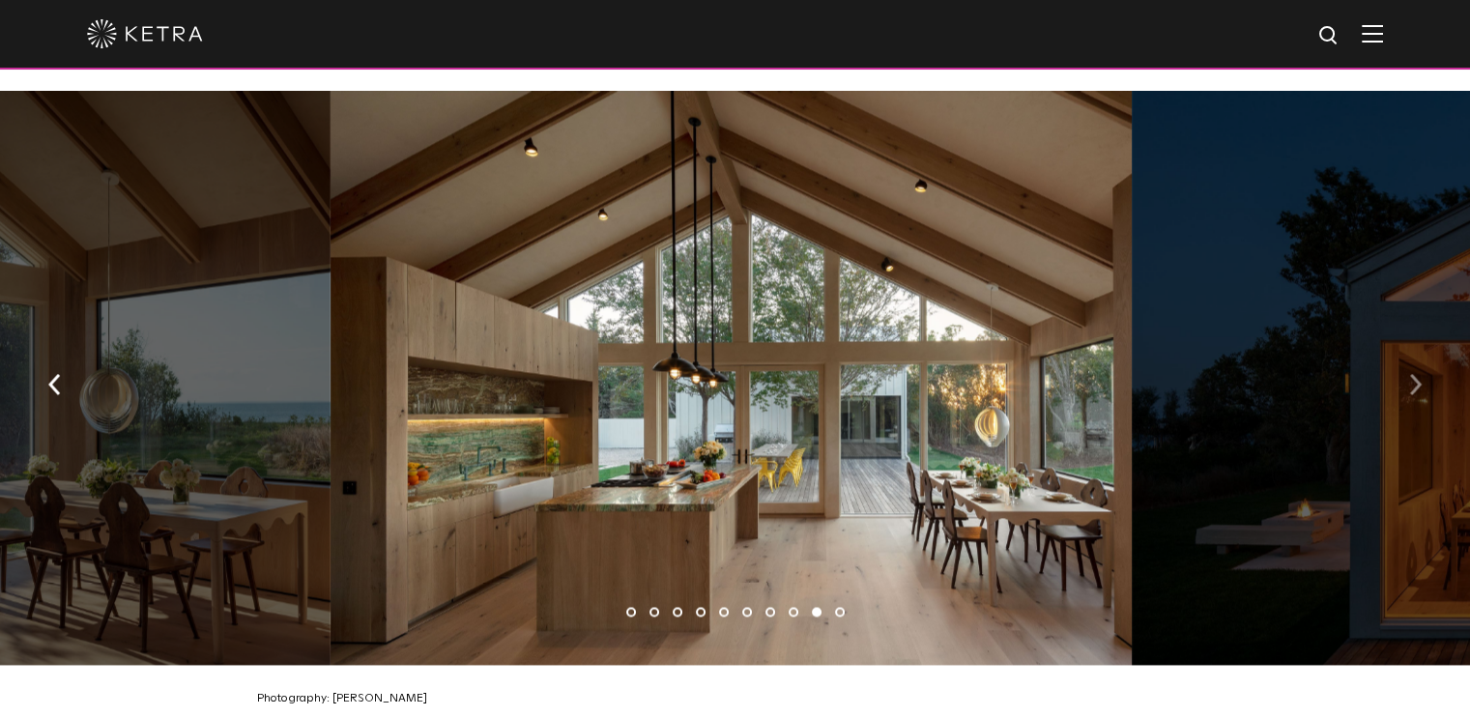
click at [1425, 380] on button "button" at bounding box center [1415, 382] width 42 height 67
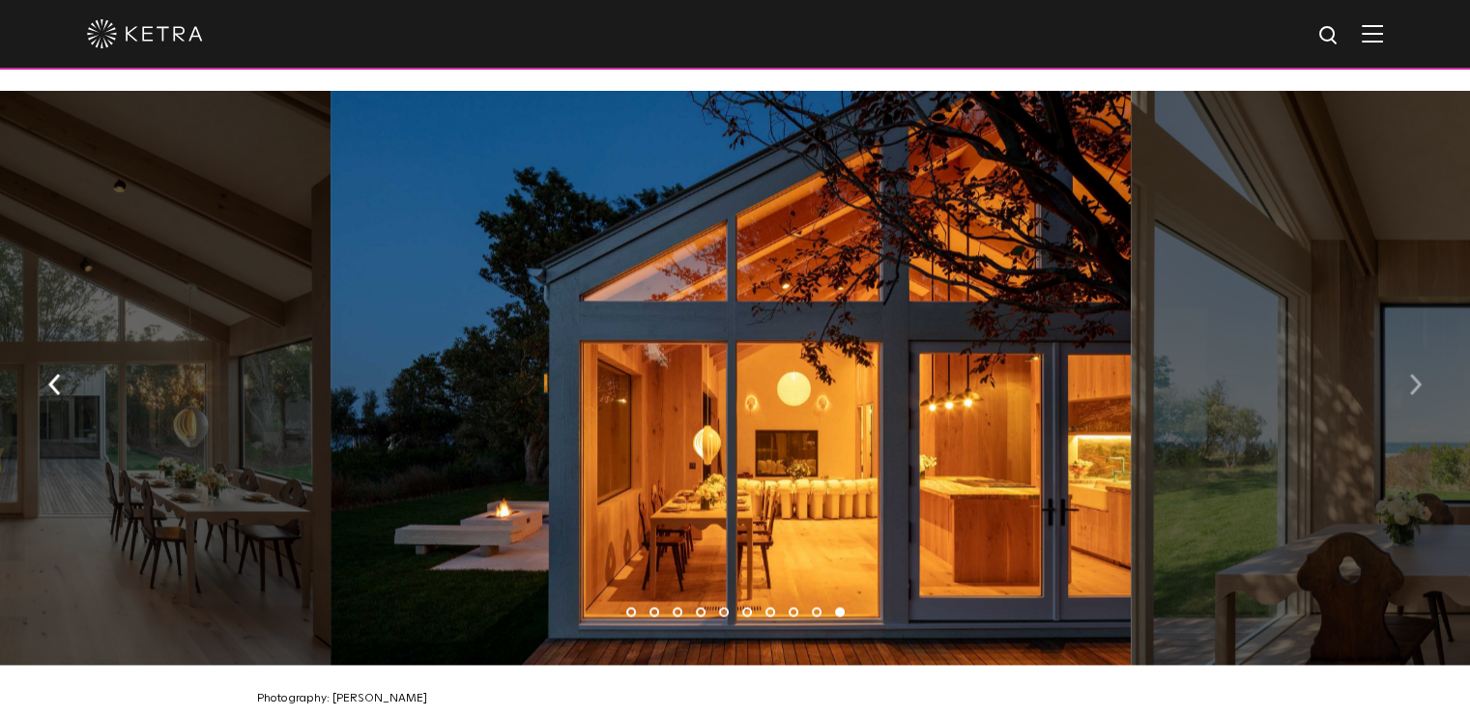
click at [1425, 380] on button "button" at bounding box center [1415, 382] width 42 height 67
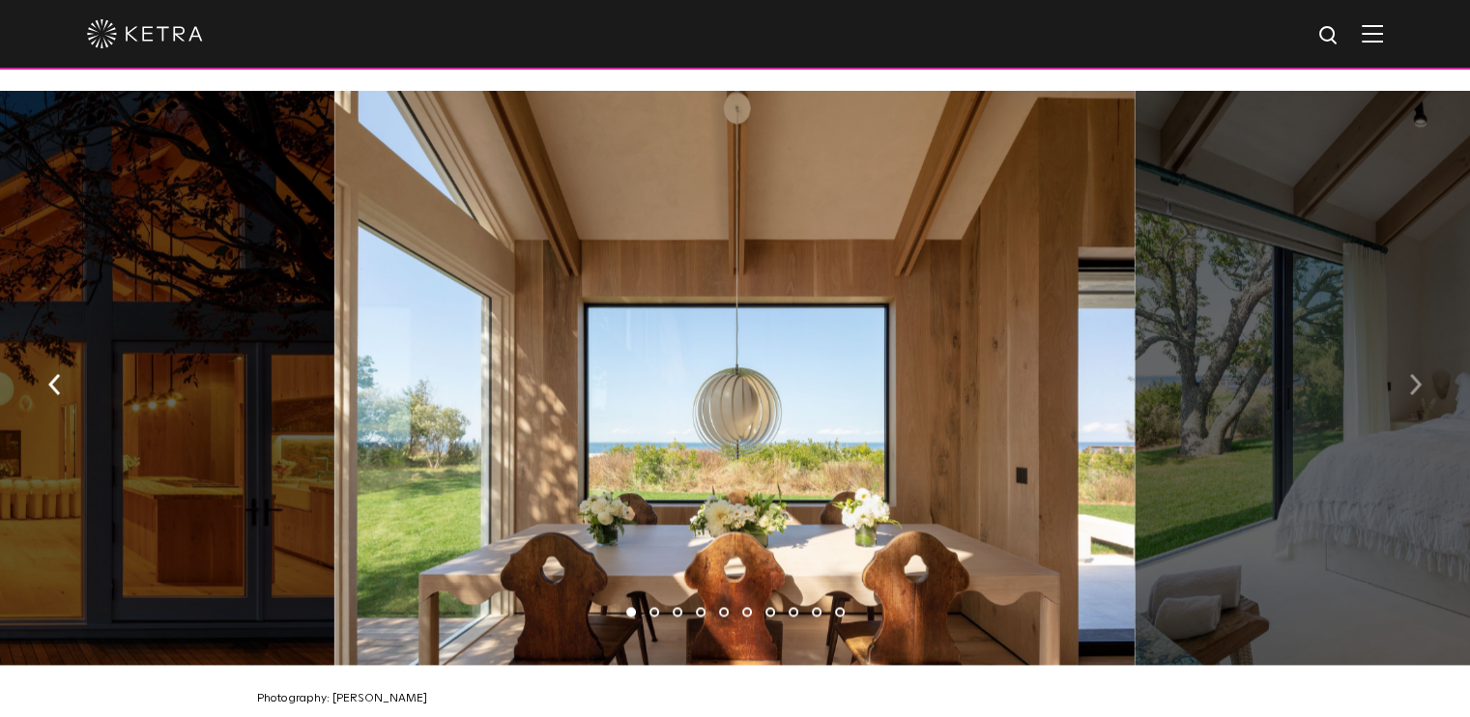
click at [1425, 380] on button "button" at bounding box center [1415, 382] width 42 height 67
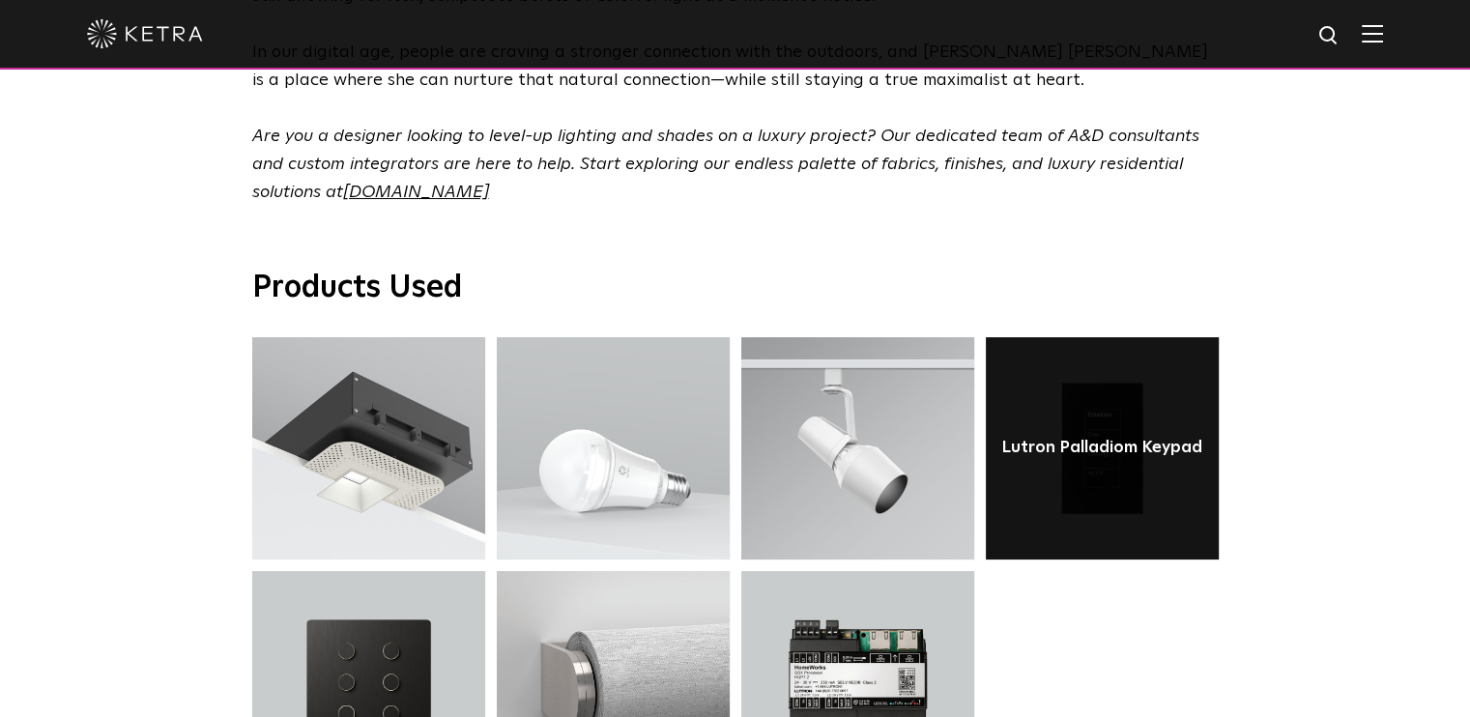
scroll to position [5992, 0]
